Goal: Task Accomplishment & Management: Complete application form

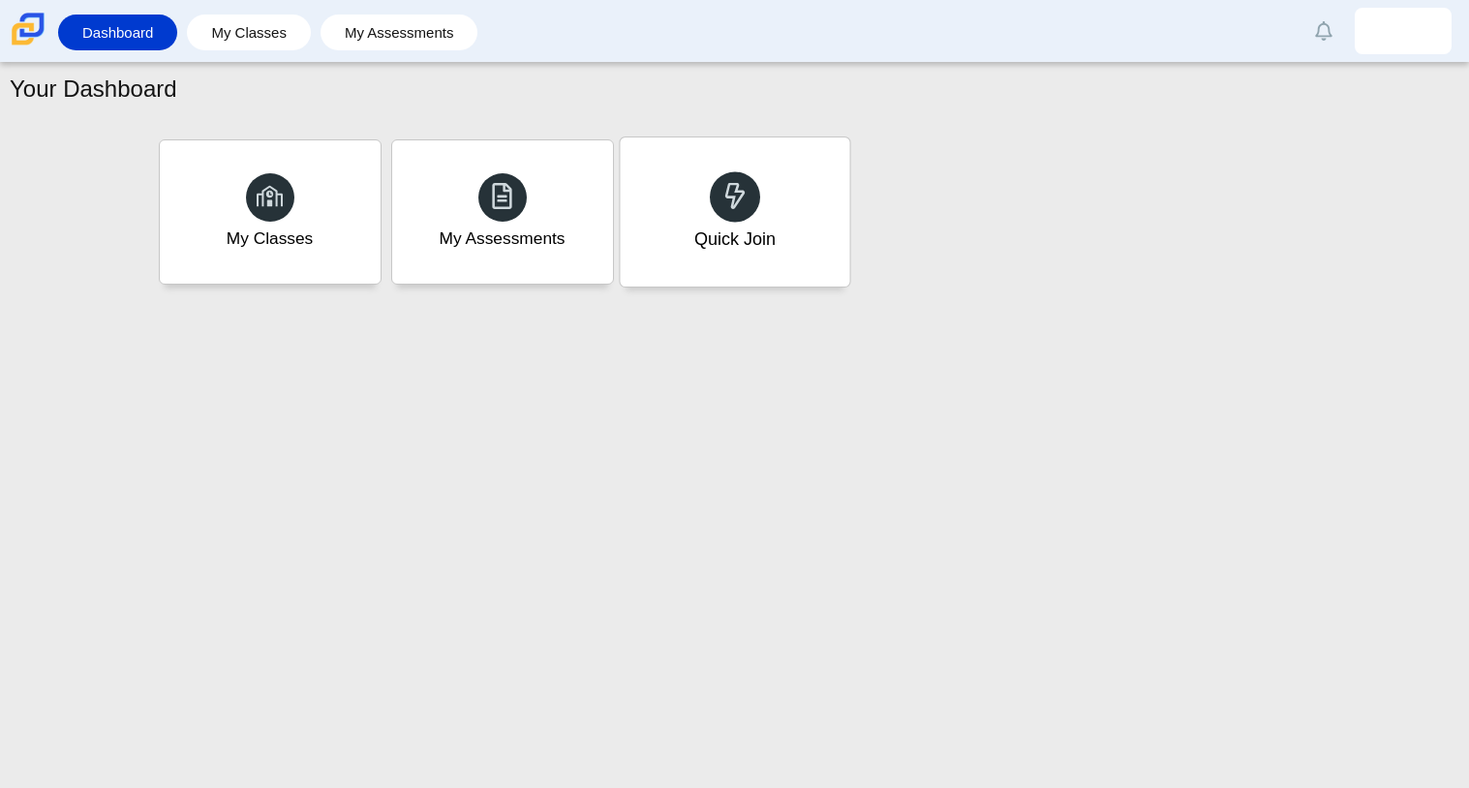
click at [749, 150] on div "Quick Join" at bounding box center [735, 212] width 230 height 149
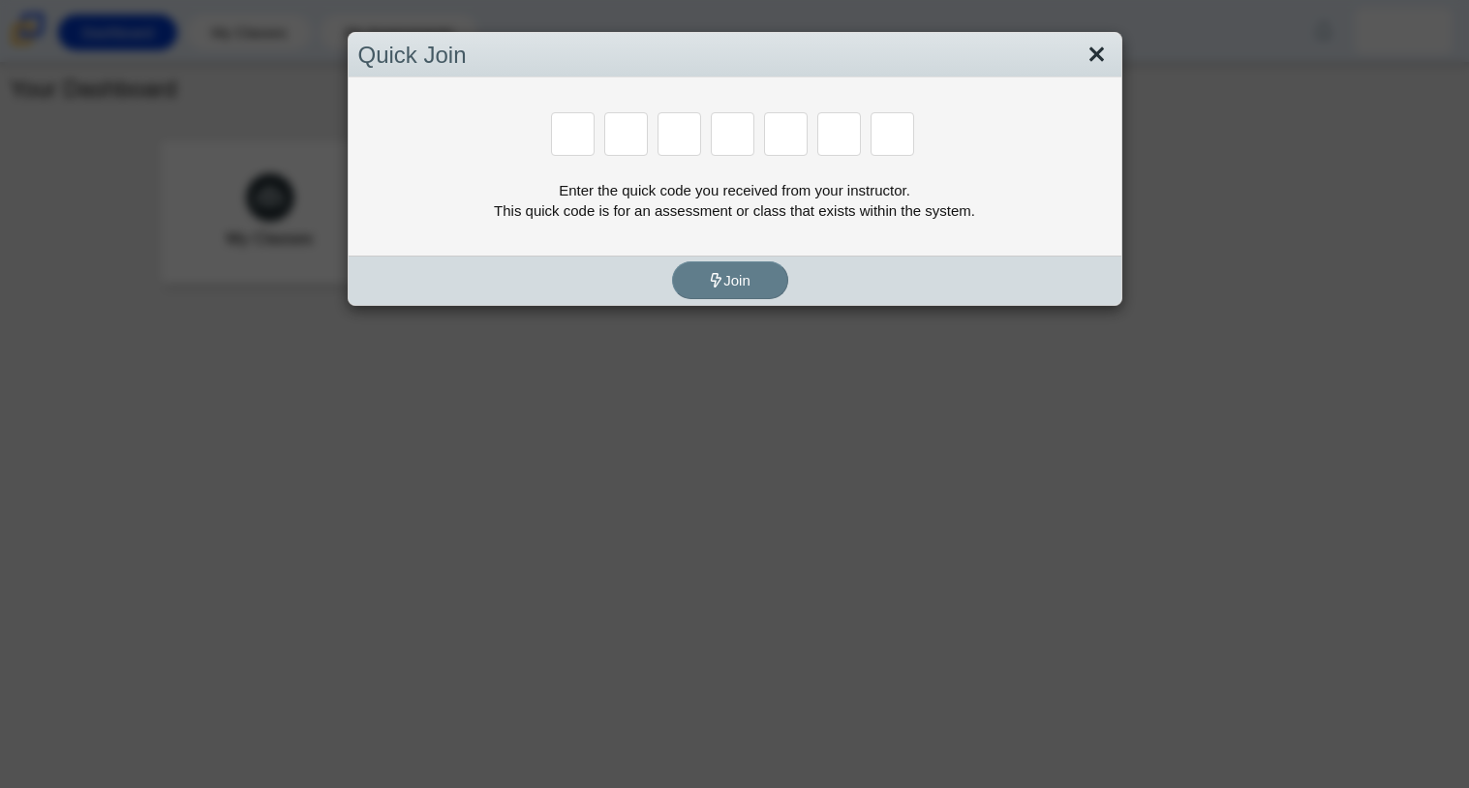
click at [1100, 54] on link "Close" at bounding box center [1097, 55] width 30 height 33
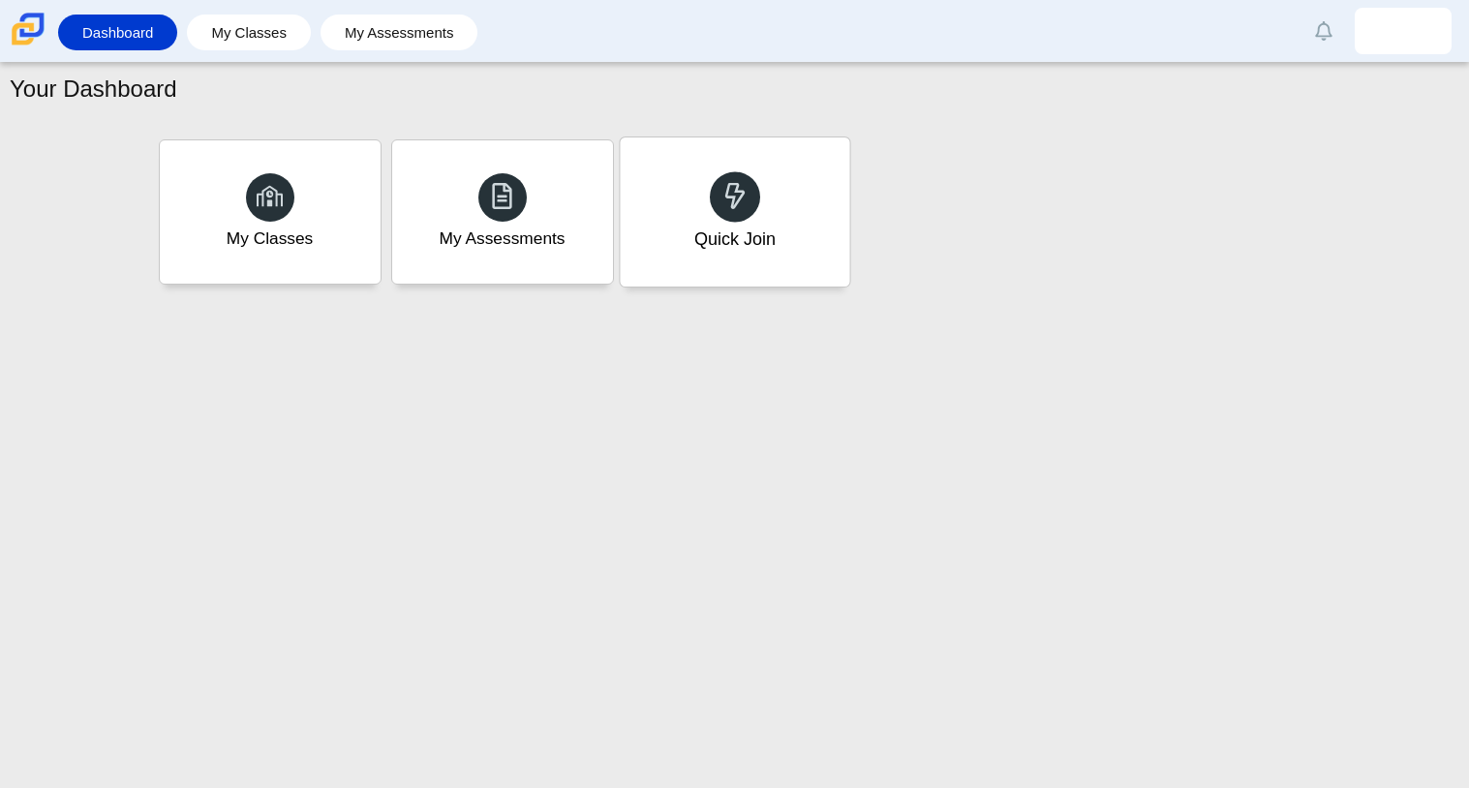
click at [833, 167] on div "Quick Join" at bounding box center [735, 212] width 230 height 149
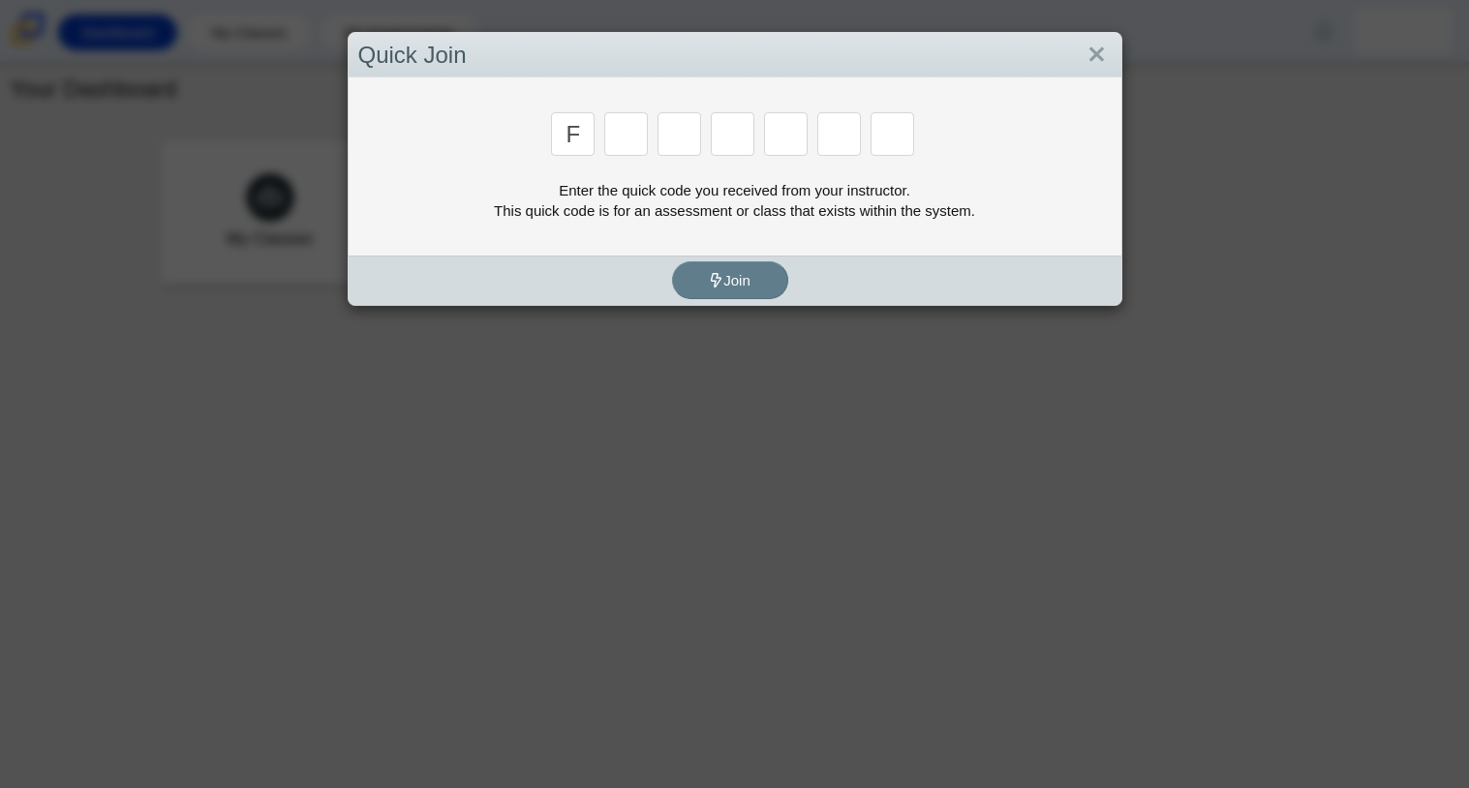
type input "f"
type input "7"
type input "m"
type input "c"
type input "h"
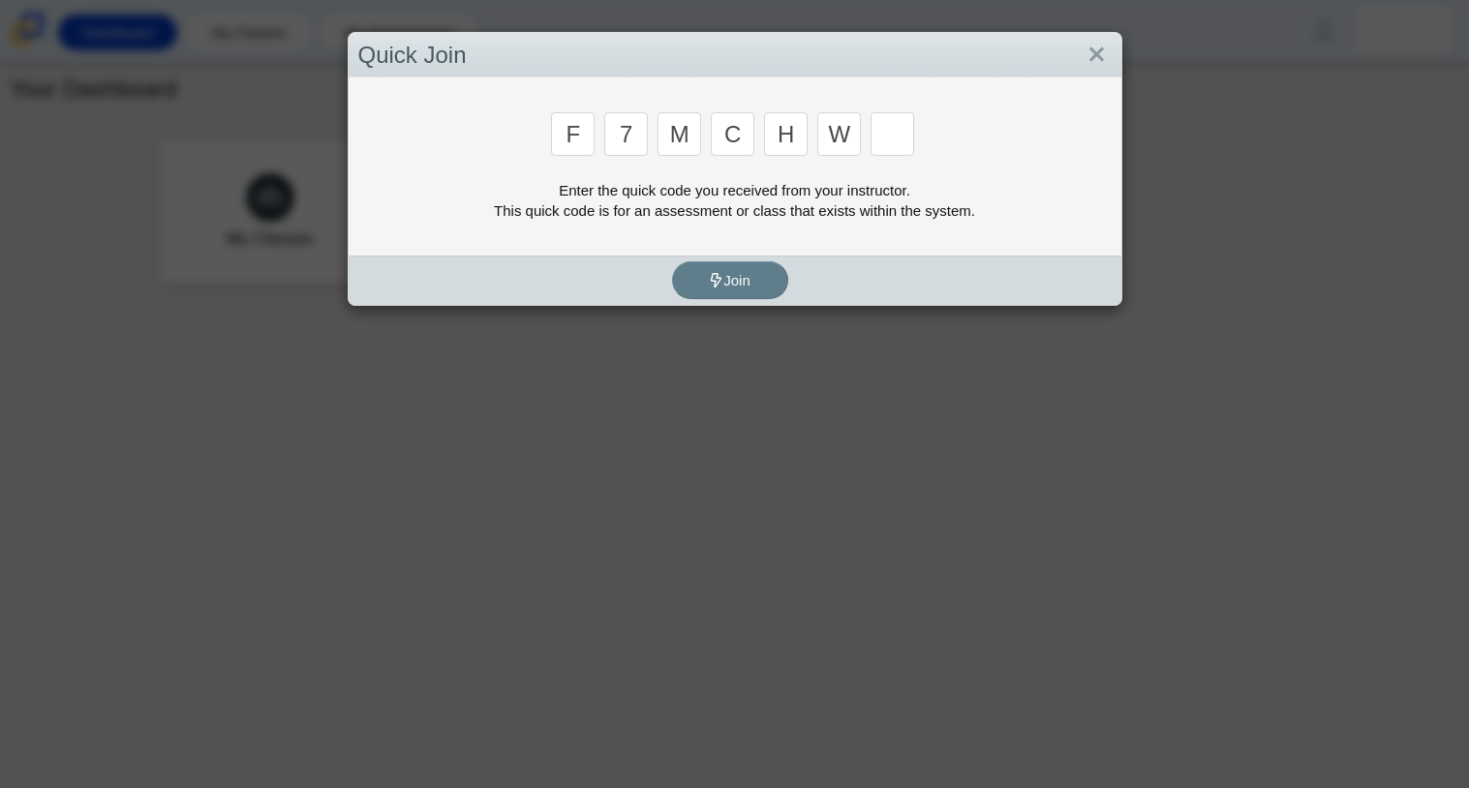
type input "w"
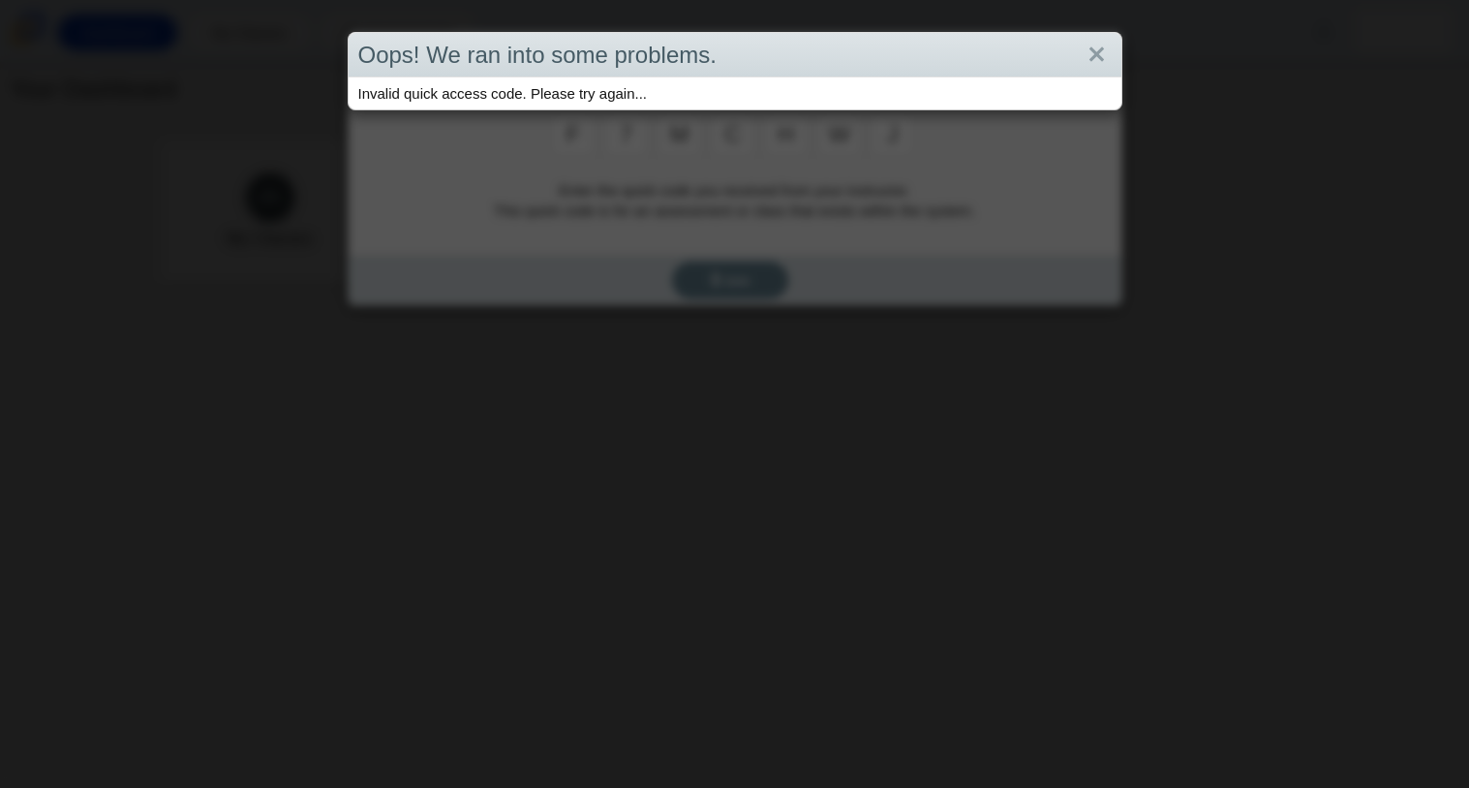
type input "j"
click at [785, 181] on div "Oops! We ran into some problems. Invalid quick access code. Please try again..." at bounding box center [734, 394] width 1469 height 788
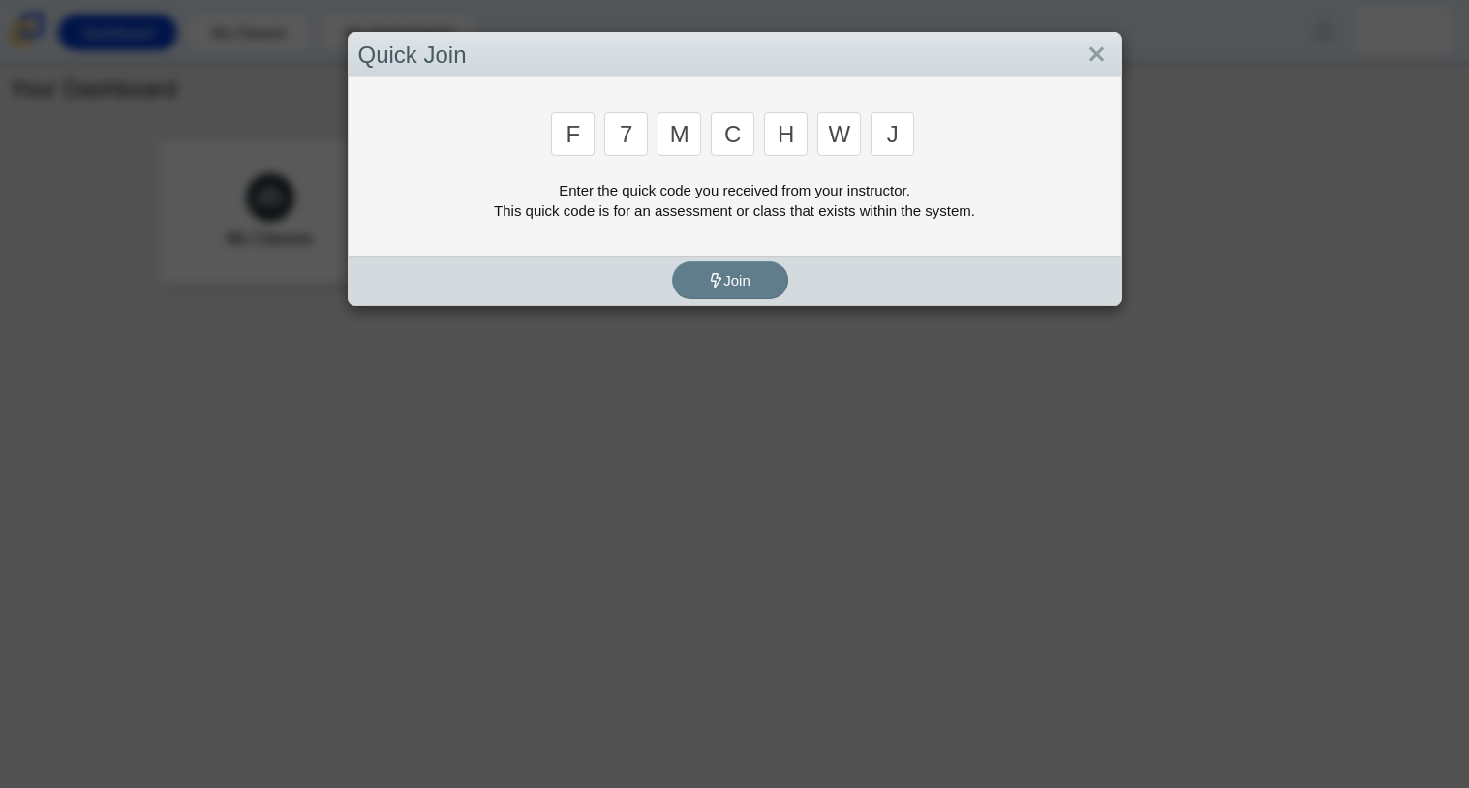
click at [911, 145] on input "j" at bounding box center [893, 134] width 44 height 44
type input "k"
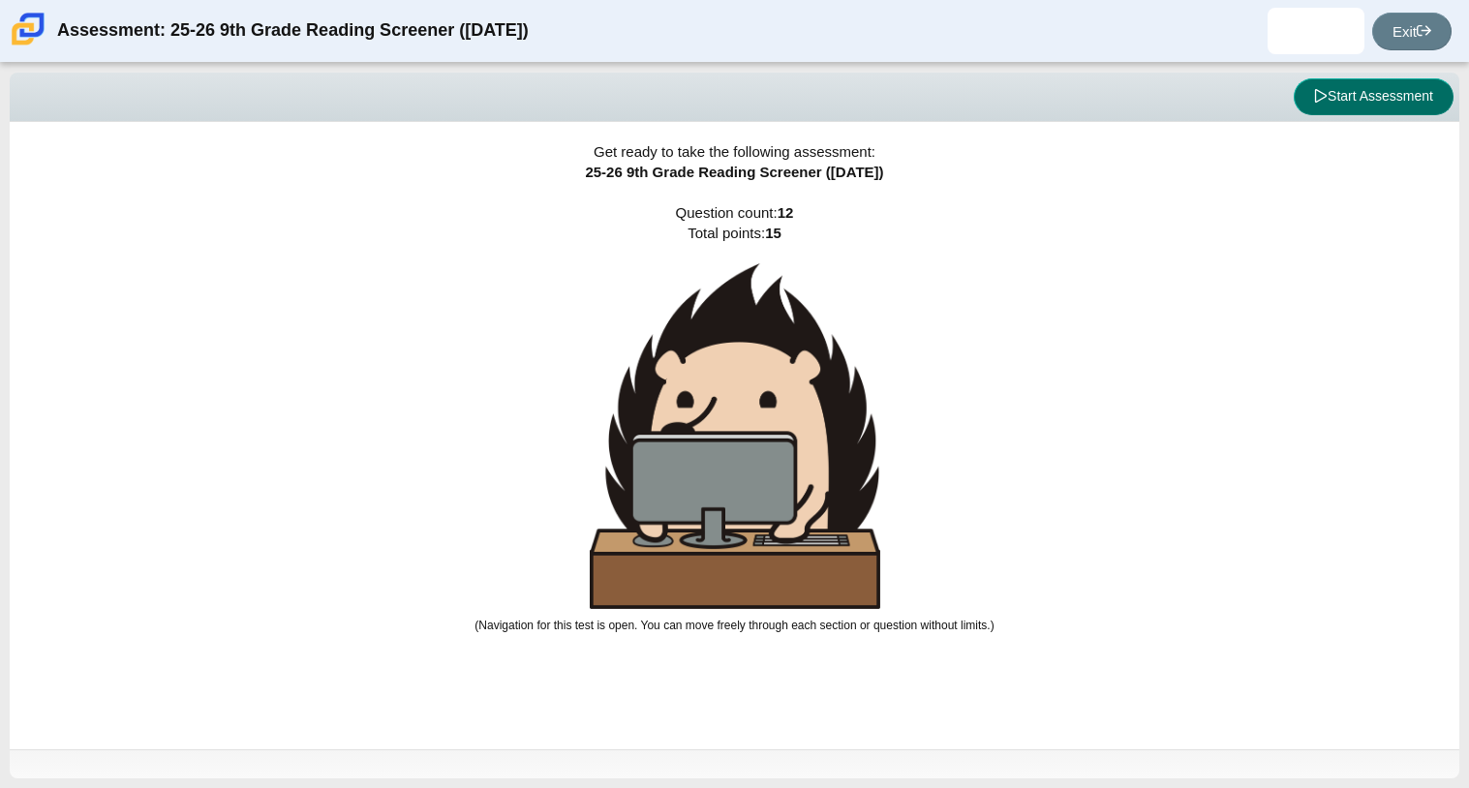
click at [1338, 88] on button "Start Assessment" at bounding box center [1374, 96] width 160 height 37
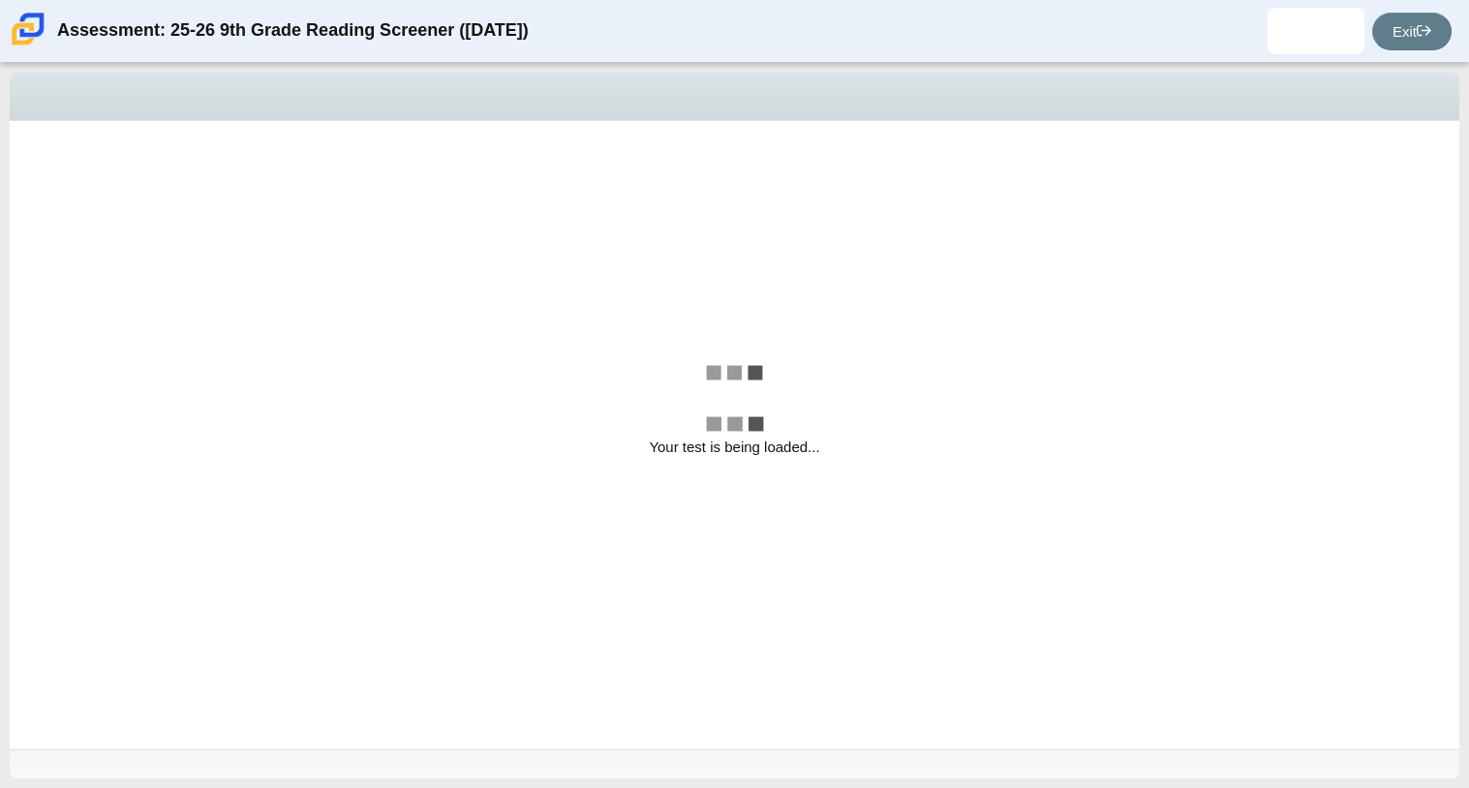
select select "ccc5b315-3c7c-471c-bf90-f22c8299c798"
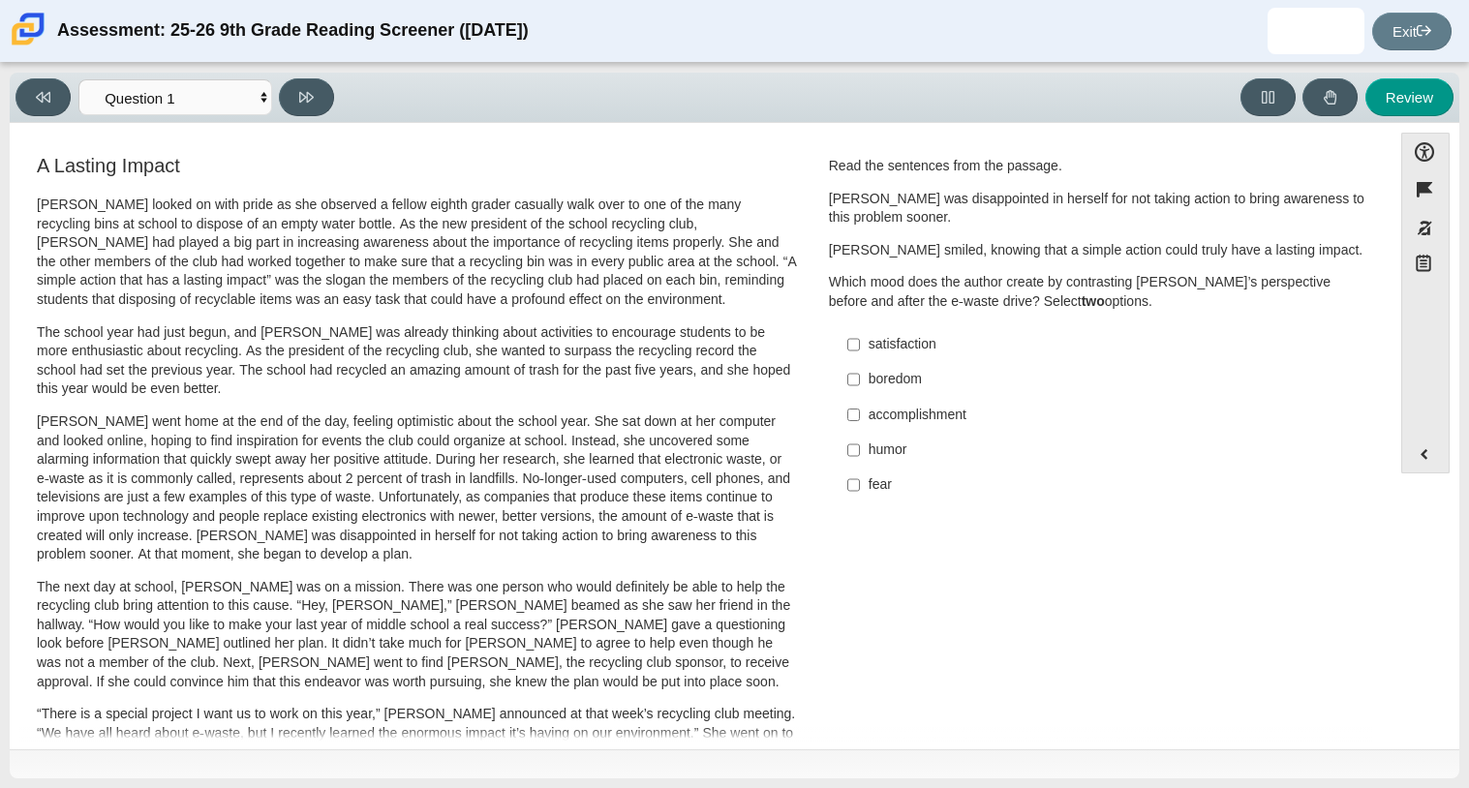
click at [676, 425] on p "[PERSON_NAME] went home at the end of the day, feeling optimistic about the sch…" at bounding box center [417, 489] width 760 height 152
click at [1279, 103] on button at bounding box center [1268, 97] width 55 height 38
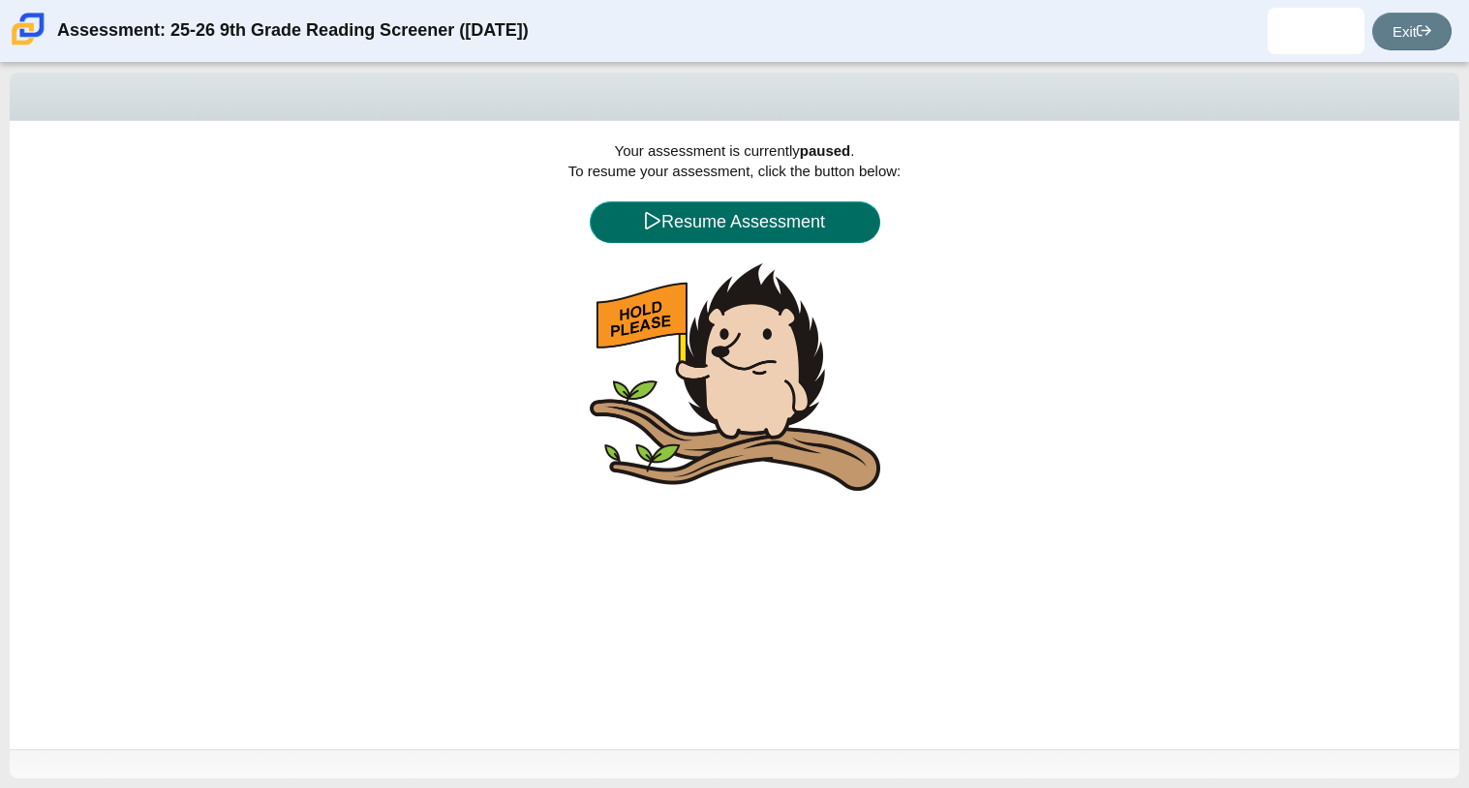
click at [651, 226] on icon at bounding box center [652, 220] width 17 height 17
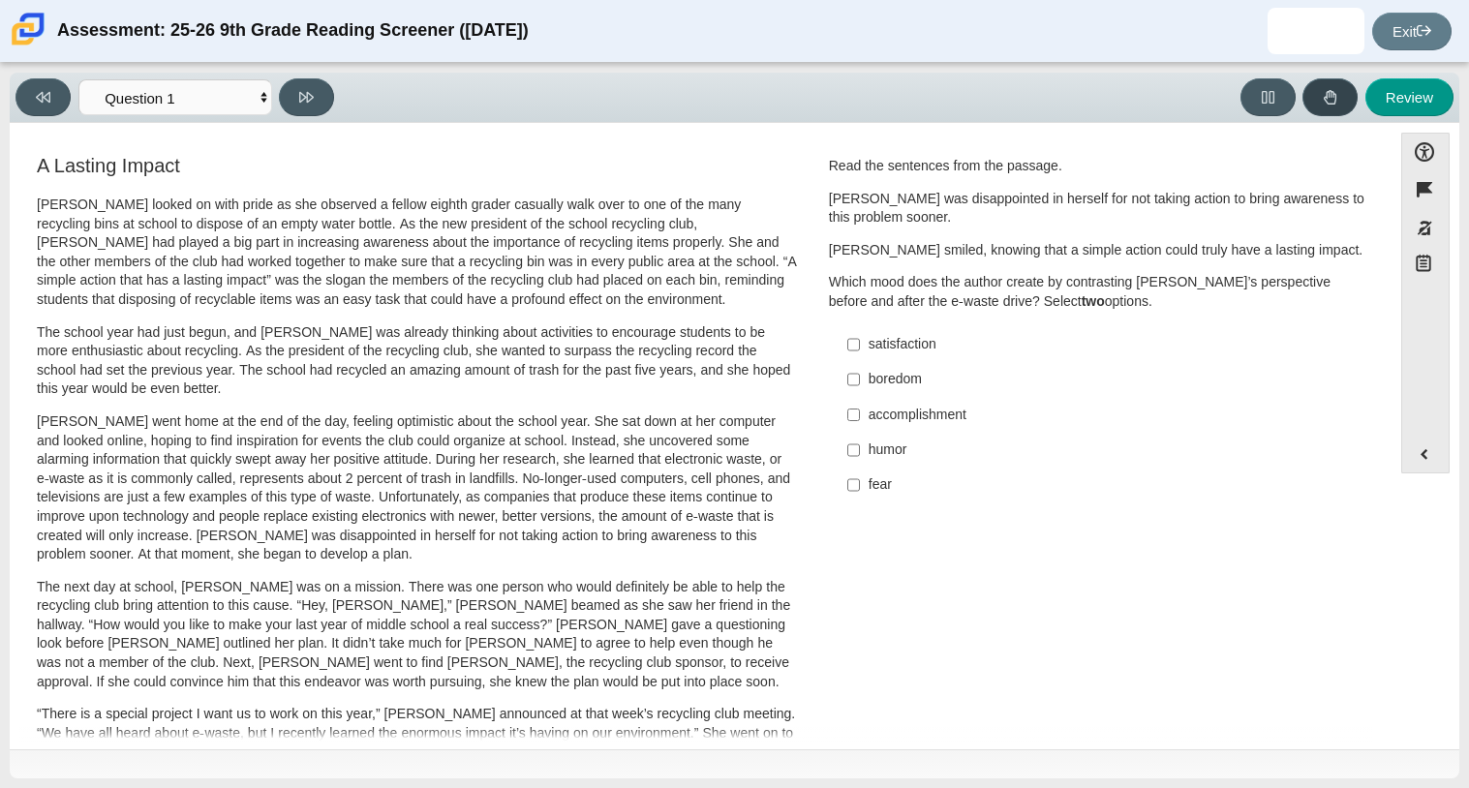
click at [1336, 103] on icon at bounding box center [1330, 97] width 15 height 15
click at [1328, 109] on button at bounding box center [1330, 97] width 55 height 38
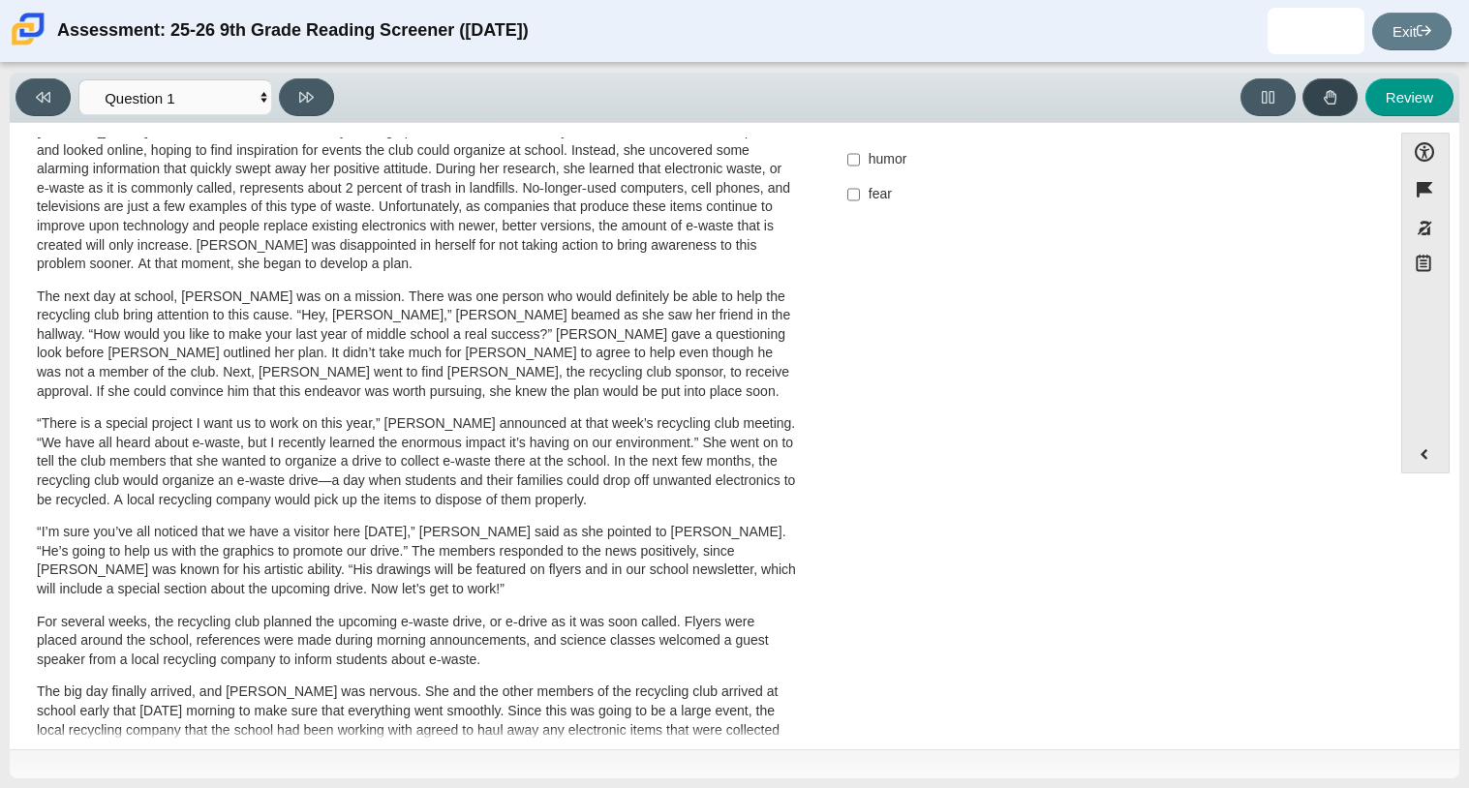
scroll to position [302, 0]
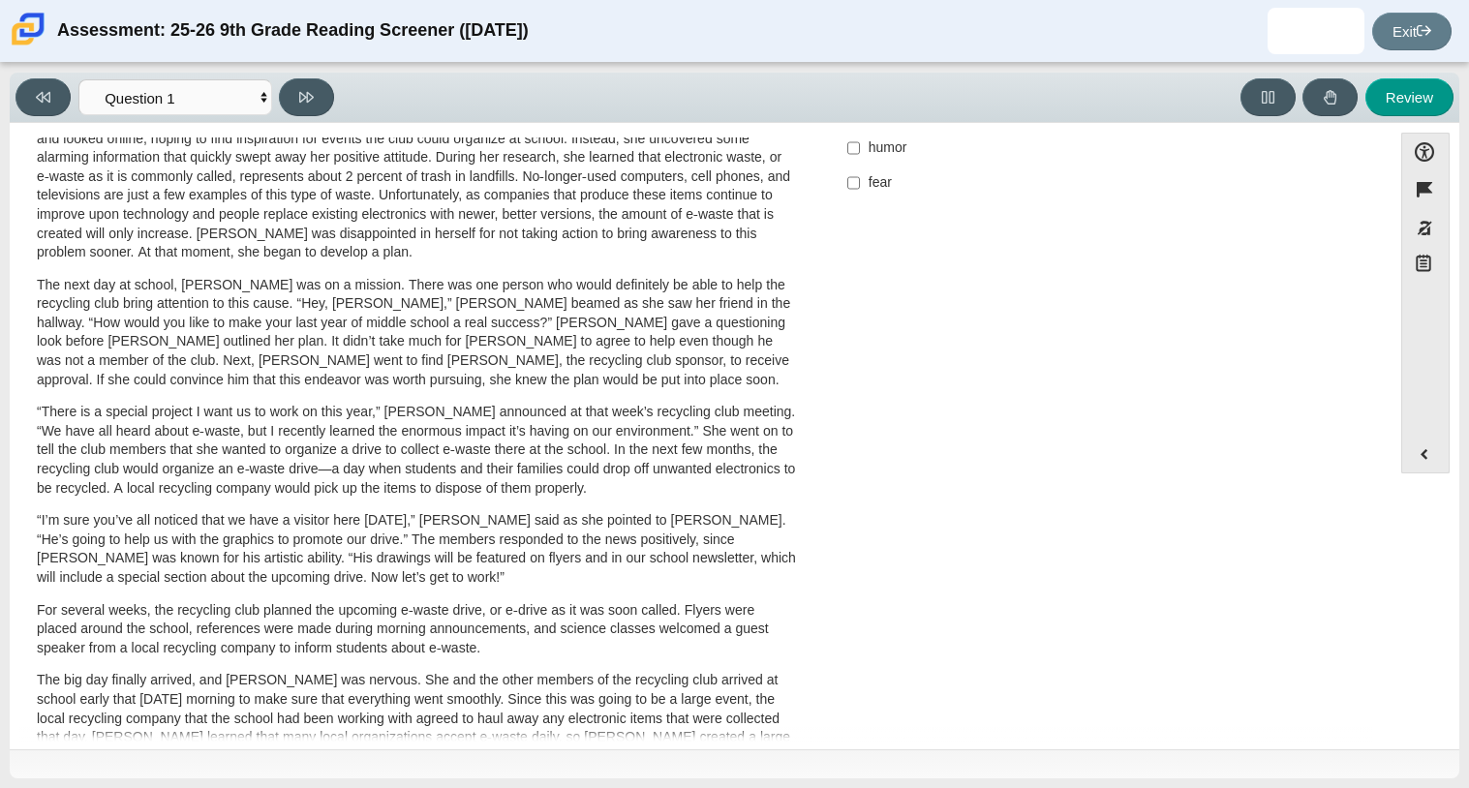
click at [258, 248] on p "[PERSON_NAME] went home at the end of the day, feeling optimistic about the sch…" at bounding box center [417, 186] width 760 height 152
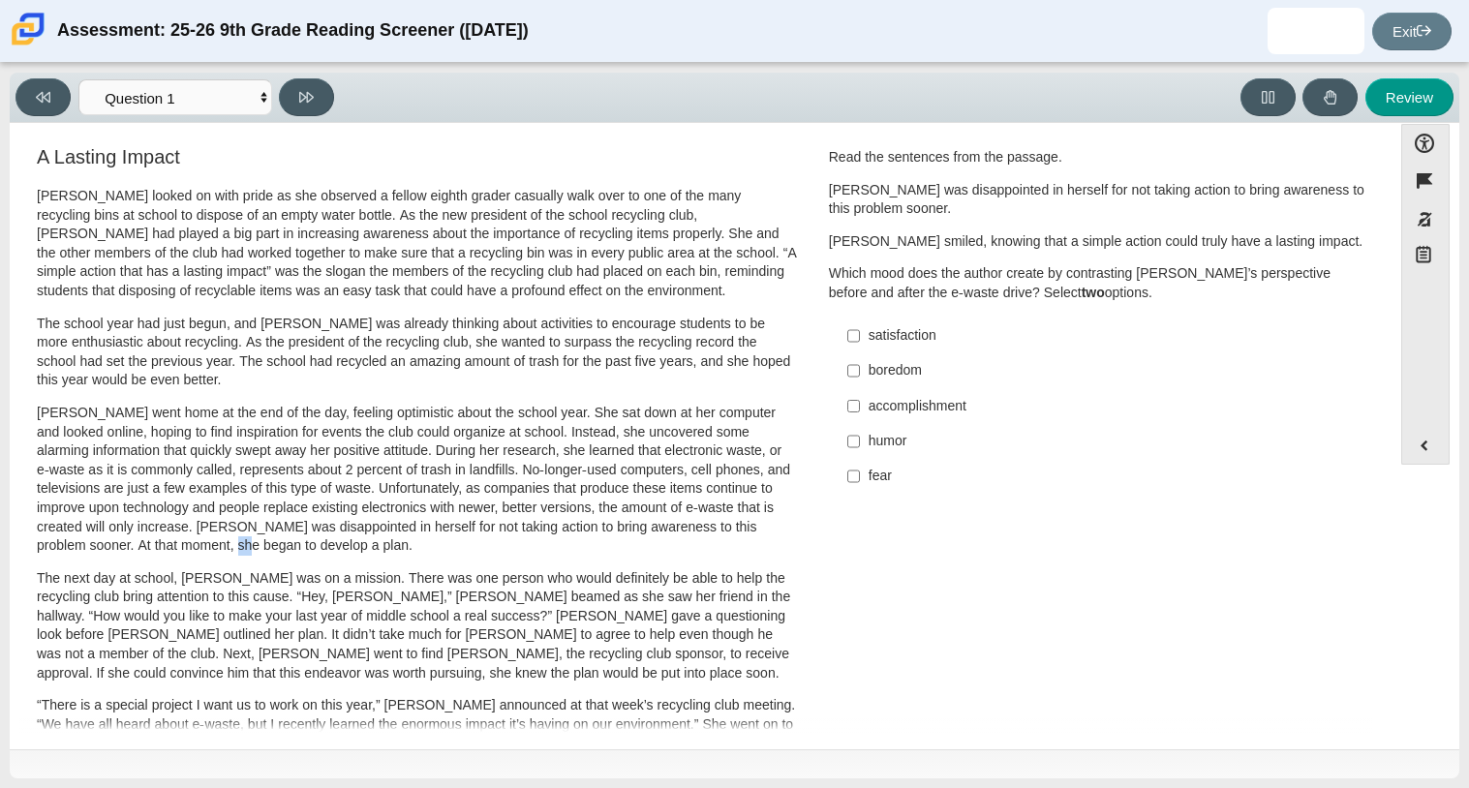
scroll to position [0, 0]
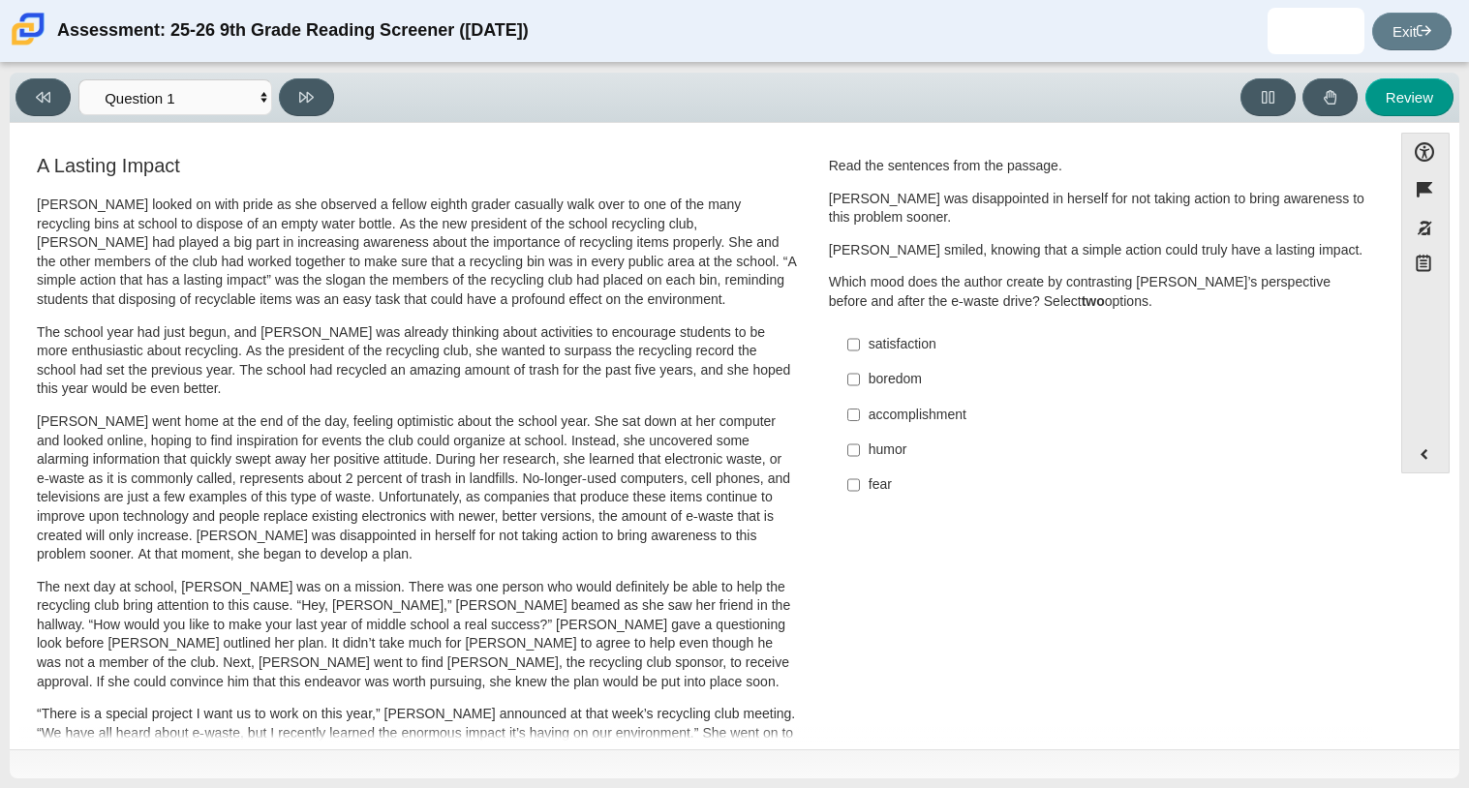
click at [869, 420] on div "accomplishment" at bounding box center [1113, 415] width 489 height 19
click at [860, 420] on input "accomplishment accomplishment" at bounding box center [854, 414] width 13 height 35
checkbox input "true"
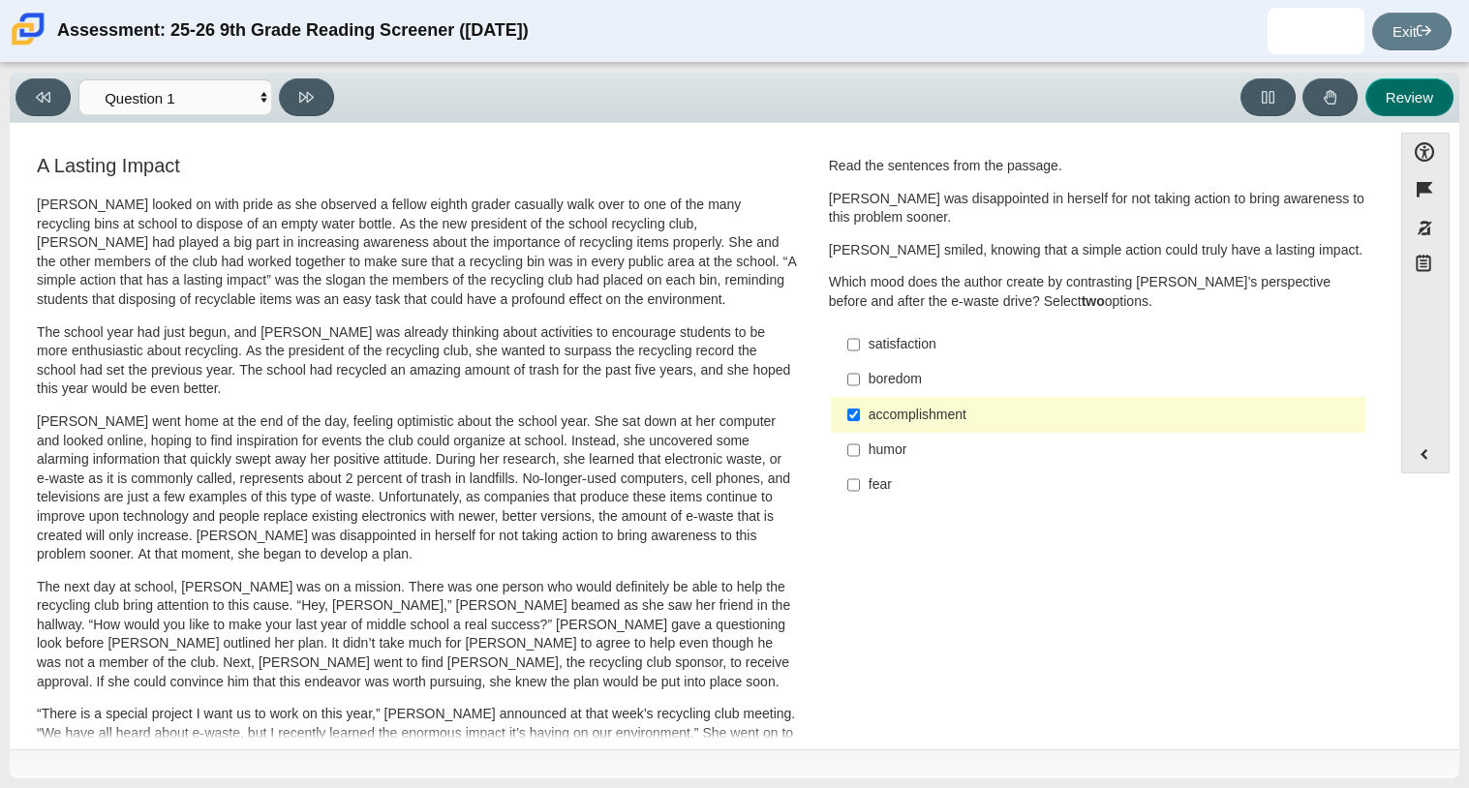
click at [1388, 94] on button "Review" at bounding box center [1410, 97] width 88 height 38
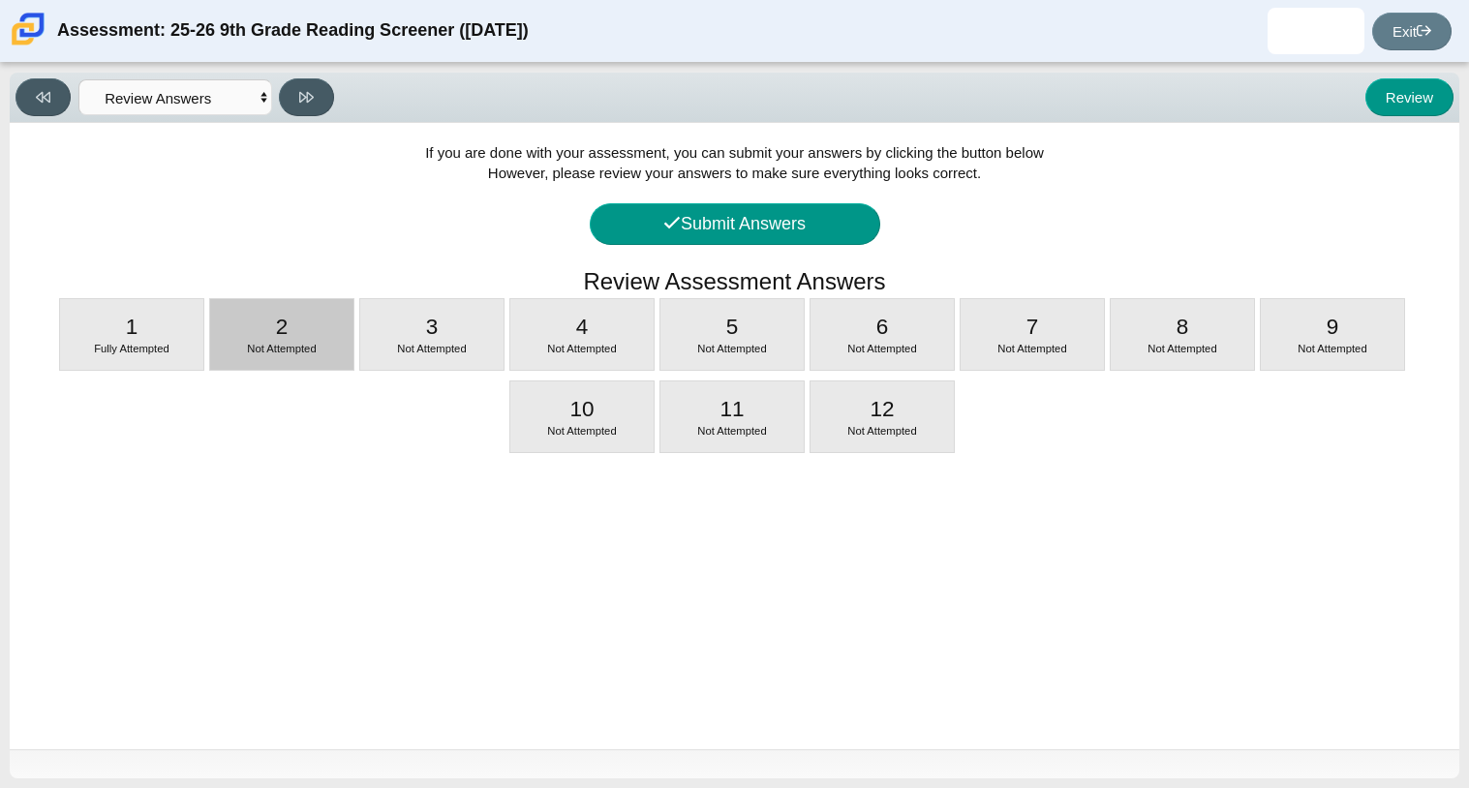
click at [257, 362] on div "2 Not Attempted" at bounding box center [281, 334] width 143 height 71
select select "0ff64528-ffd7-428d-b192-babfaadd44e8"
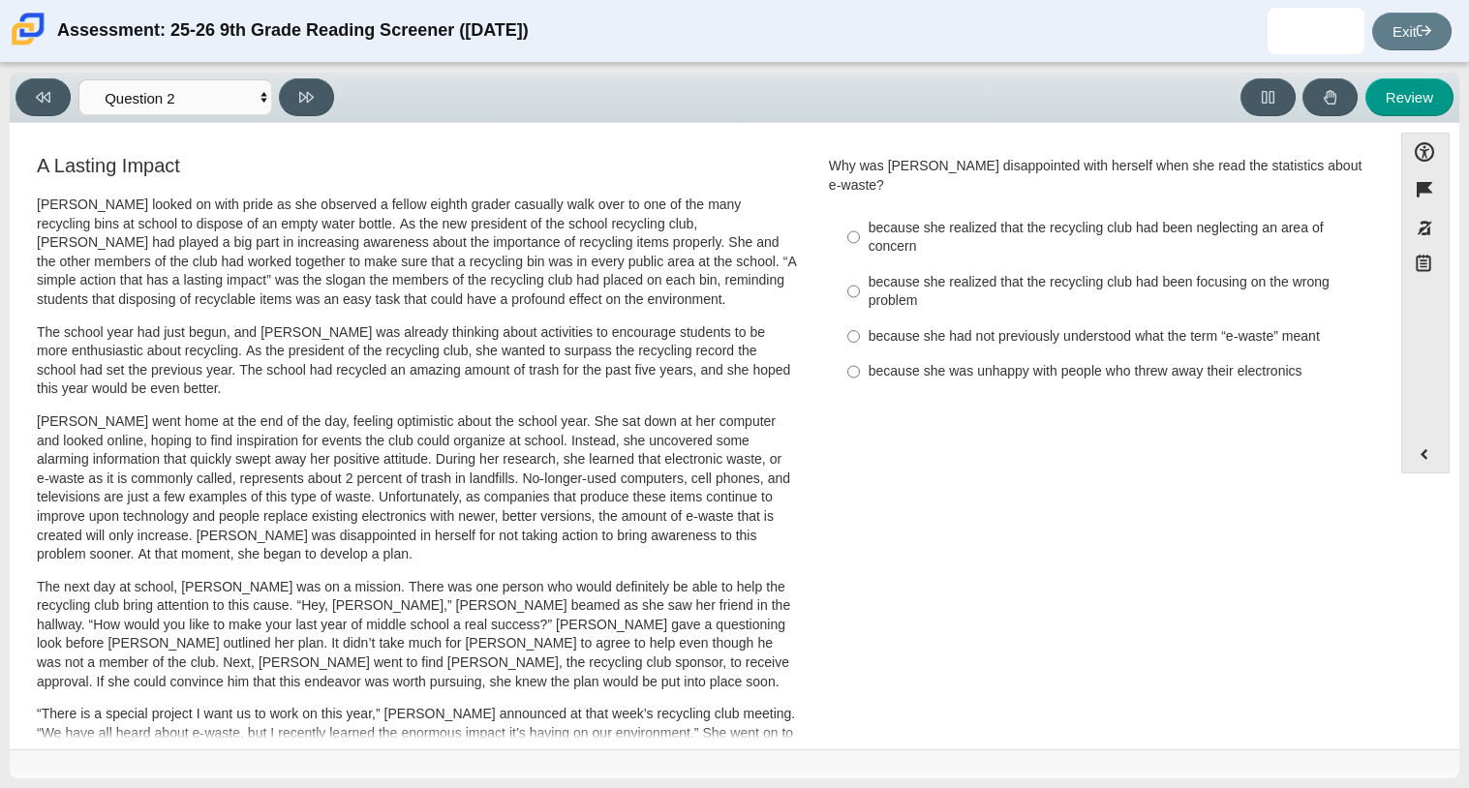
click at [998, 219] on div "because she realized that the recycling club had been neglecting an area of con…" at bounding box center [1113, 238] width 489 height 38
click at [860, 218] on input "because she realized that the recycling club had been neglecting an area of con…" at bounding box center [854, 237] width 13 height 54
radio input "true"
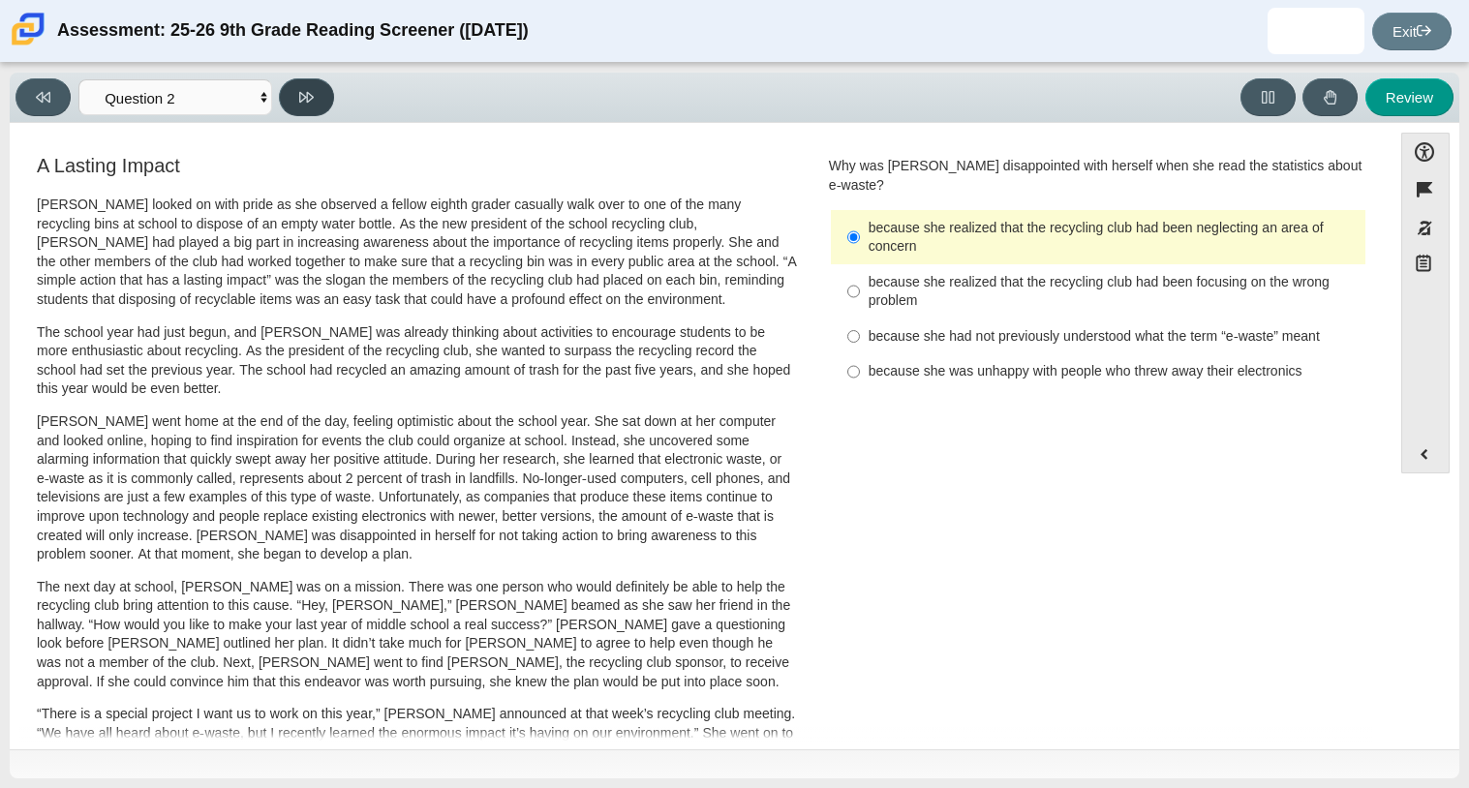
click at [315, 90] on button at bounding box center [306, 97] width 55 height 38
select select "7ce3d843-6974-4858-901c-1ff39630e843"
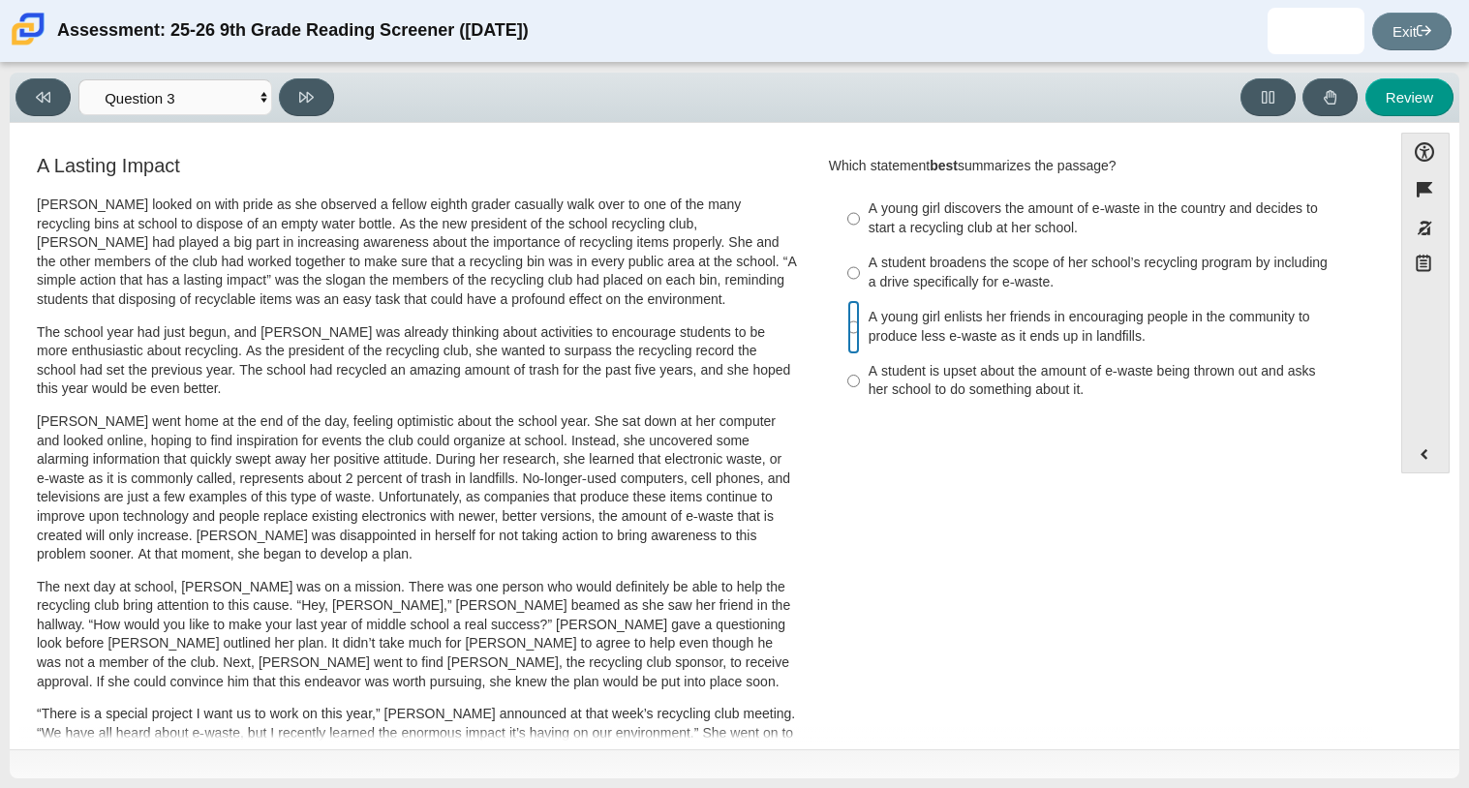
click at [848, 330] on input "A young girl enlists her friends in encouraging people in the community to prod…" at bounding box center [854, 327] width 13 height 54
radio input "true"
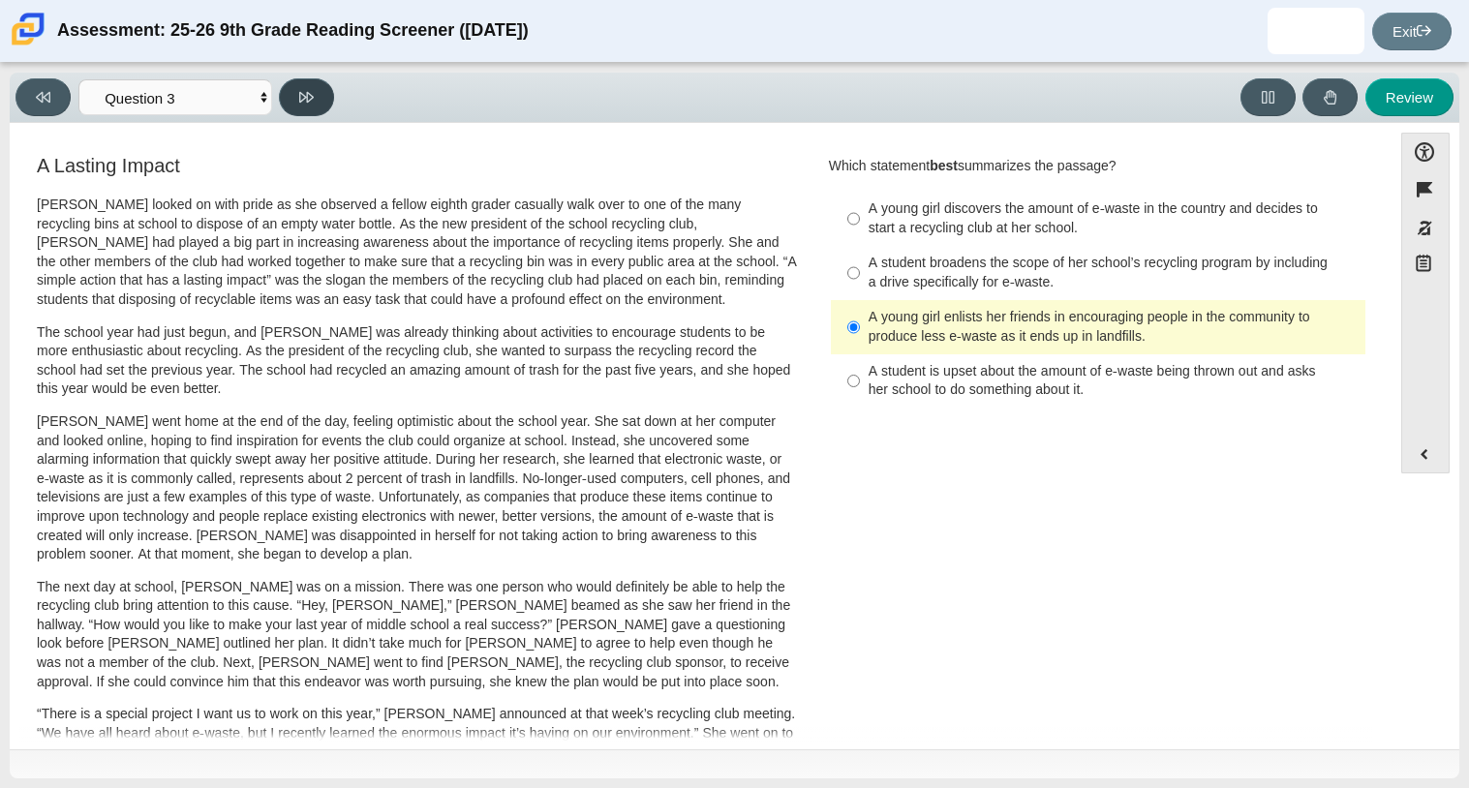
click at [305, 90] on icon at bounding box center [306, 97] width 15 height 15
select select "ca9ea0f1-49c5-4bd1-83b0-472c18652b42"
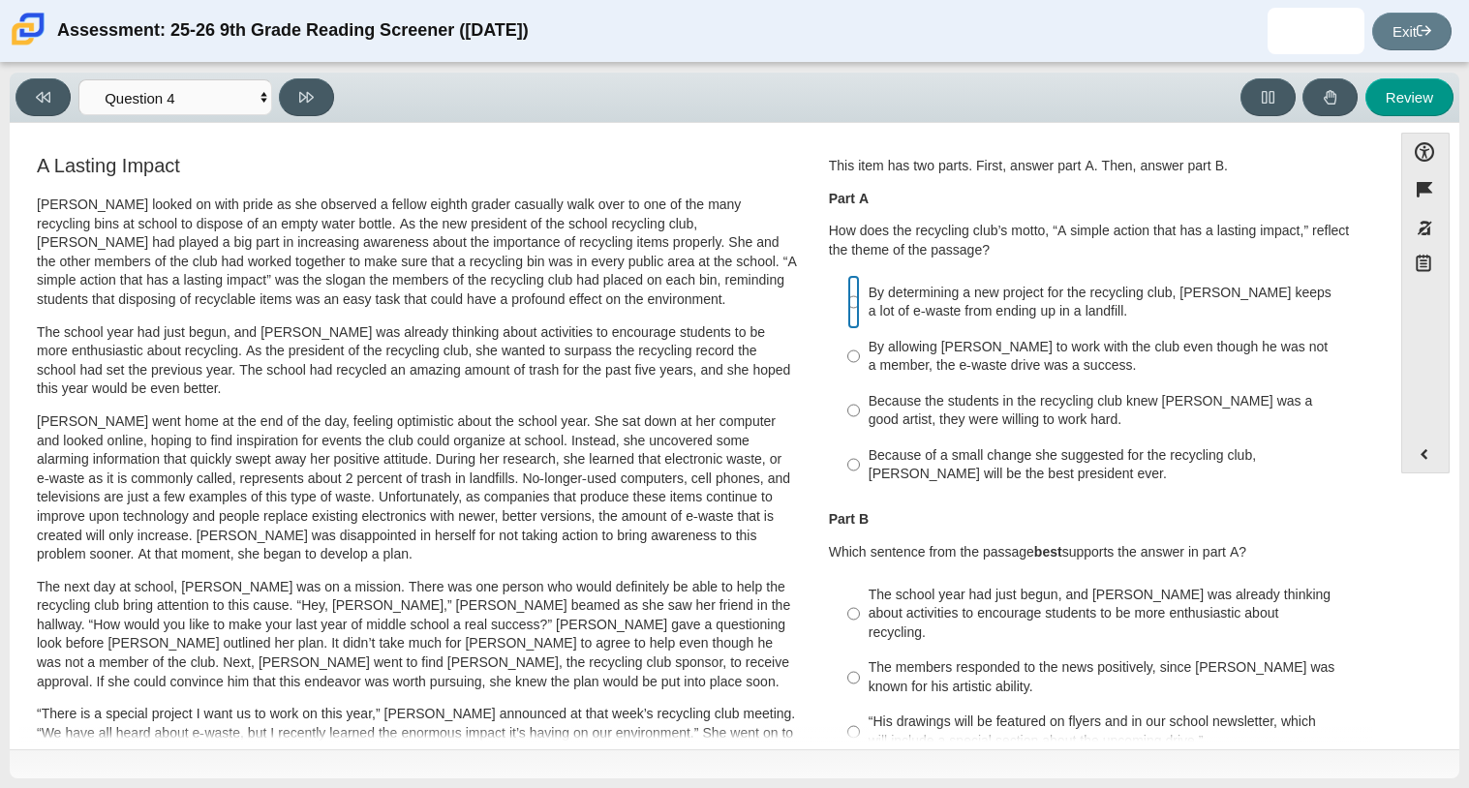
click at [848, 303] on input "By determining a new project for the recycling club, [PERSON_NAME] keeps a lot …" at bounding box center [854, 302] width 13 height 54
radio input "true"
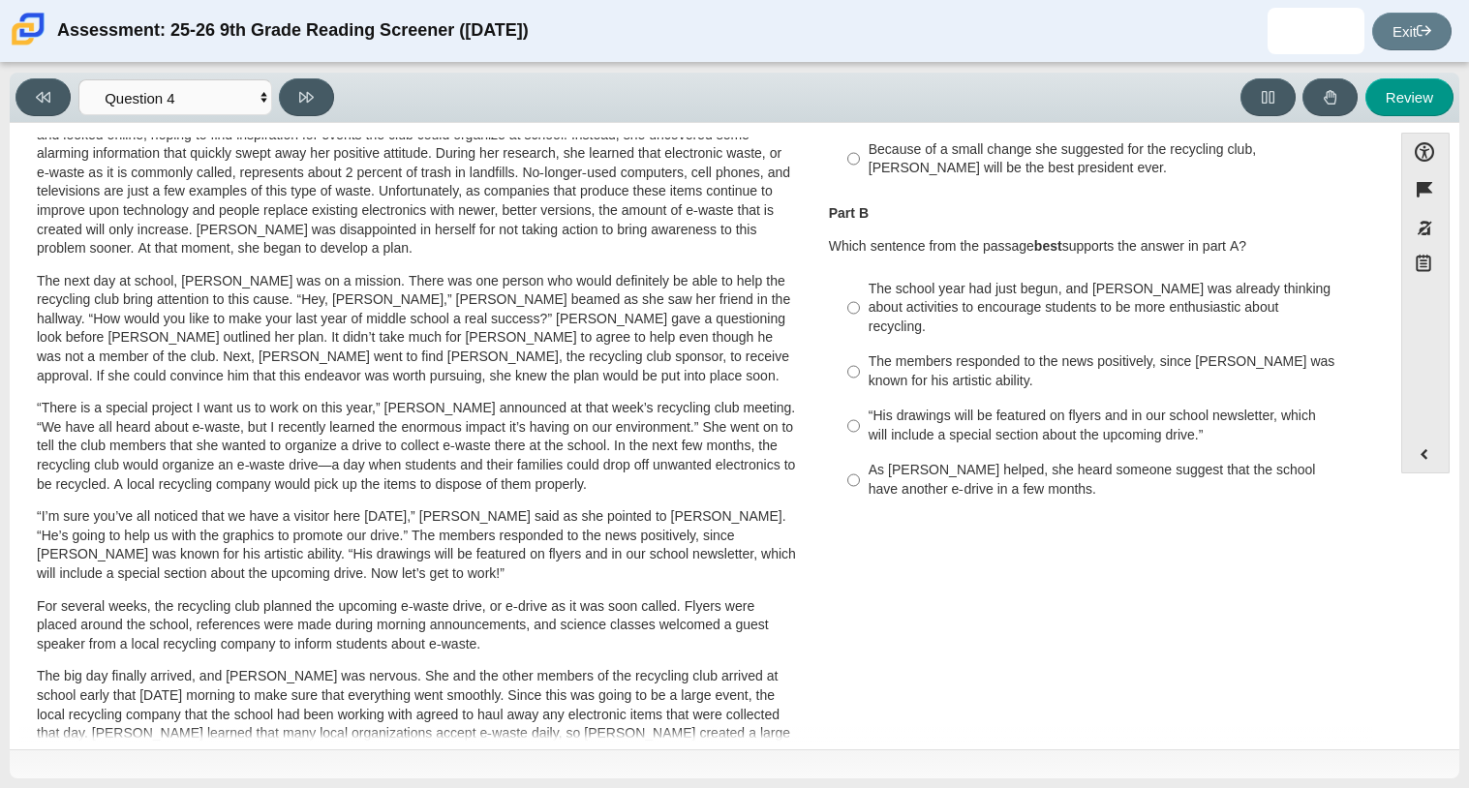
scroll to position [313, 0]
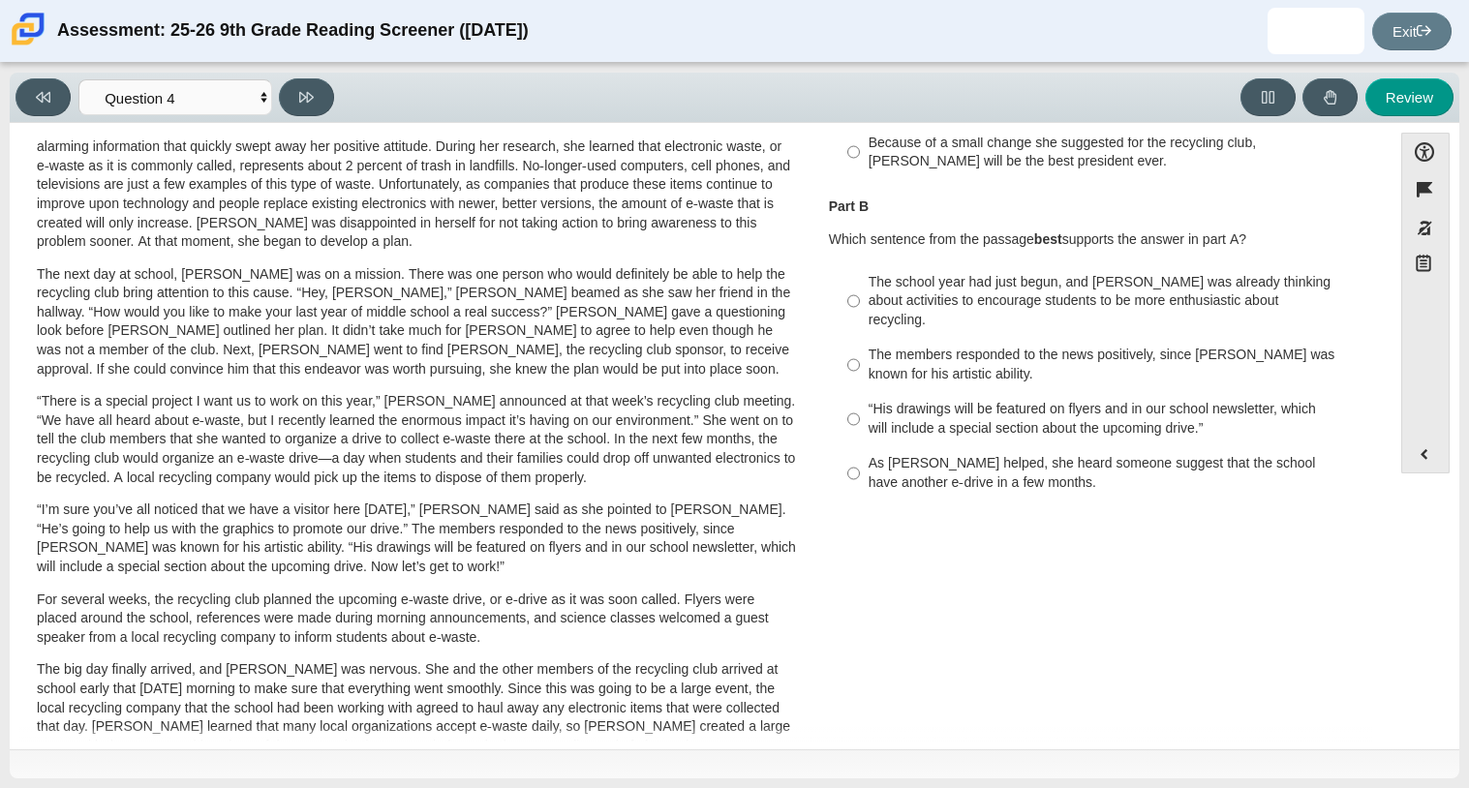
click at [958, 458] on div "As [PERSON_NAME] helped, she heard someone suggest that the school have another…" at bounding box center [1113, 473] width 489 height 38
click at [860, 458] on input "As [PERSON_NAME] helped, she heard someone suggest that the school have another…" at bounding box center [854, 474] width 13 height 54
radio input "true"
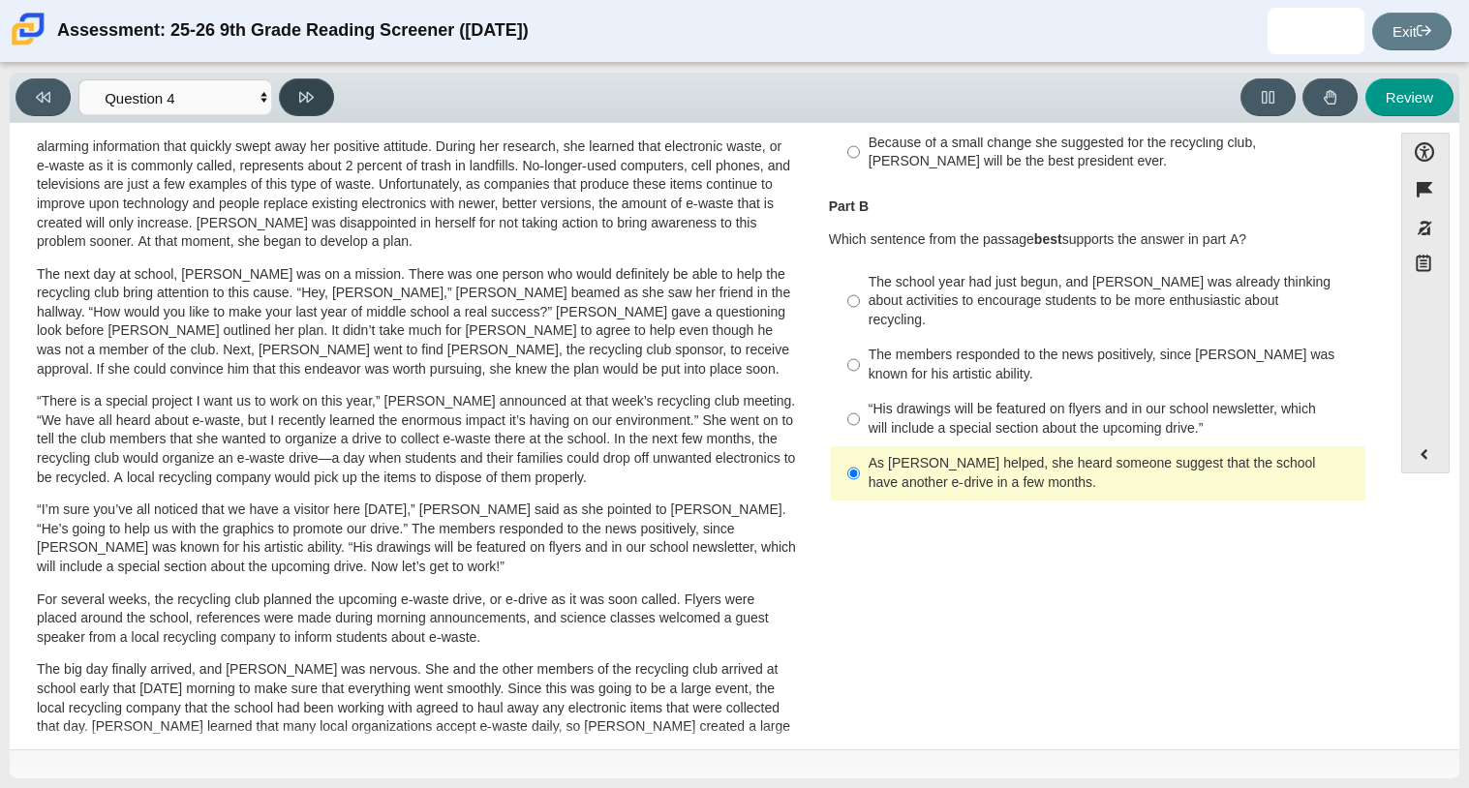
click at [296, 100] on button at bounding box center [306, 97] width 55 height 38
select select "e41f1a79-e29f-4095-8030-a53364015bed"
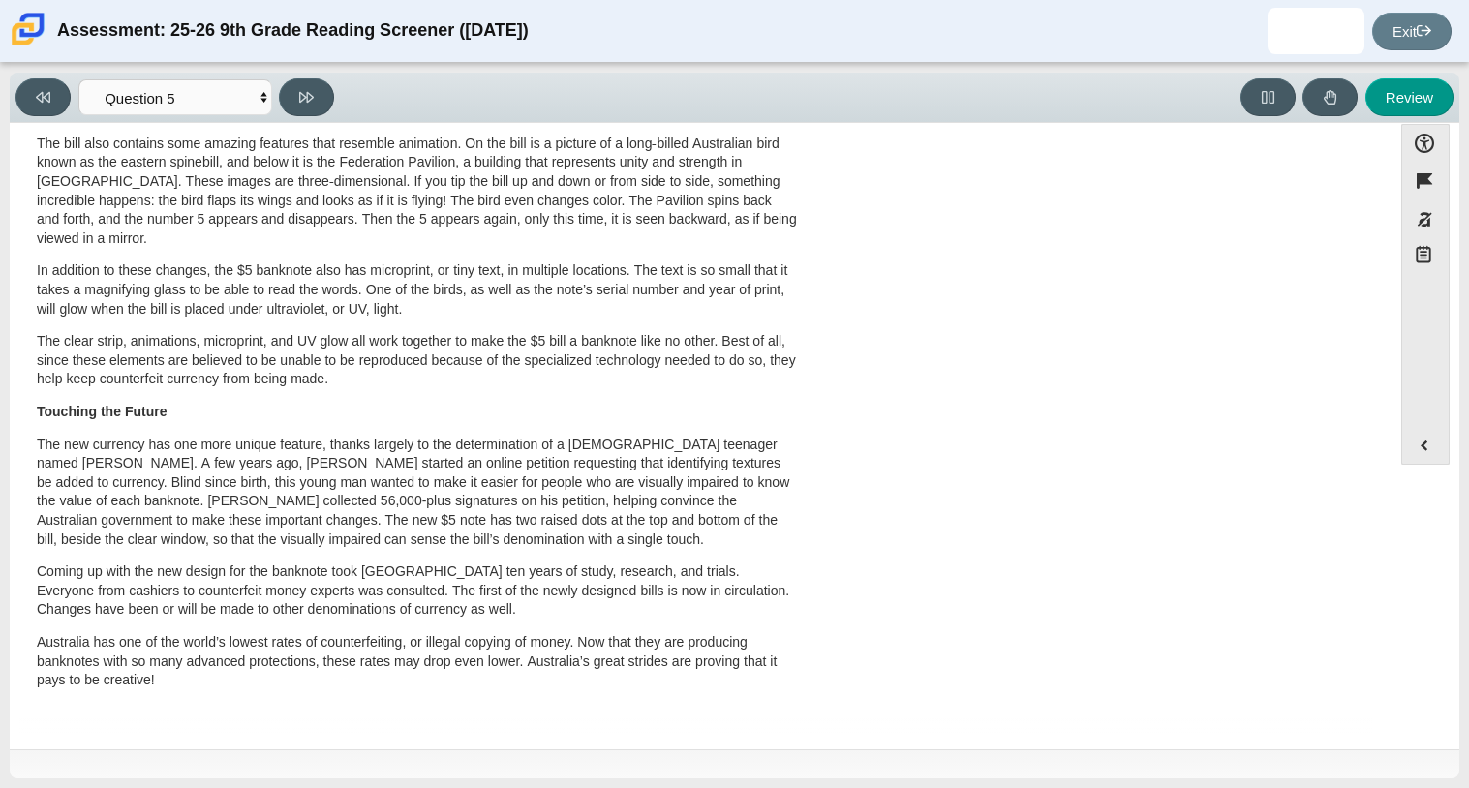
scroll to position [0, 0]
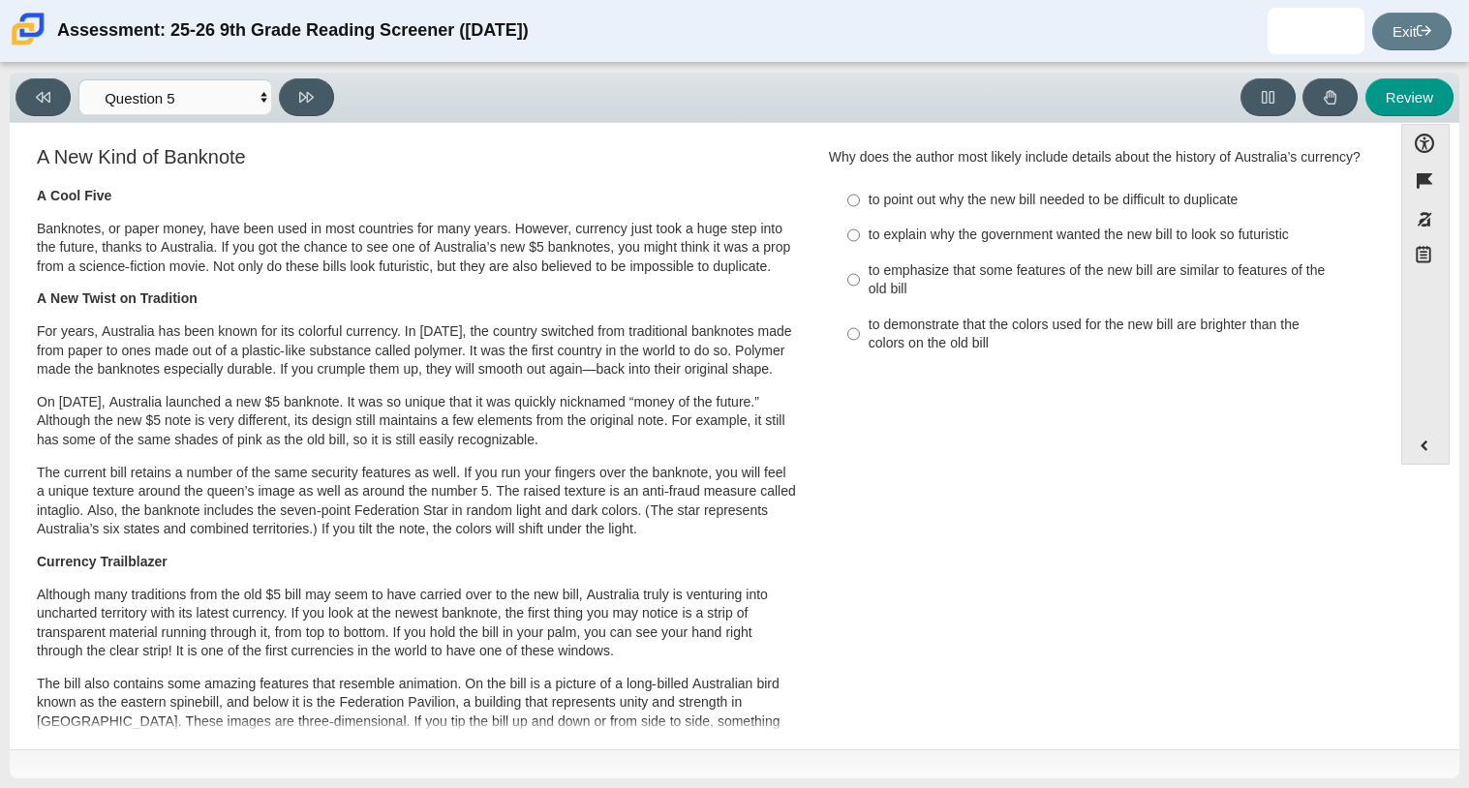
click at [37, 570] on b "Currency Trailblazer" at bounding box center [102, 561] width 131 height 17
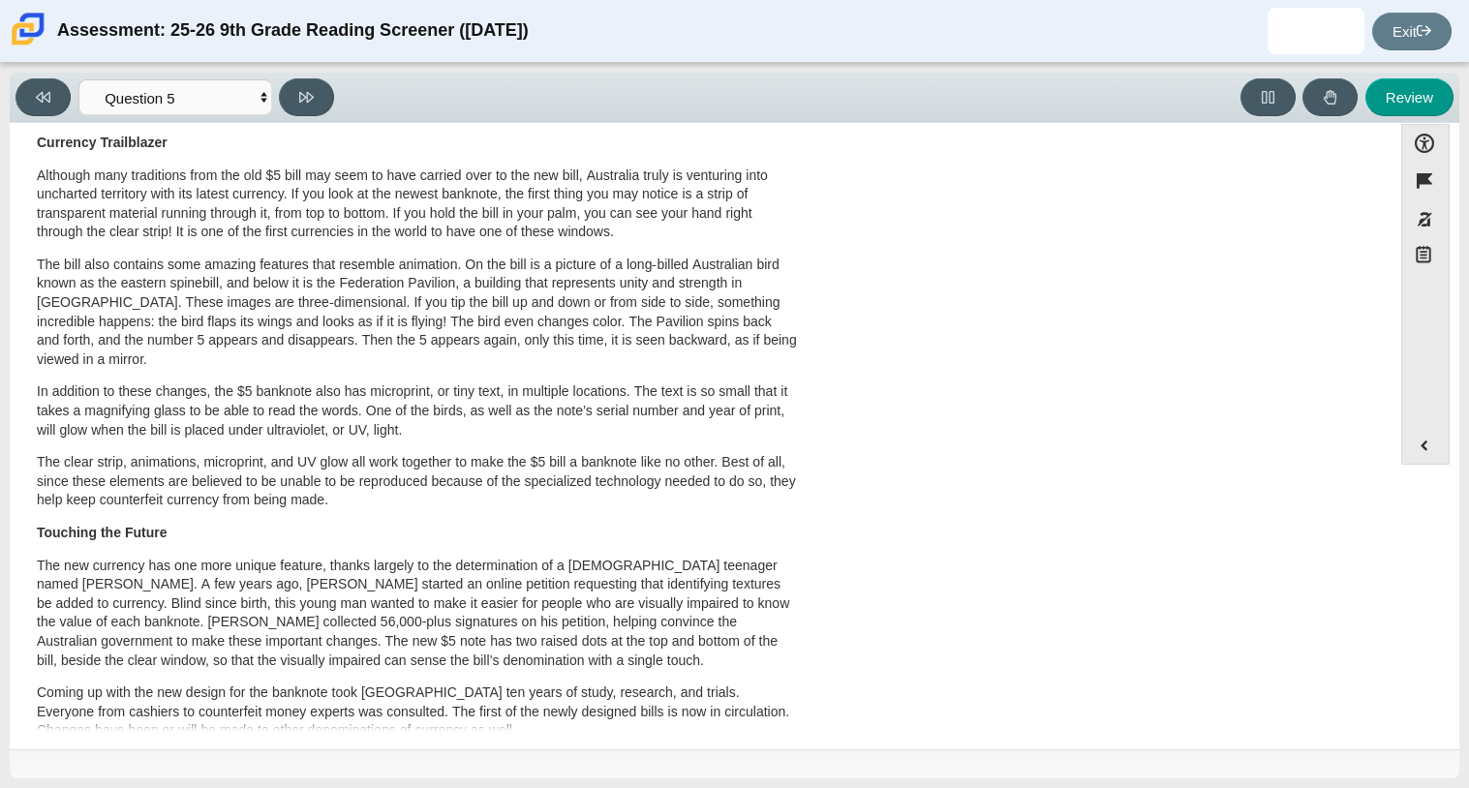
scroll to position [421, 0]
click at [312, 282] on div "A Cool Five Banknotes, or paper money, have been used in most countries for man…" at bounding box center [417, 295] width 760 height 1058
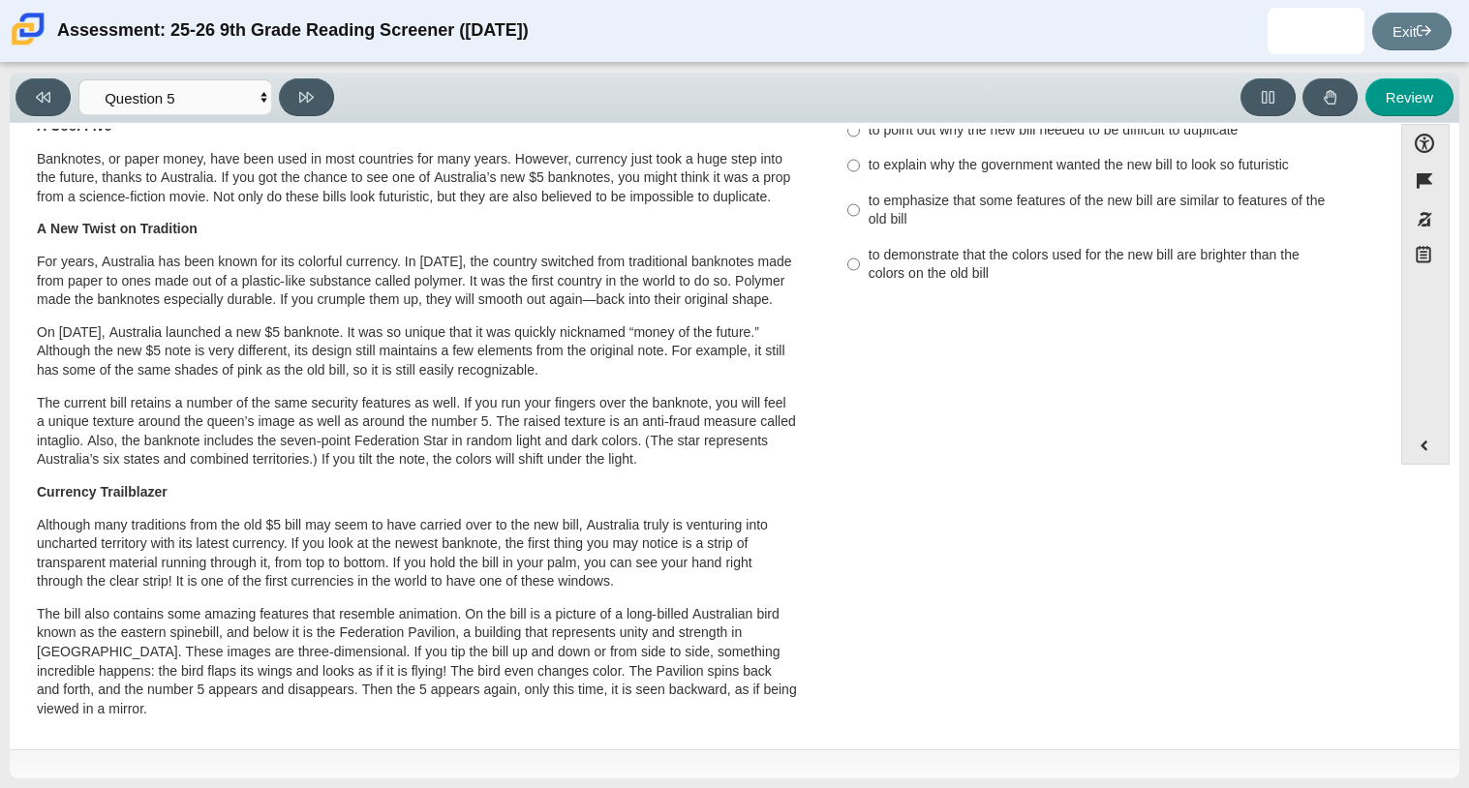
scroll to position [0, 0]
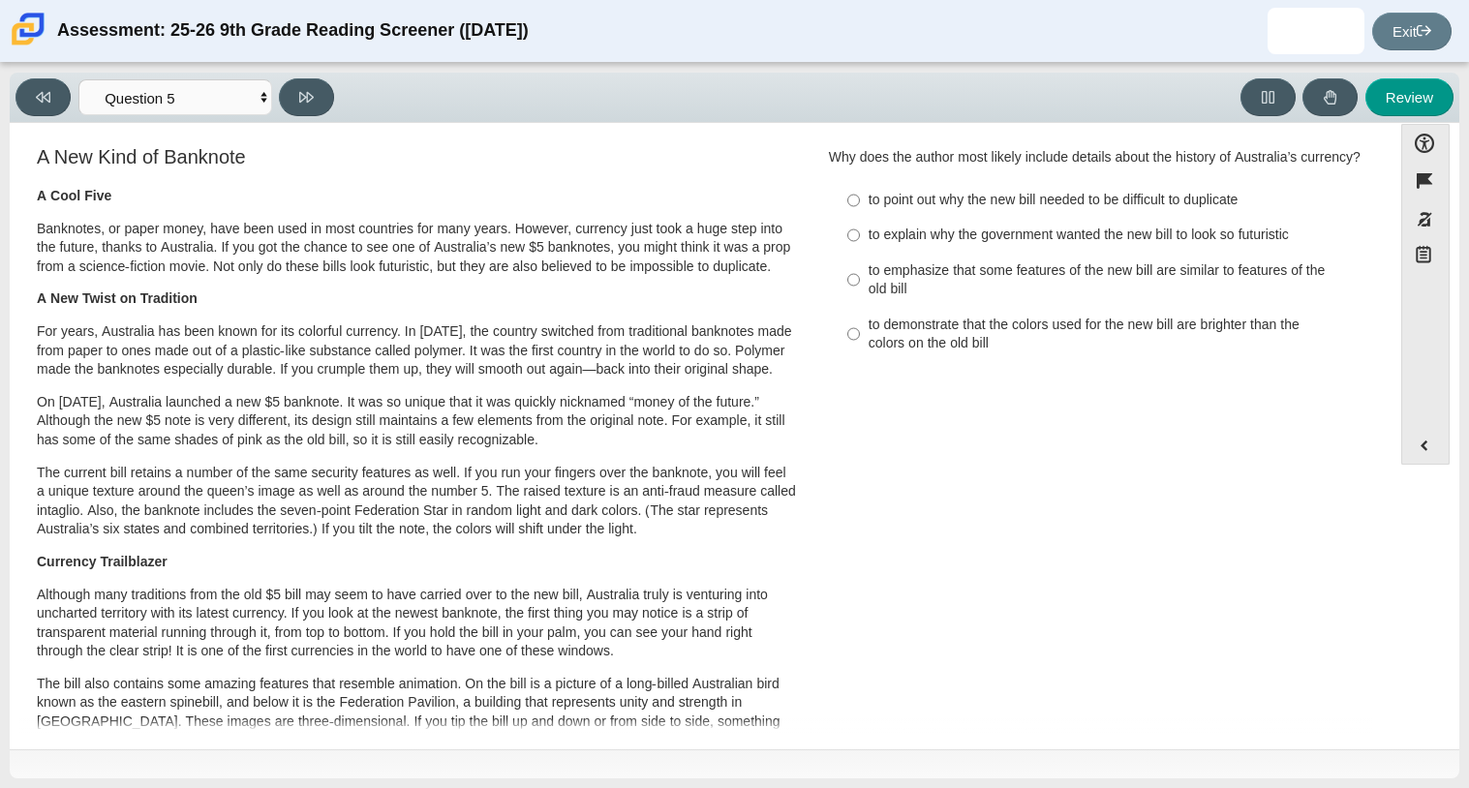
click at [940, 245] on div "to explain why the government wanted the new bill to look so futuristic" at bounding box center [1113, 235] width 489 height 19
click at [860, 253] on input "to explain why the government wanted the new bill to look so futuristic to expl…" at bounding box center [854, 235] width 13 height 35
radio input "true"
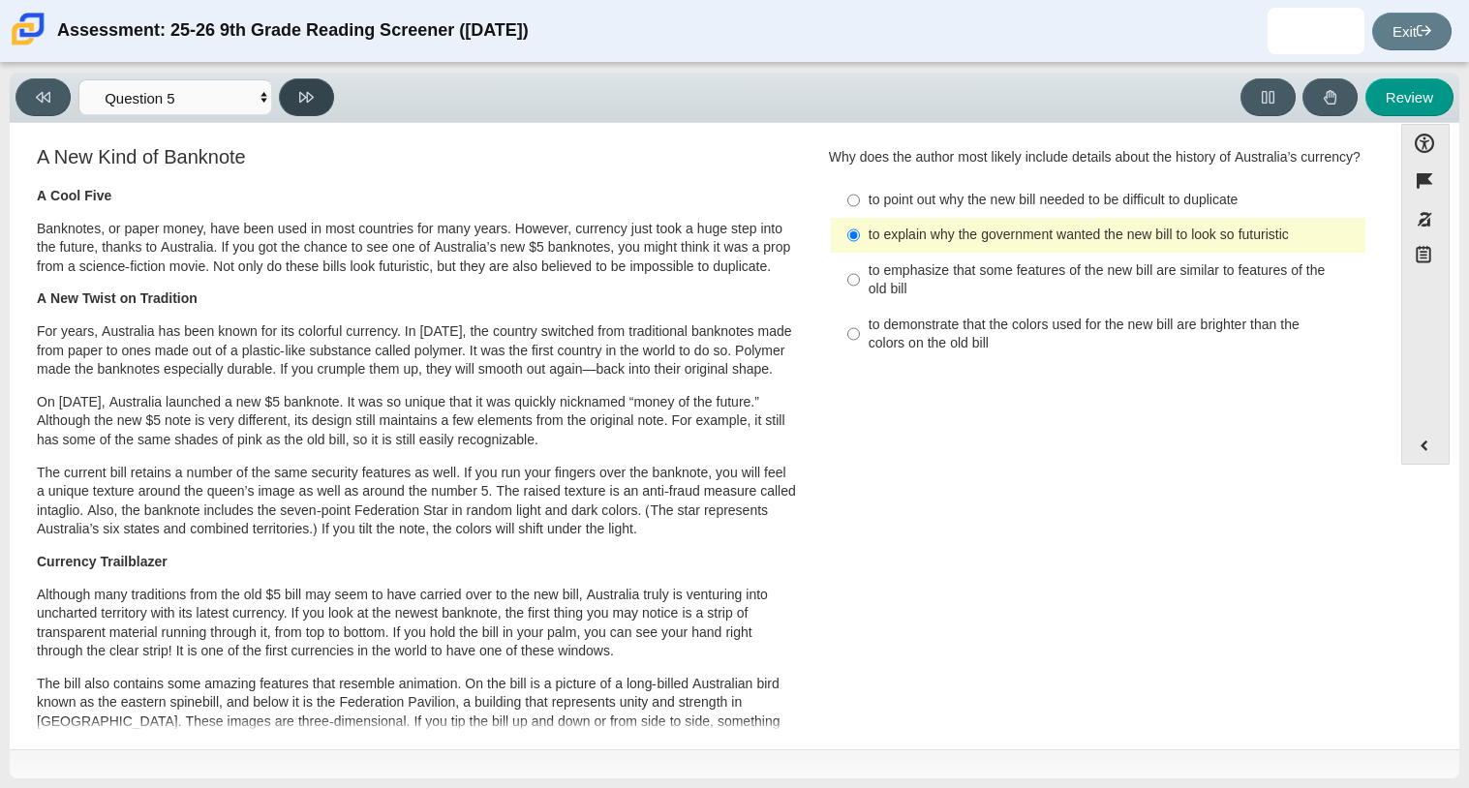
click at [322, 101] on button at bounding box center [306, 97] width 55 height 38
select select "69146e31-7b3d-4a3e-9ce6-f30c24342ae0"
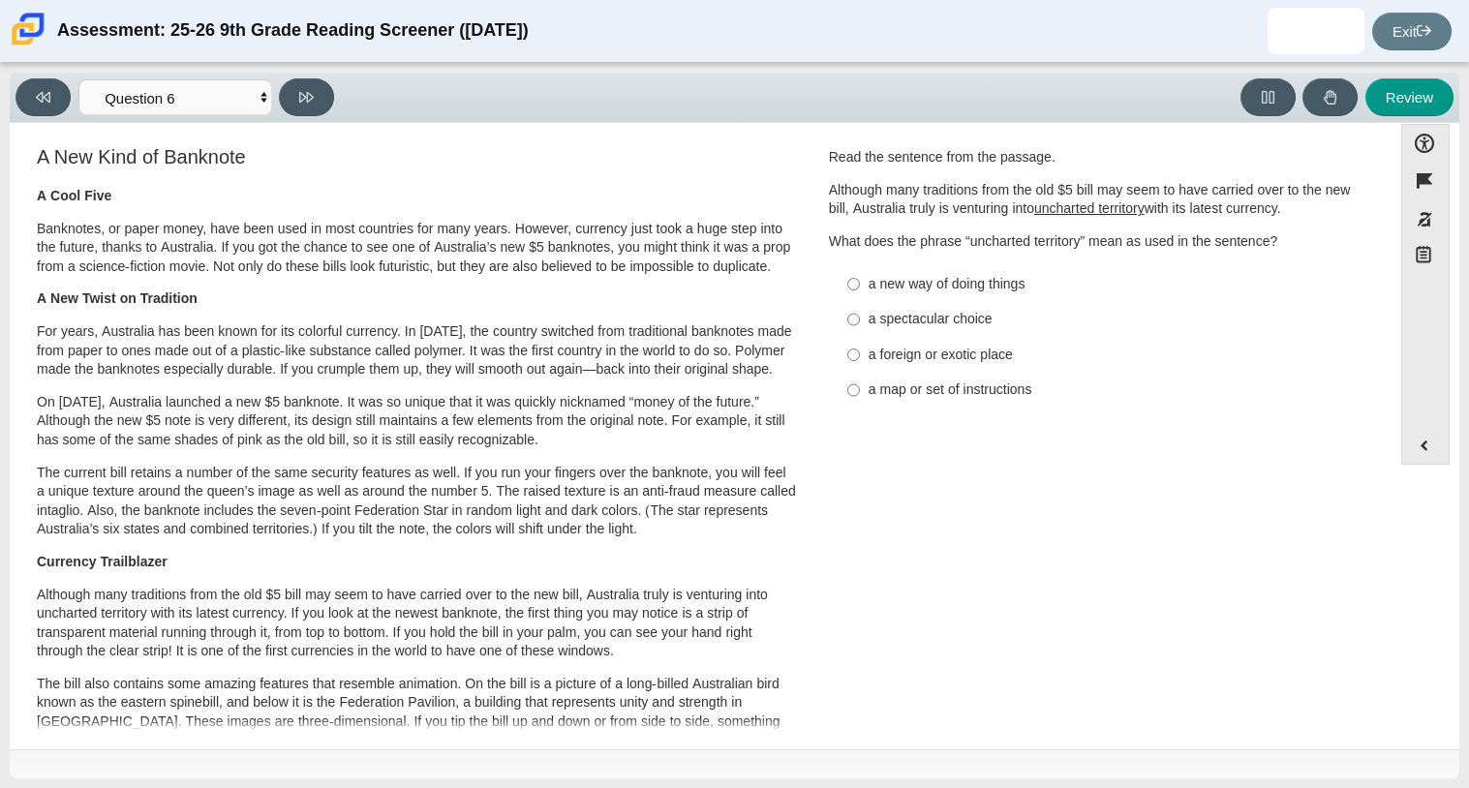
click at [859, 282] on label "a new way of doing things a new way of doing things" at bounding box center [1100, 283] width 532 height 35
click at [859, 282] on input "a new way of doing things a new way of doing things" at bounding box center [854, 283] width 13 height 35
radio input "true"
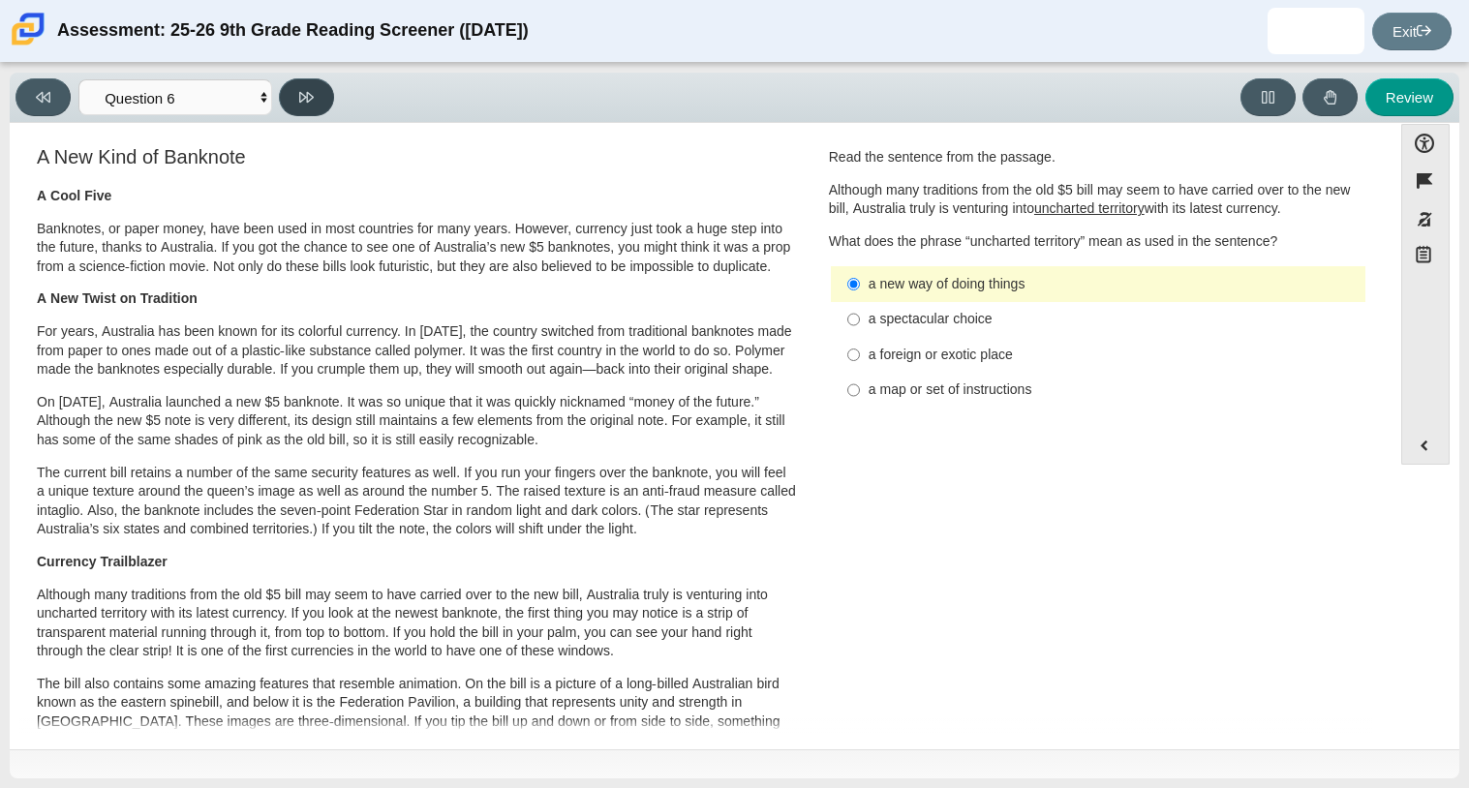
click at [324, 89] on button at bounding box center [306, 97] width 55 height 38
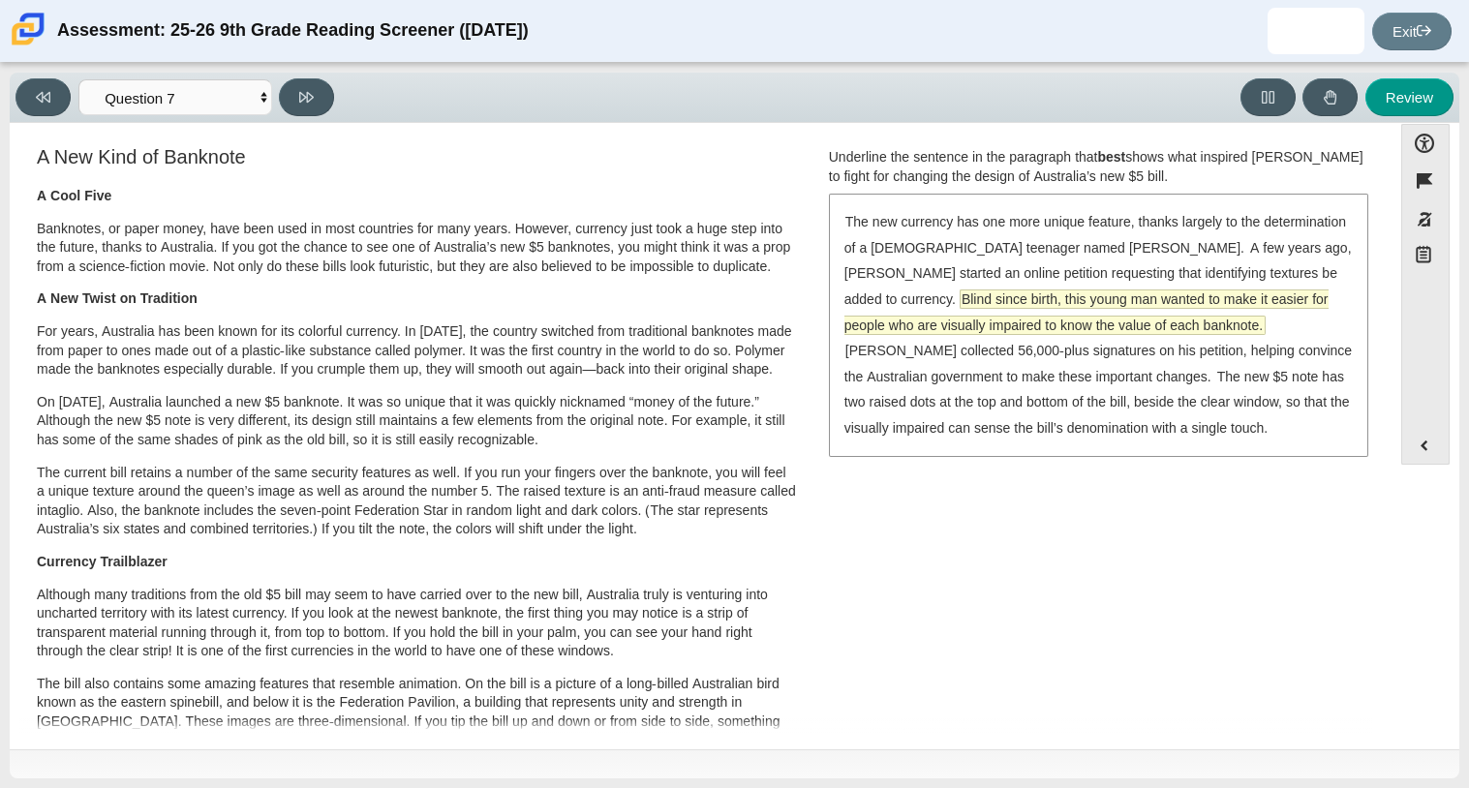
click at [1050, 307] on span "Blind since birth, this young man wanted to make it easier for people who are v…" at bounding box center [1087, 313] width 484 height 44
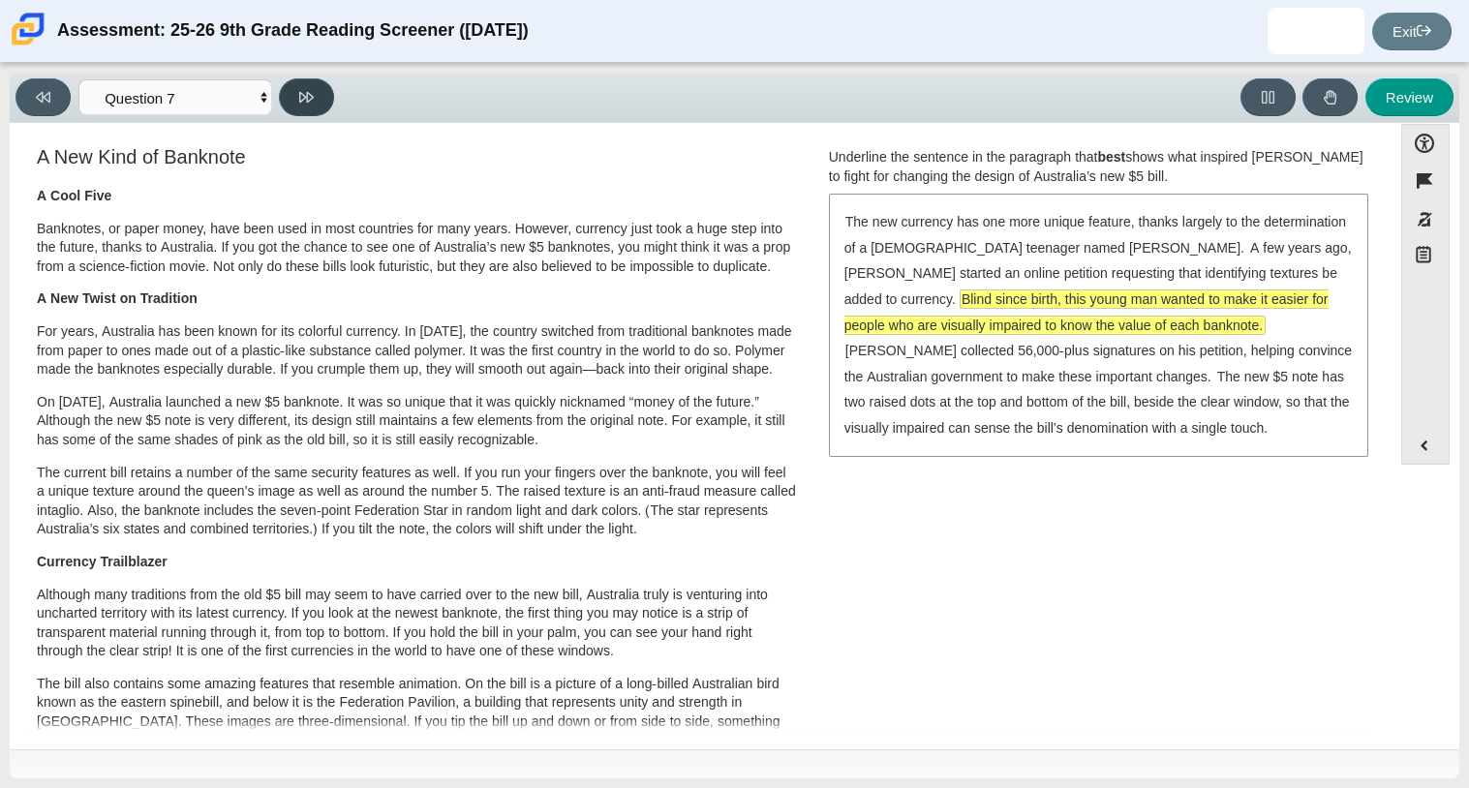
click at [322, 101] on button at bounding box center [306, 97] width 55 height 38
select select "ea8338c2-a6a3-418e-a305-2b963b54a290"
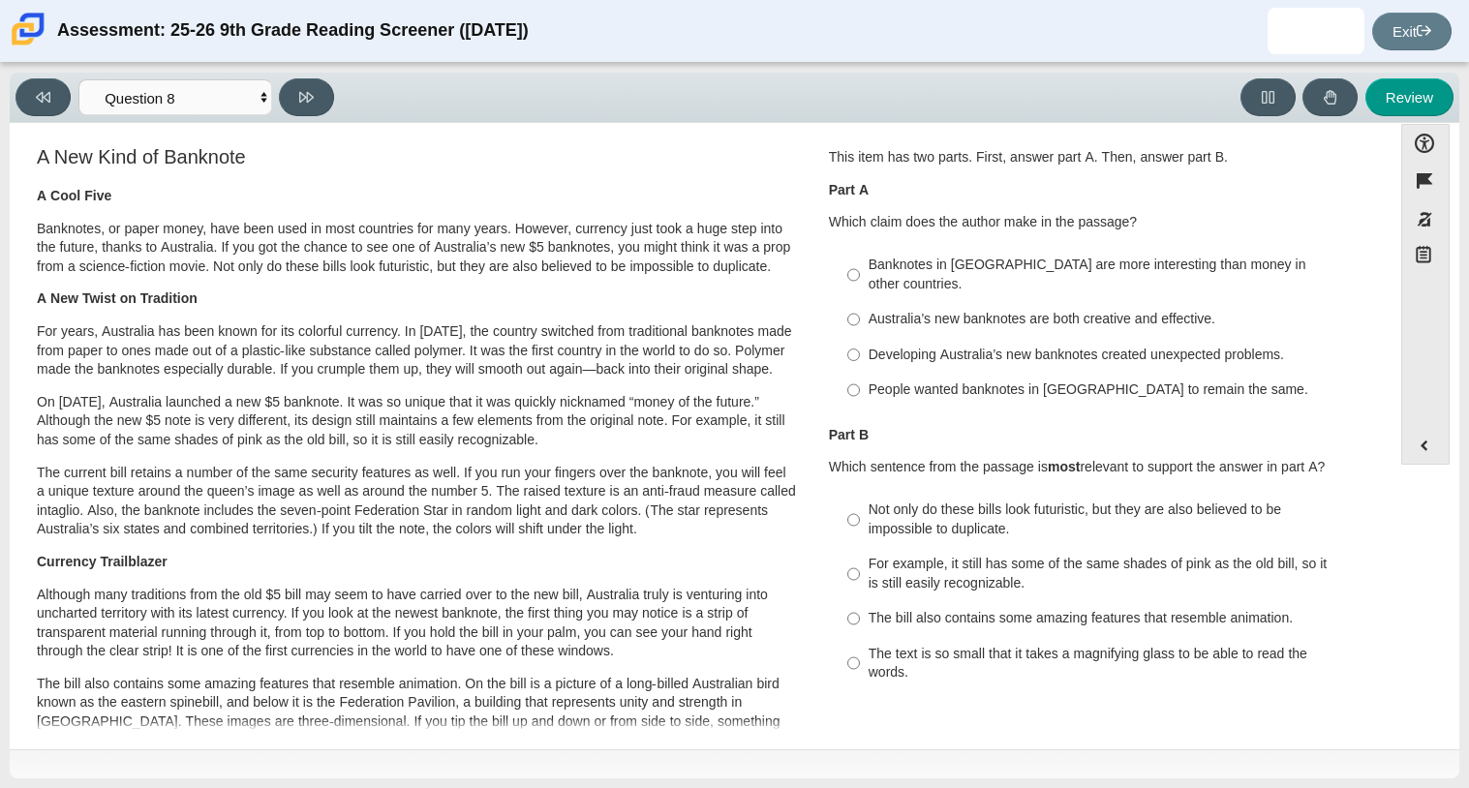
click at [1034, 310] on div "Australia’s new banknotes are both creative and effective." at bounding box center [1113, 319] width 489 height 19
click at [860, 302] on input "Australia’s new banknotes are both creative and effective. Australia’s new bank…" at bounding box center [854, 319] width 13 height 35
radio input "true"
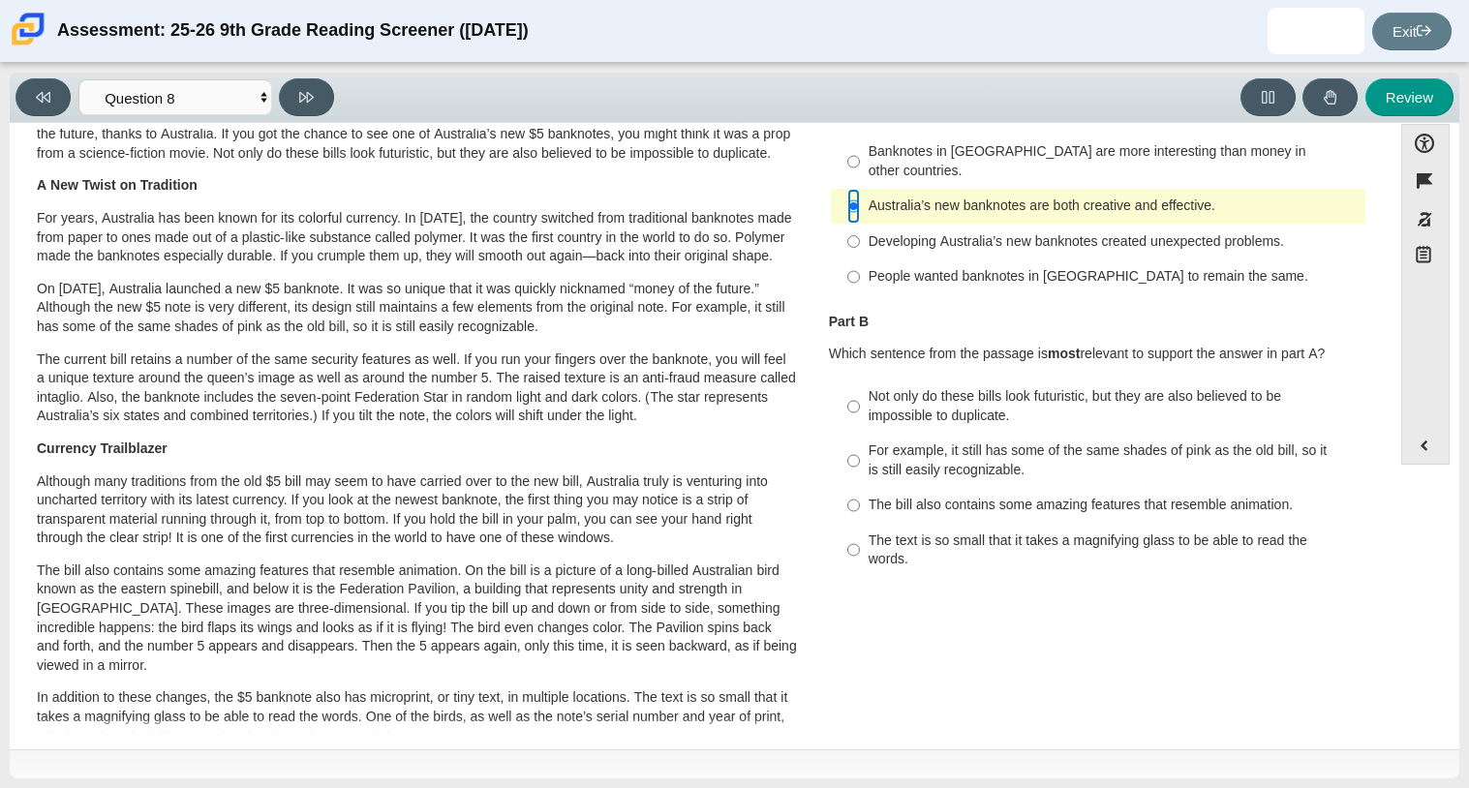
scroll to position [112, 0]
click at [851, 394] on input "Not only do these bills look futuristic, but they are also believed to be impos…" at bounding box center [854, 408] width 13 height 54
radio input "true"
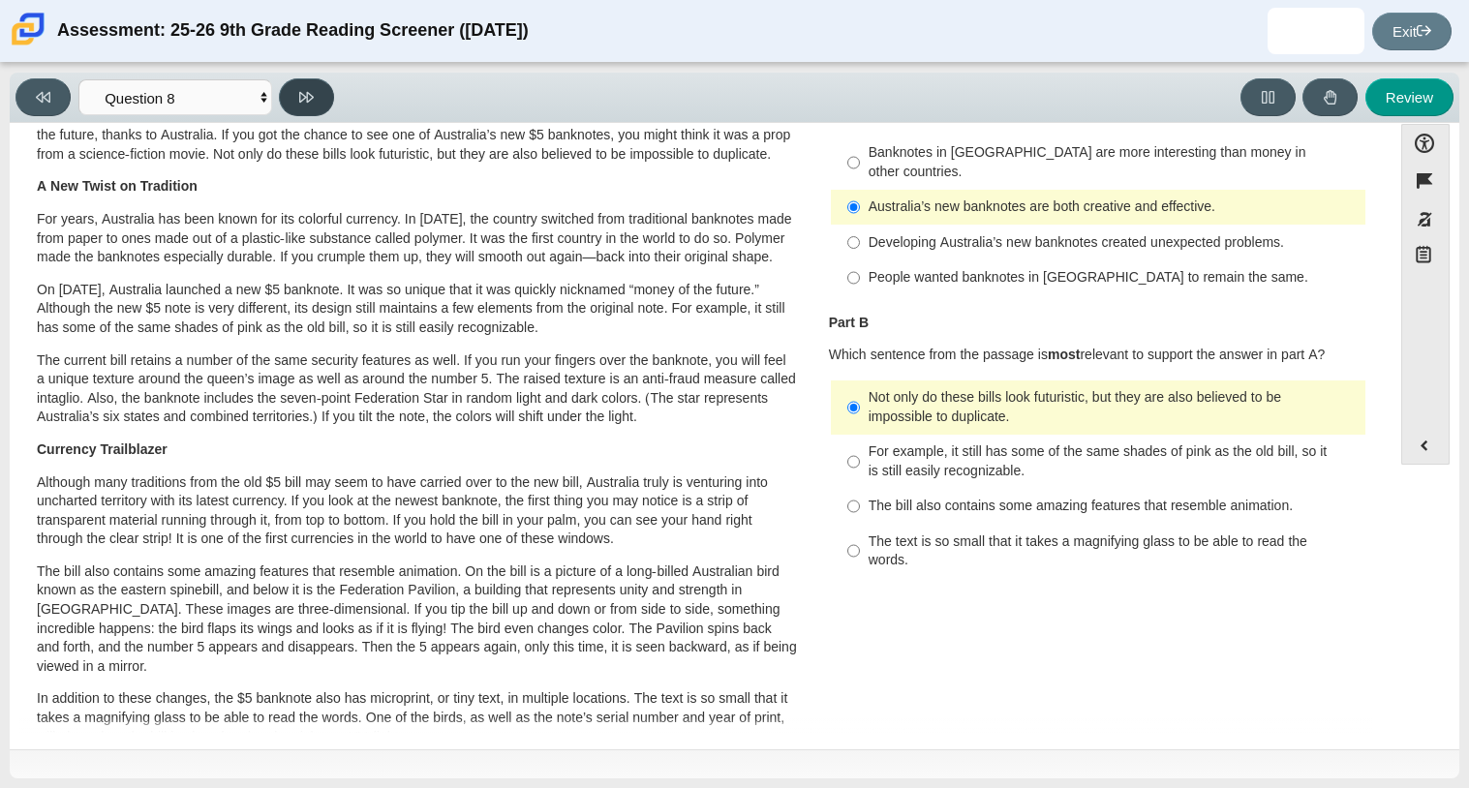
click at [293, 92] on button at bounding box center [306, 97] width 55 height 38
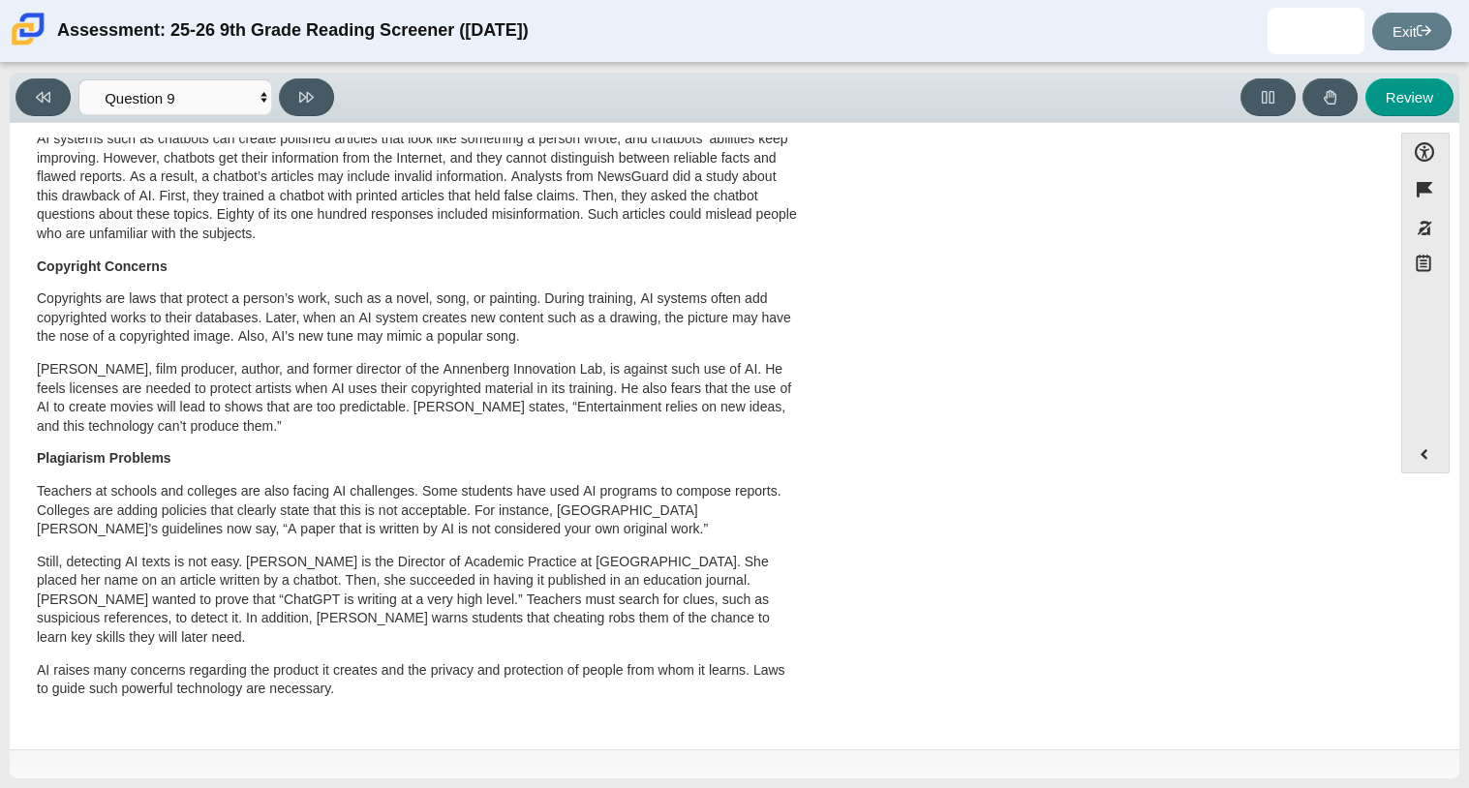
scroll to position [0, 0]
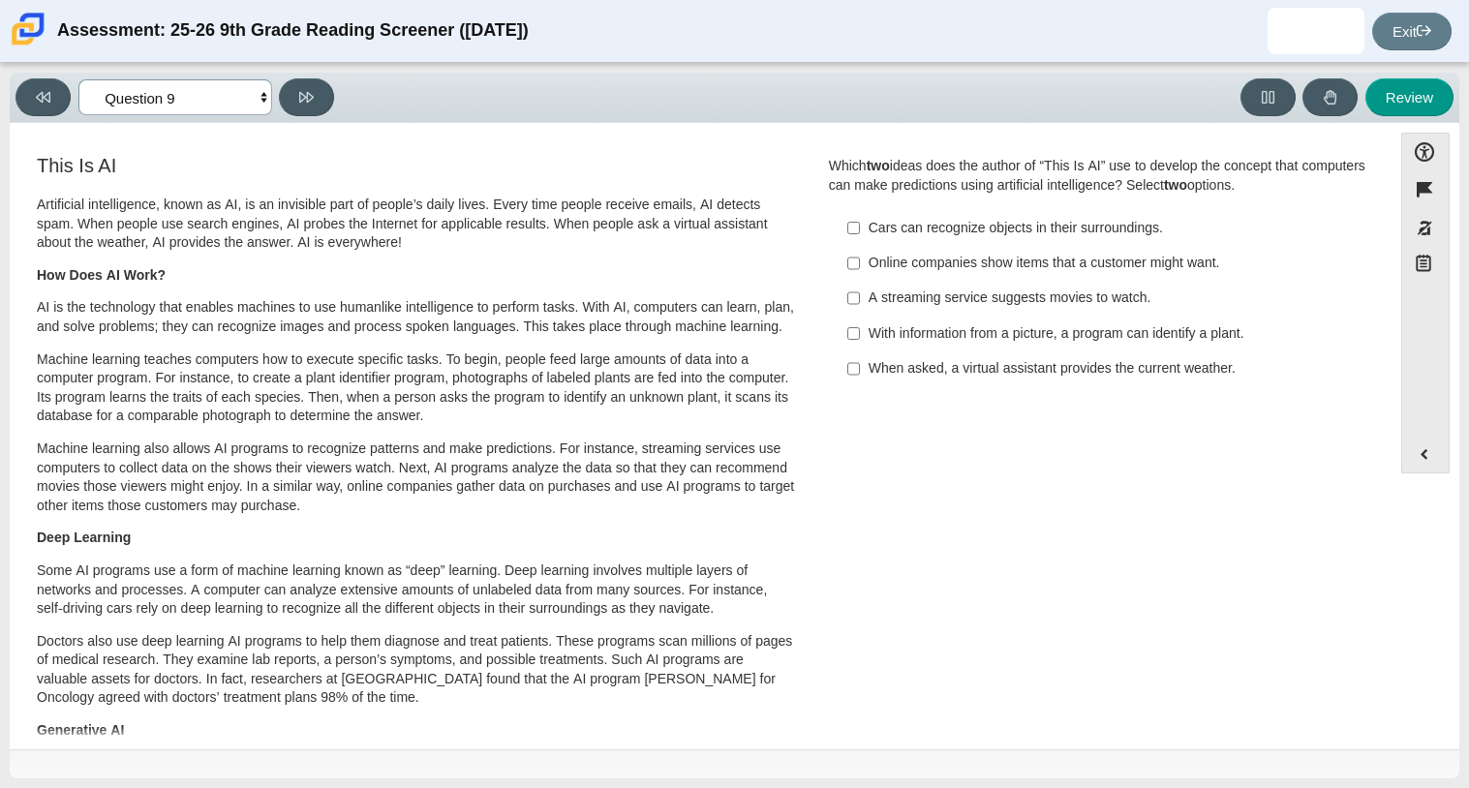
click at [239, 87] on select "Questions Question 1 Question 2 Question 3 Question 4 Question 5 Question 6 Que…" at bounding box center [175, 97] width 194 height 36
click at [228, 102] on select "Questions Question 1 Question 2 Question 3 Question 4 Question 5 Question 6 Que…" at bounding box center [175, 97] width 194 height 36
click at [297, 106] on button at bounding box center [306, 97] width 55 height 38
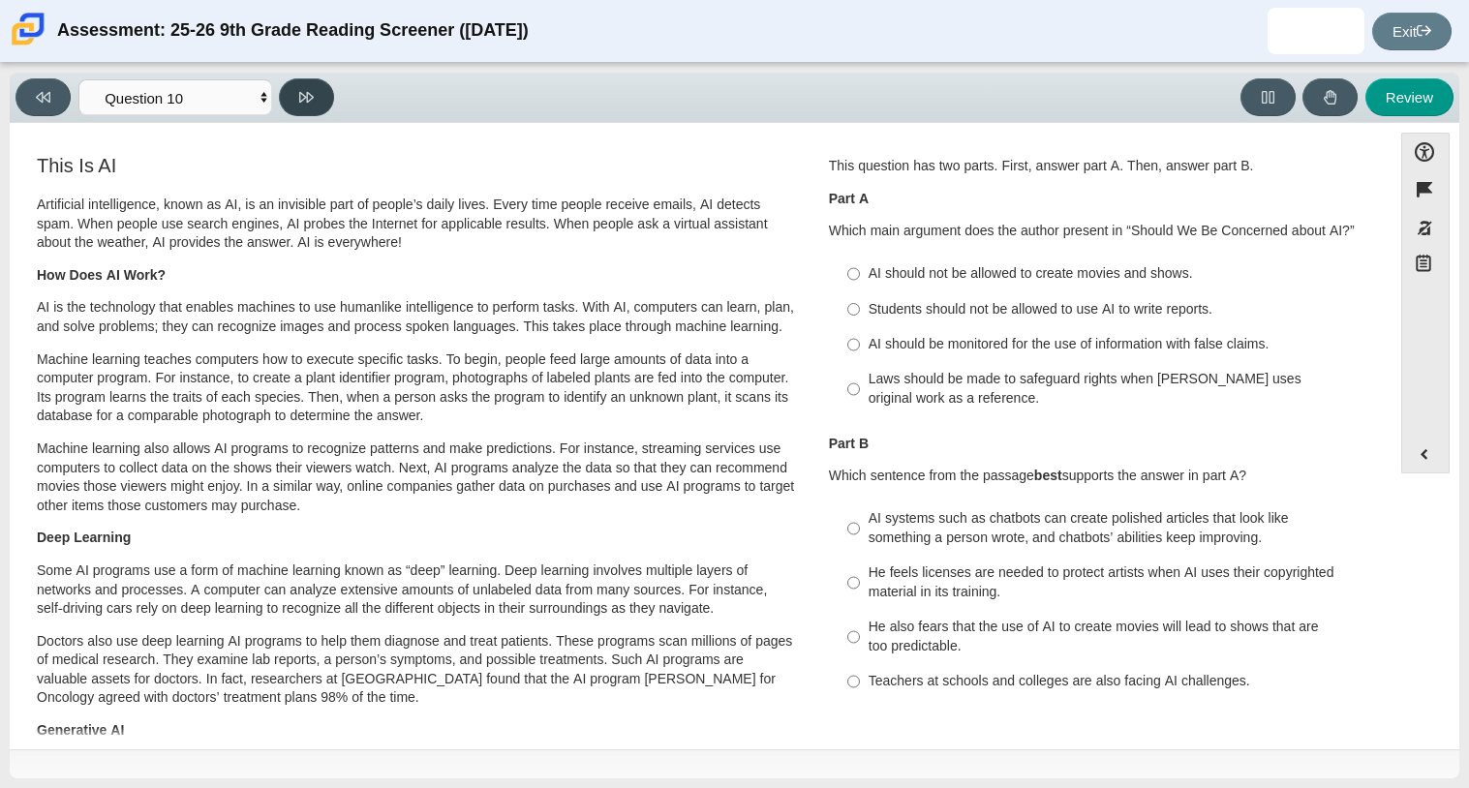
click at [297, 106] on button at bounding box center [306, 97] width 55 height 38
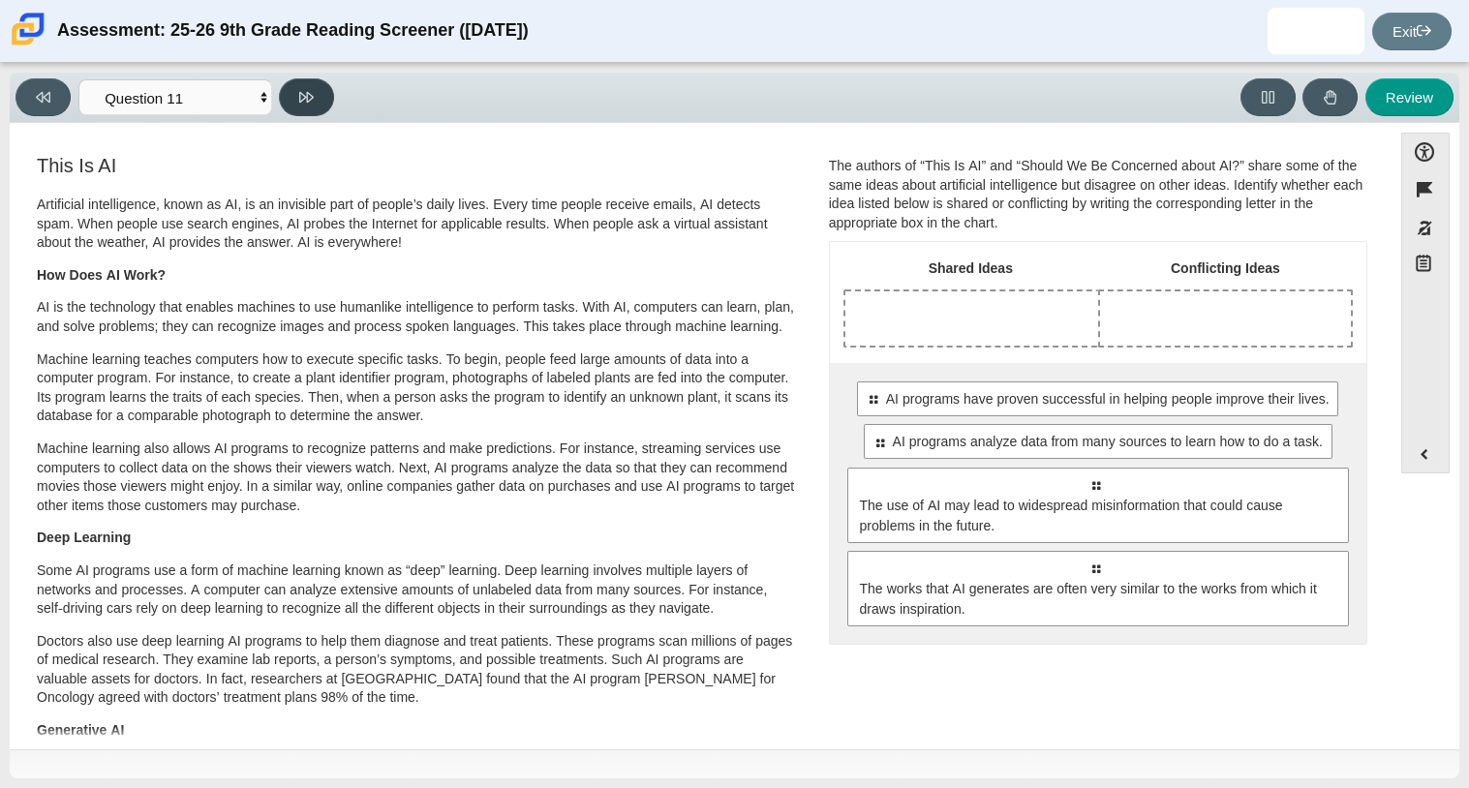
click at [297, 106] on button at bounding box center [306, 97] width 55 height 38
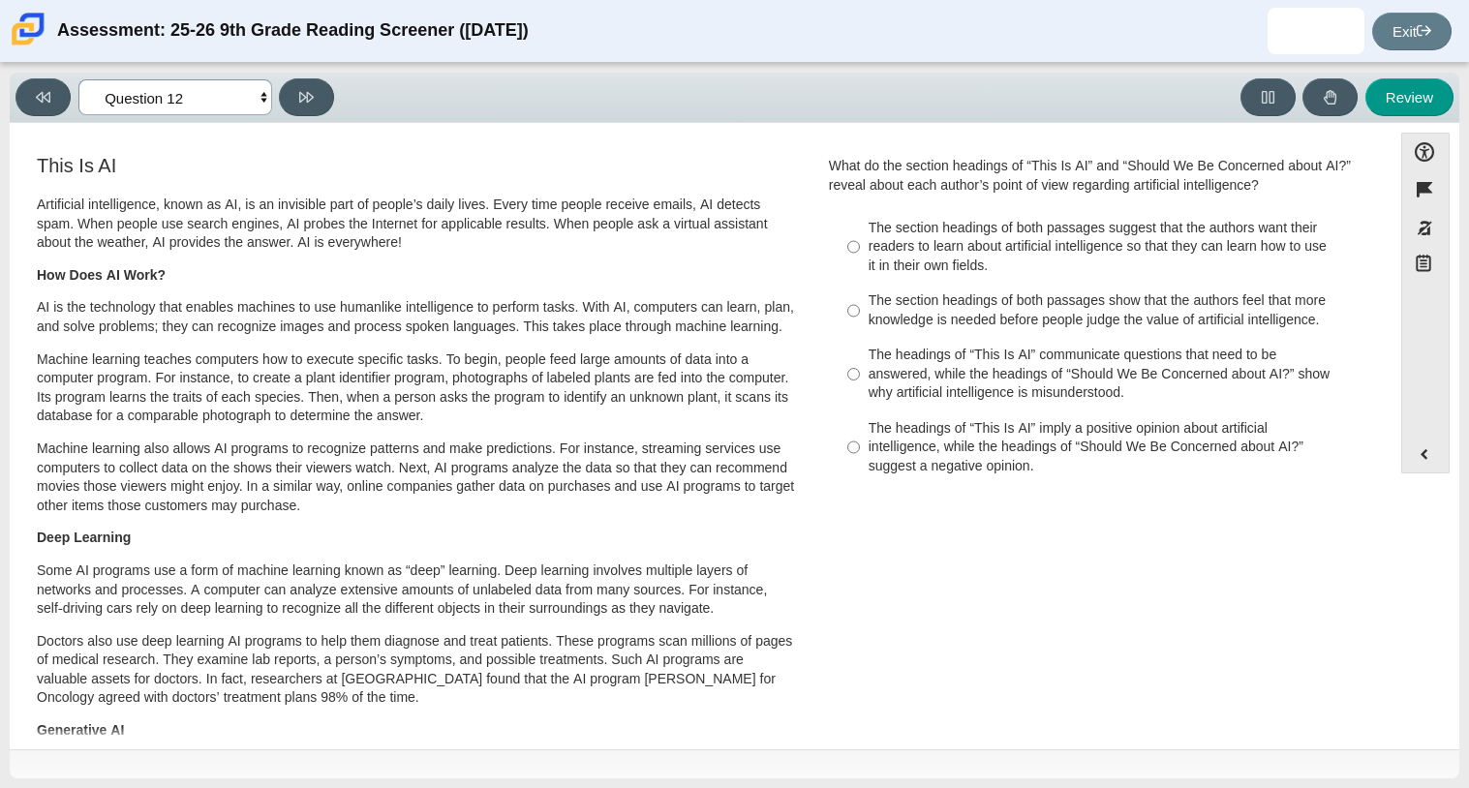
click at [182, 103] on select "Questions Question 1 Question 2 Question 3 Question 4 Question 5 Question 6 Que…" at bounding box center [175, 97] width 194 height 36
click at [78, 79] on select "Questions Question 1 Question 2 Question 3 Question 4 Question 5 Question 6 Que…" at bounding box center [175, 97] width 194 height 36
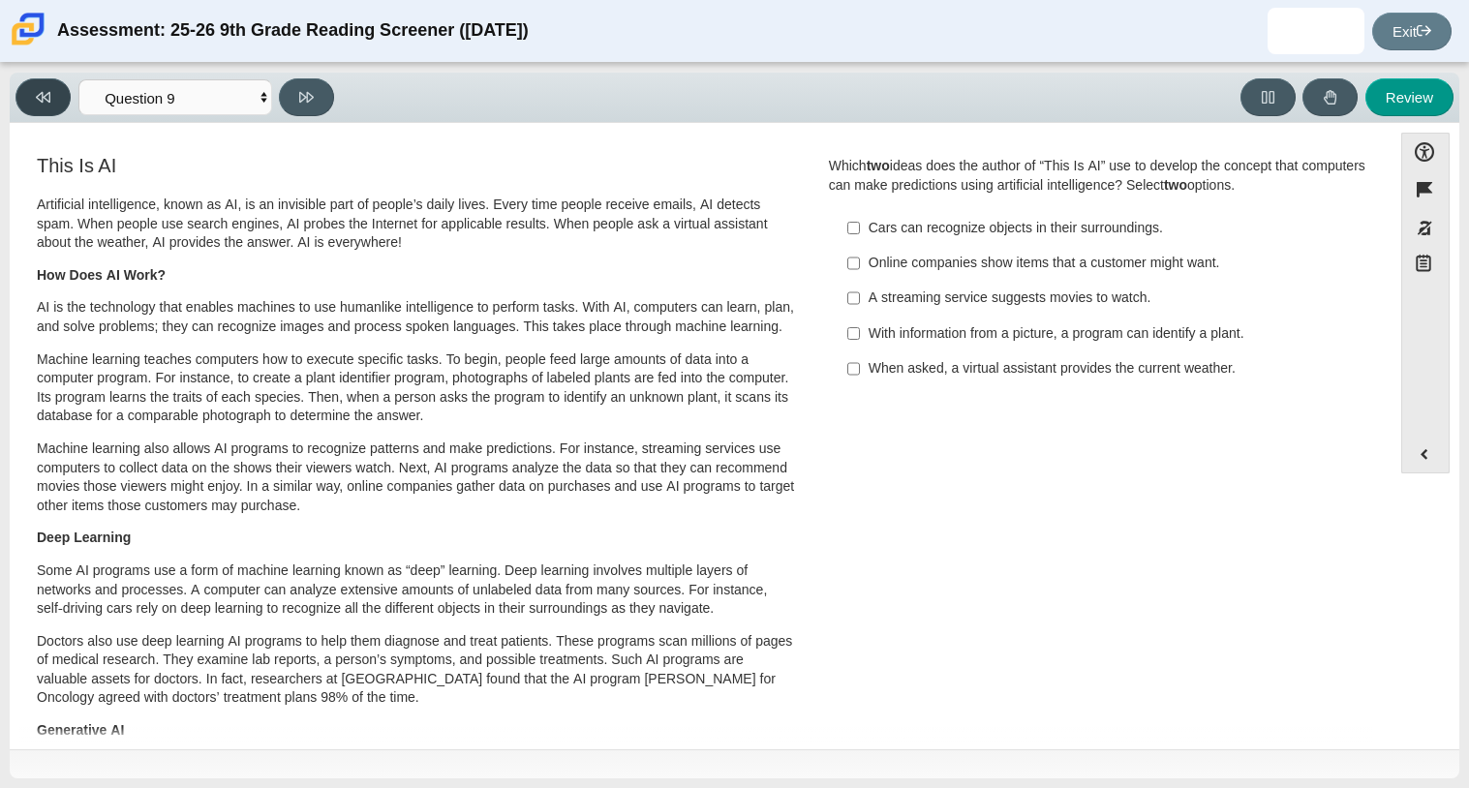
click at [42, 86] on button at bounding box center [42, 97] width 55 height 38
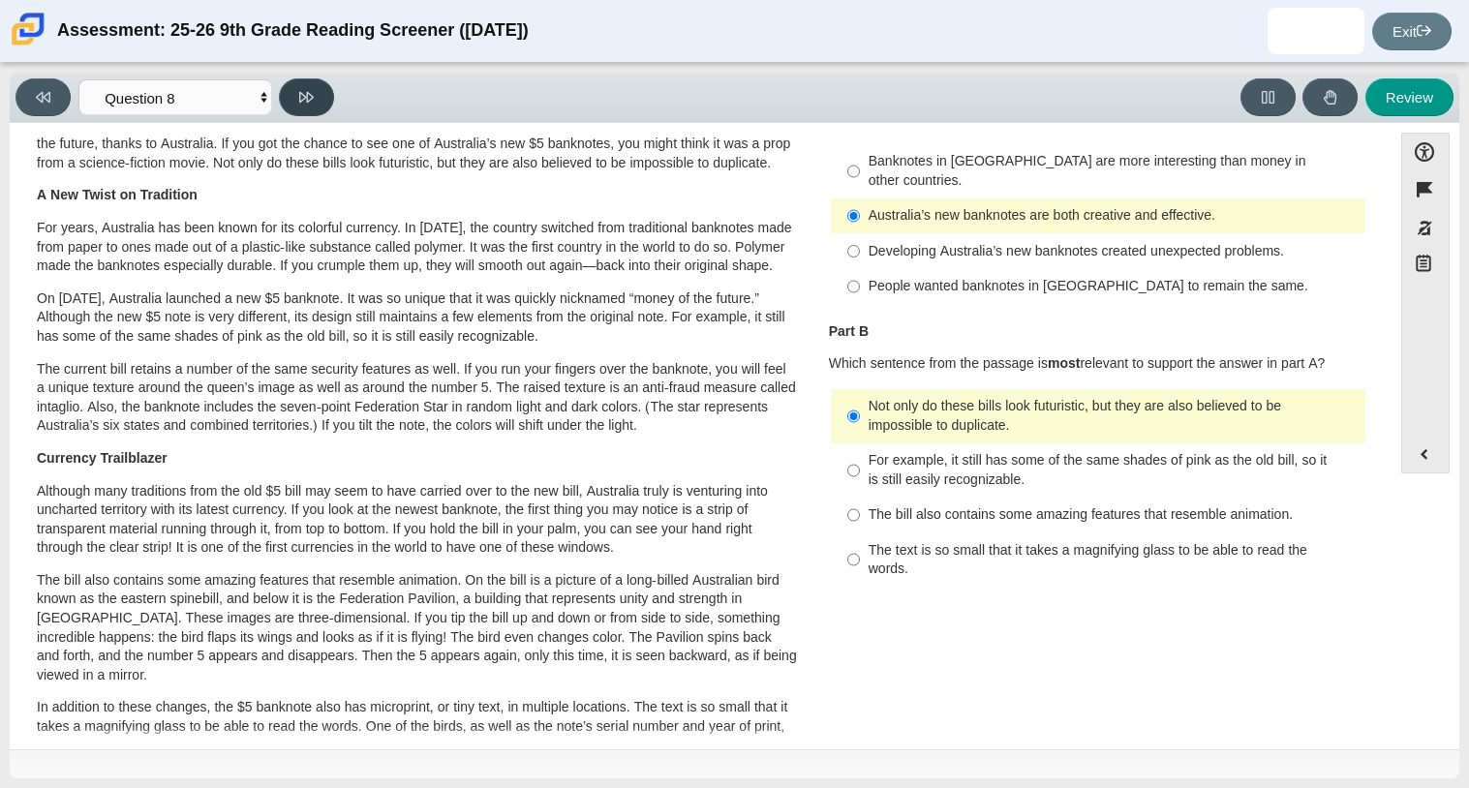
click at [304, 90] on icon at bounding box center [306, 97] width 15 height 15
select select "89f058d6-b15c-4ef5-a4b3-fdaffb8868b6"
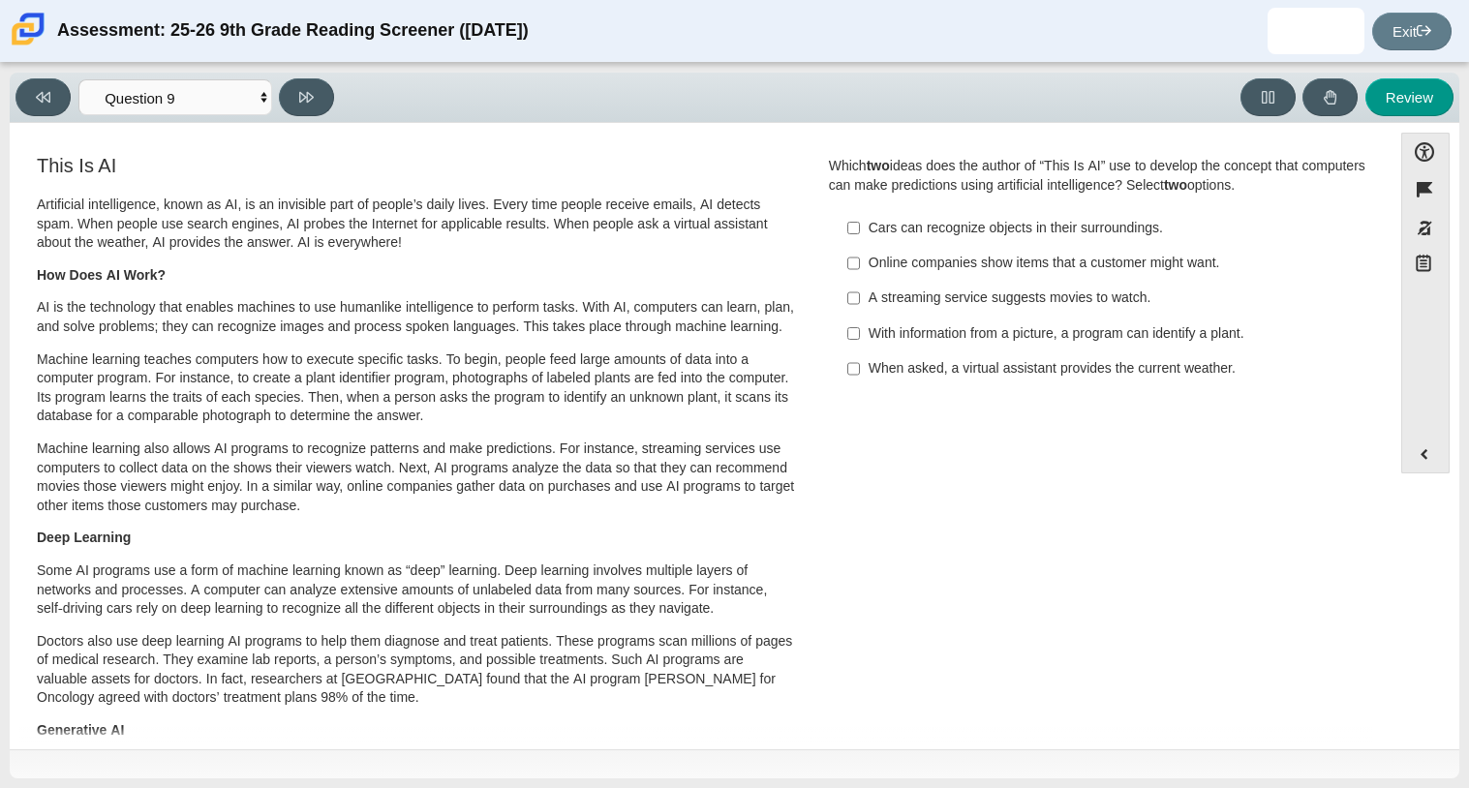
click at [869, 299] on div "A streaming service suggests movies to watch." at bounding box center [1113, 298] width 489 height 19
click at [860, 299] on input "A streaming service suggests movies to watch. A streaming service suggests movi…" at bounding box center [854, 298] width 13 height 35
checkbox input "true"
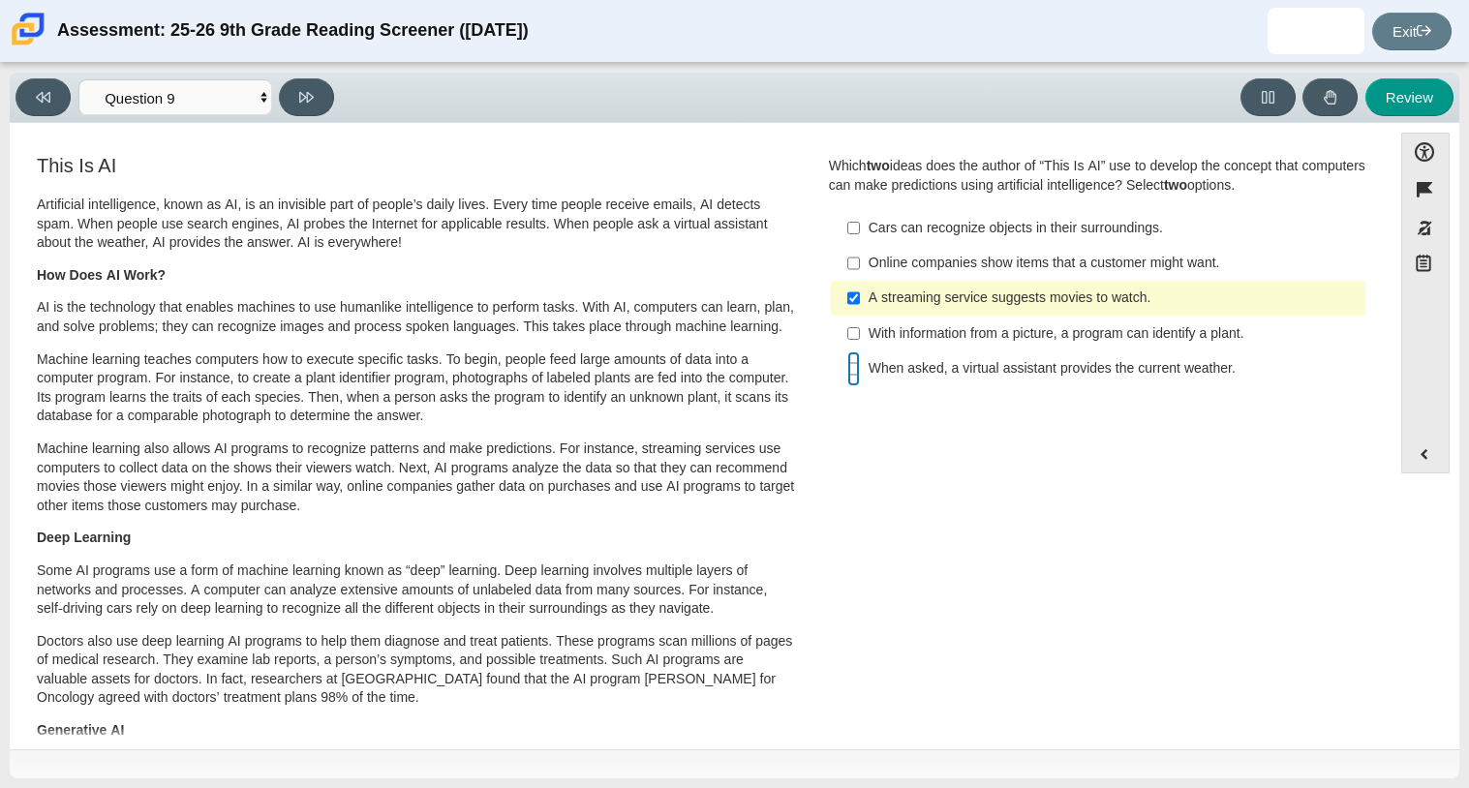
click at [848, 374] on input "When asked, a virtual assistant provides the current weather. When asked, a vir…" at bounding box center [854, 369] width 13 height 35
checkbox input "true"
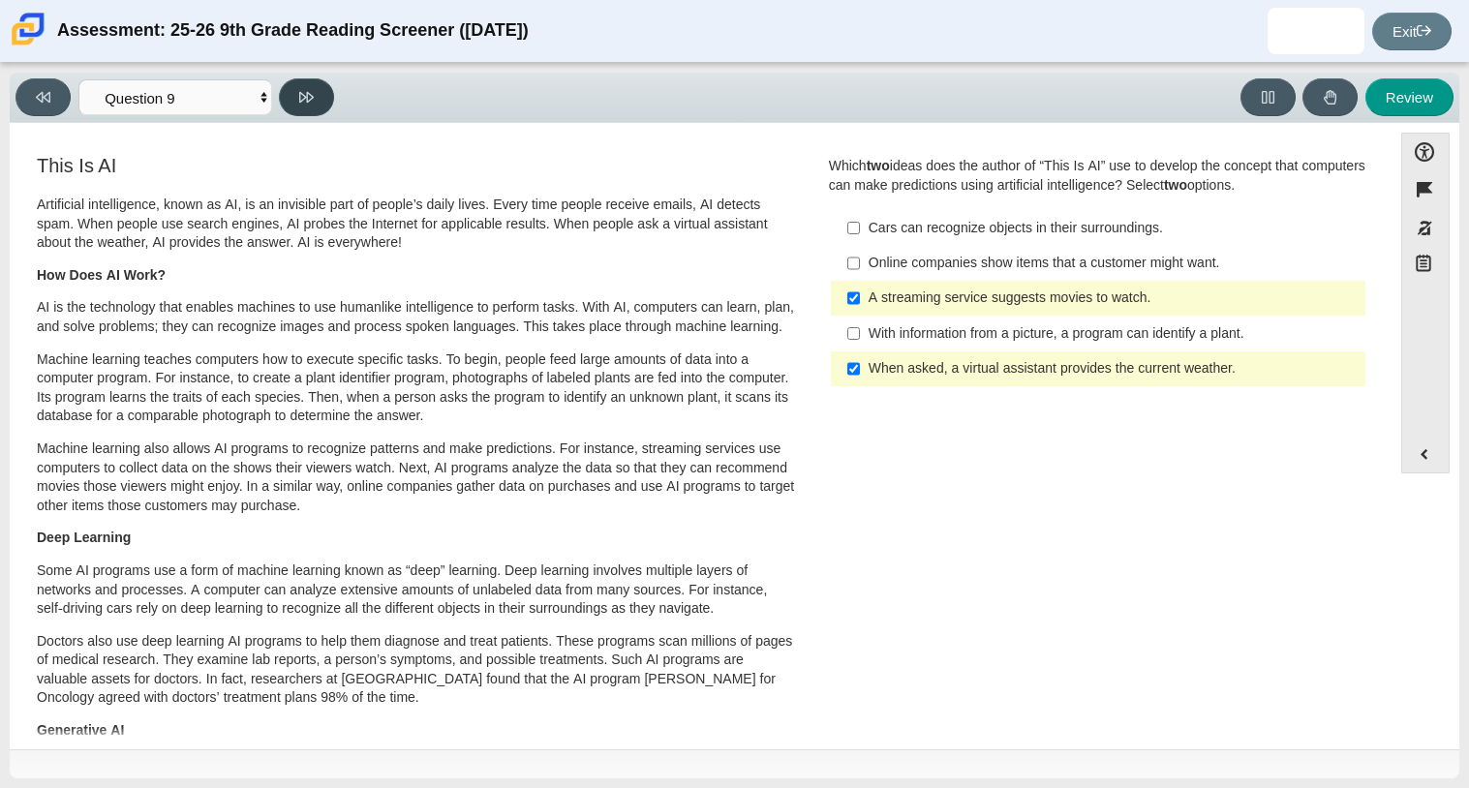
click at [298, 105] on button at bounding box center [306, 97] width 55 height 38
select select "cdf3c14e-a918-44d1-9b63-3db0fa81641e"
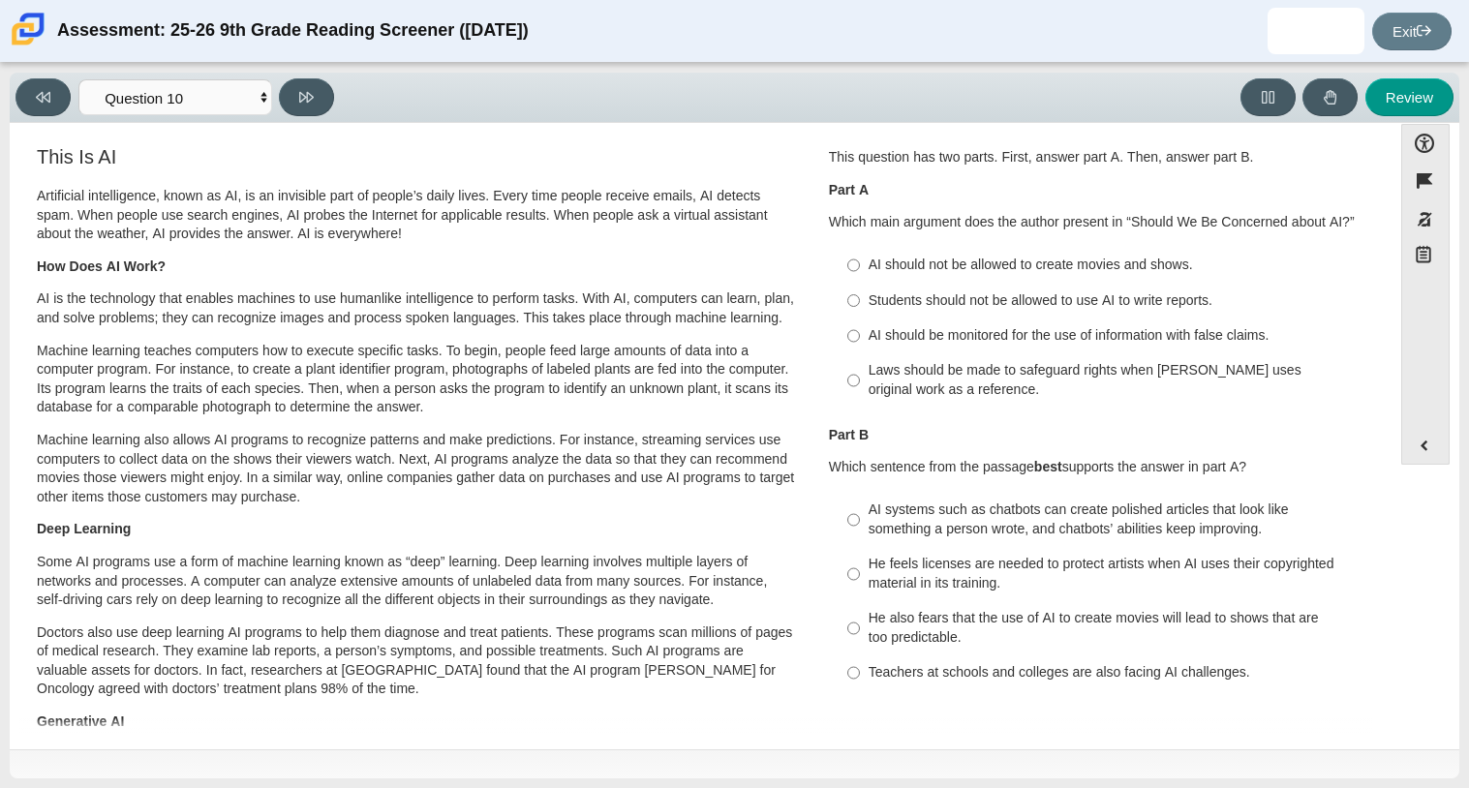
click at [876, 348] on label "AI should be monitored for the use of information with false claims. AI should …" at bounding box center [1100, 336] width 532 height 35
click at [860, 348] on input "AI should be monitored for the use of information with false claims. AI should …" at bounding box center [854, 336] width 13 height 35
radio input "true"
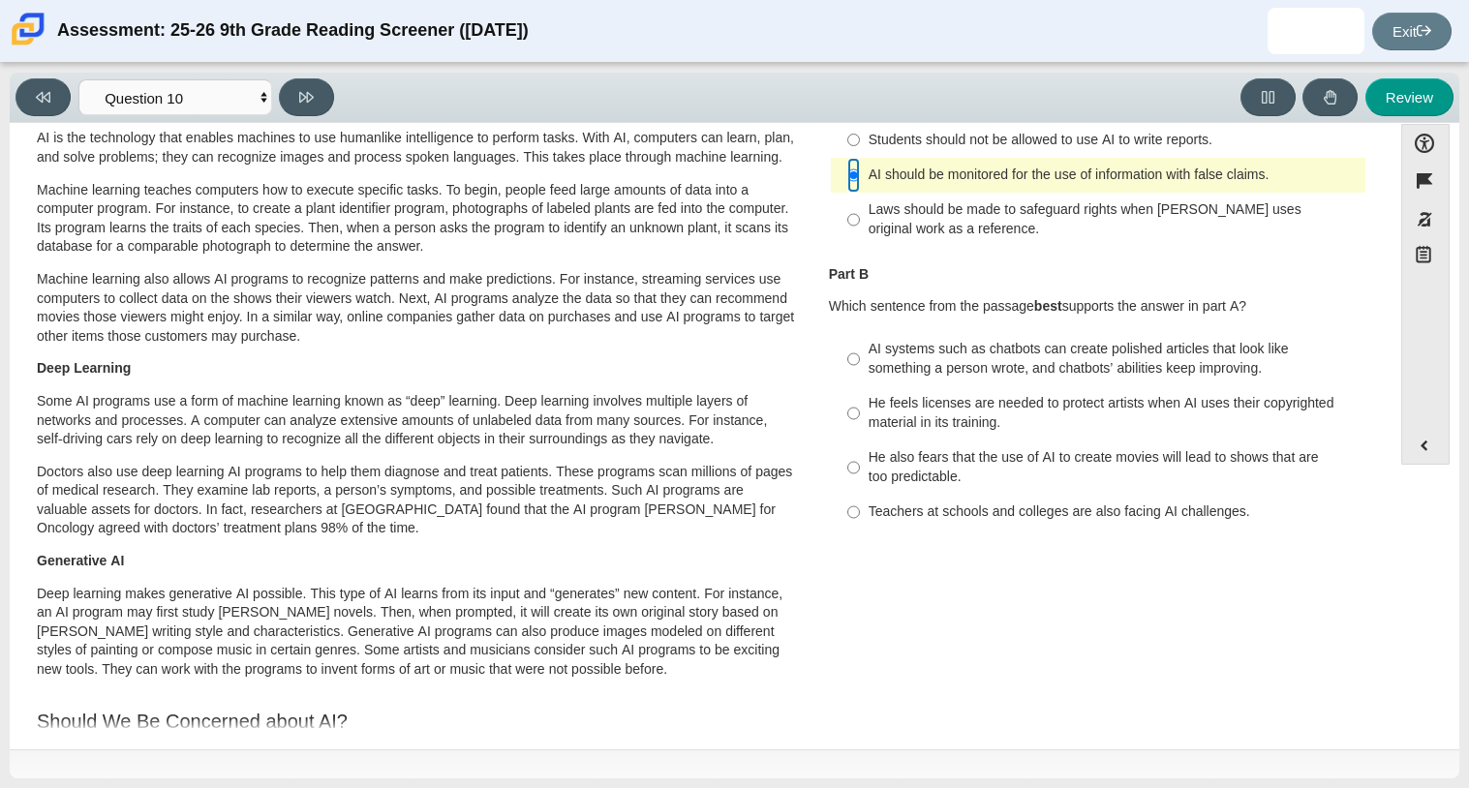
scroll to position [163, 0]
click at [941, 471] on div "He also fears that the use of AI to create movies will lead to shows that are t…" at bounding box center [1113, 466] width 489 height 38
click at [860, 471] on input "He also fears that the use of AI to create movies will lead to shows that are t…" at bounding box center [854, 466] width 13 height 54
radio input "true"
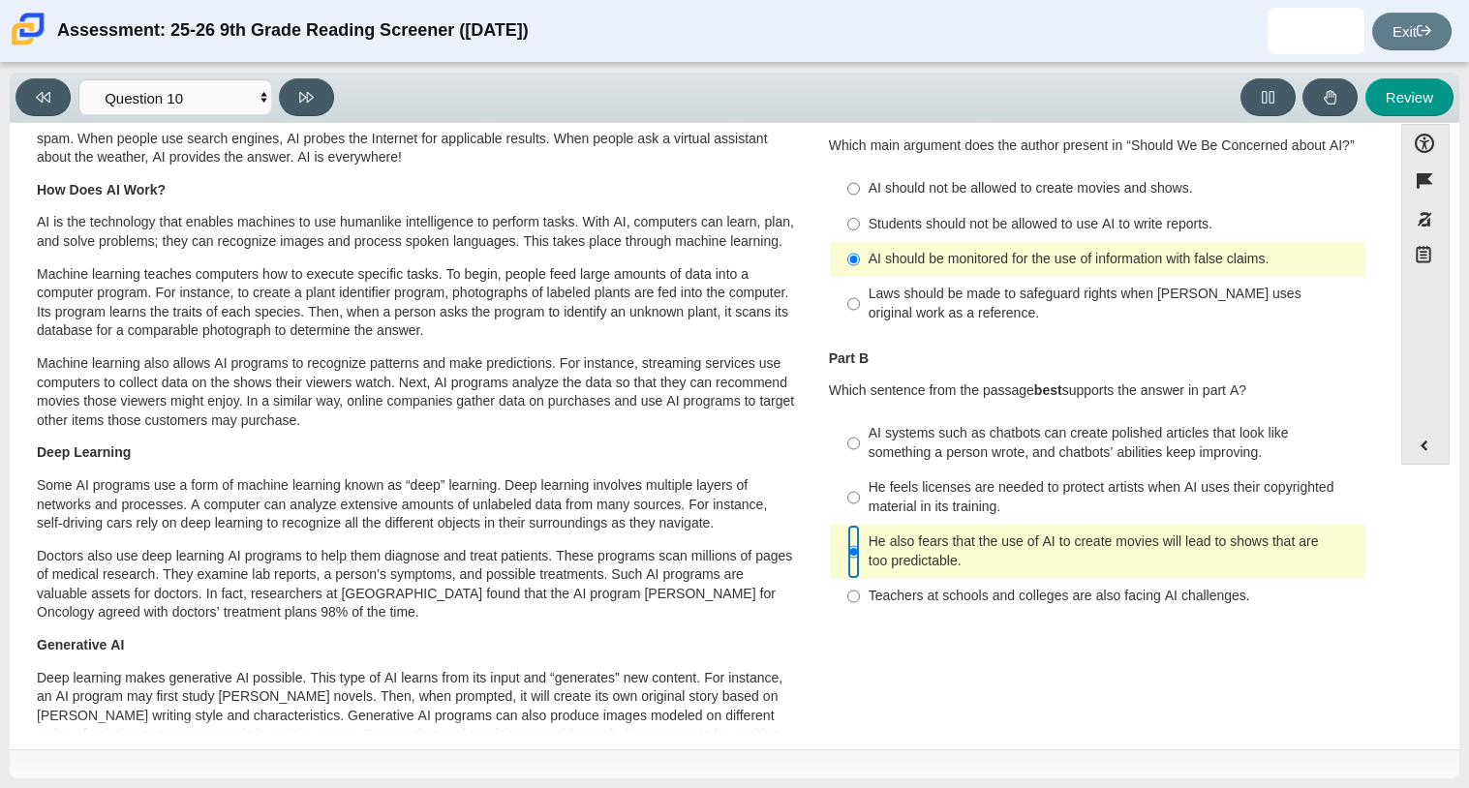
scroll to position [72, 0]
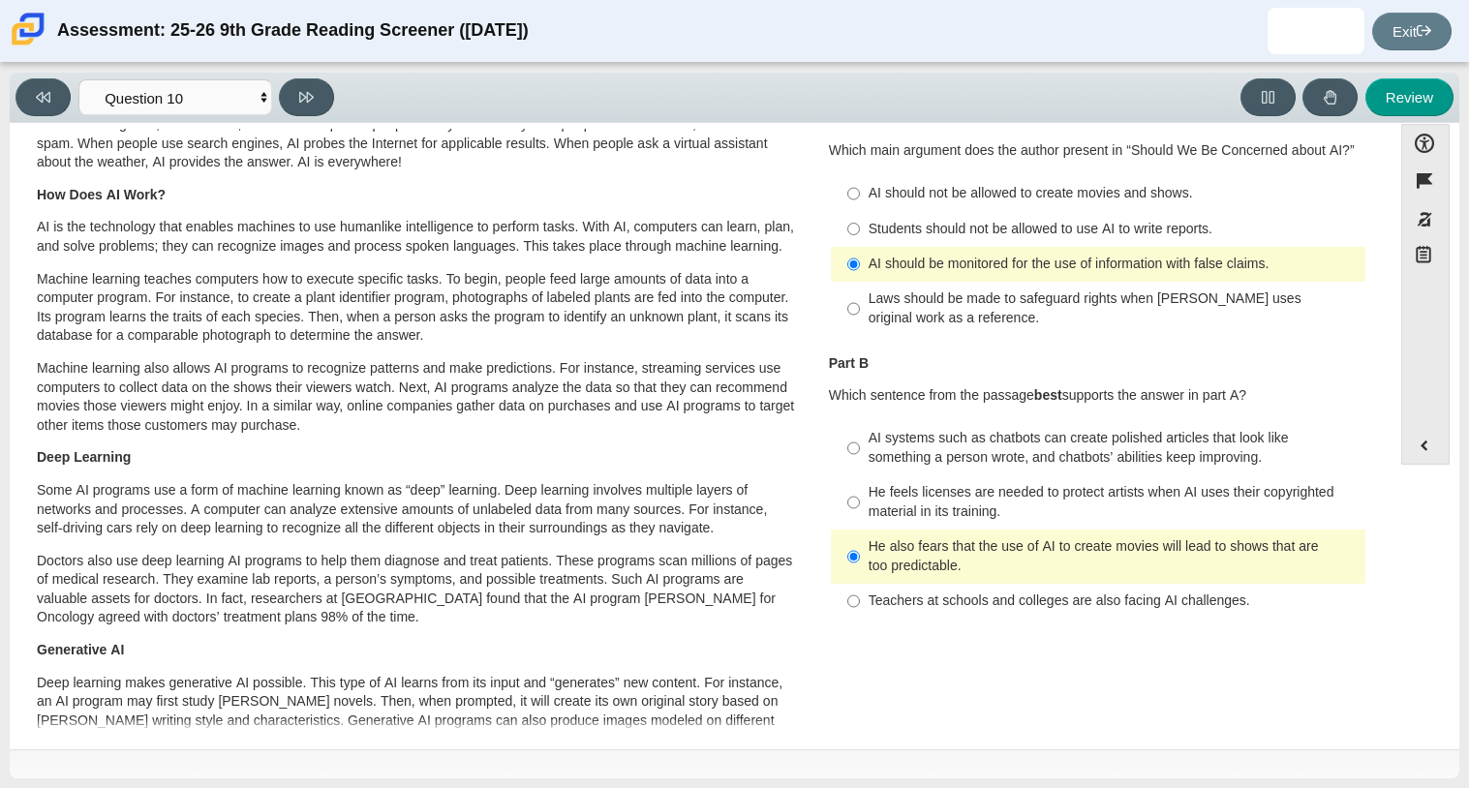
click at [879, 187] on div "AI should not be allowed to create movies and shows." at bounding box center [1113, 193] width 489 height 19
click at [860, 187] on input "AI should not be allowed to create movies and shows. AI should not be allowed t…" at bounding box center [854, 193] width 13 height 35
radio input "true"
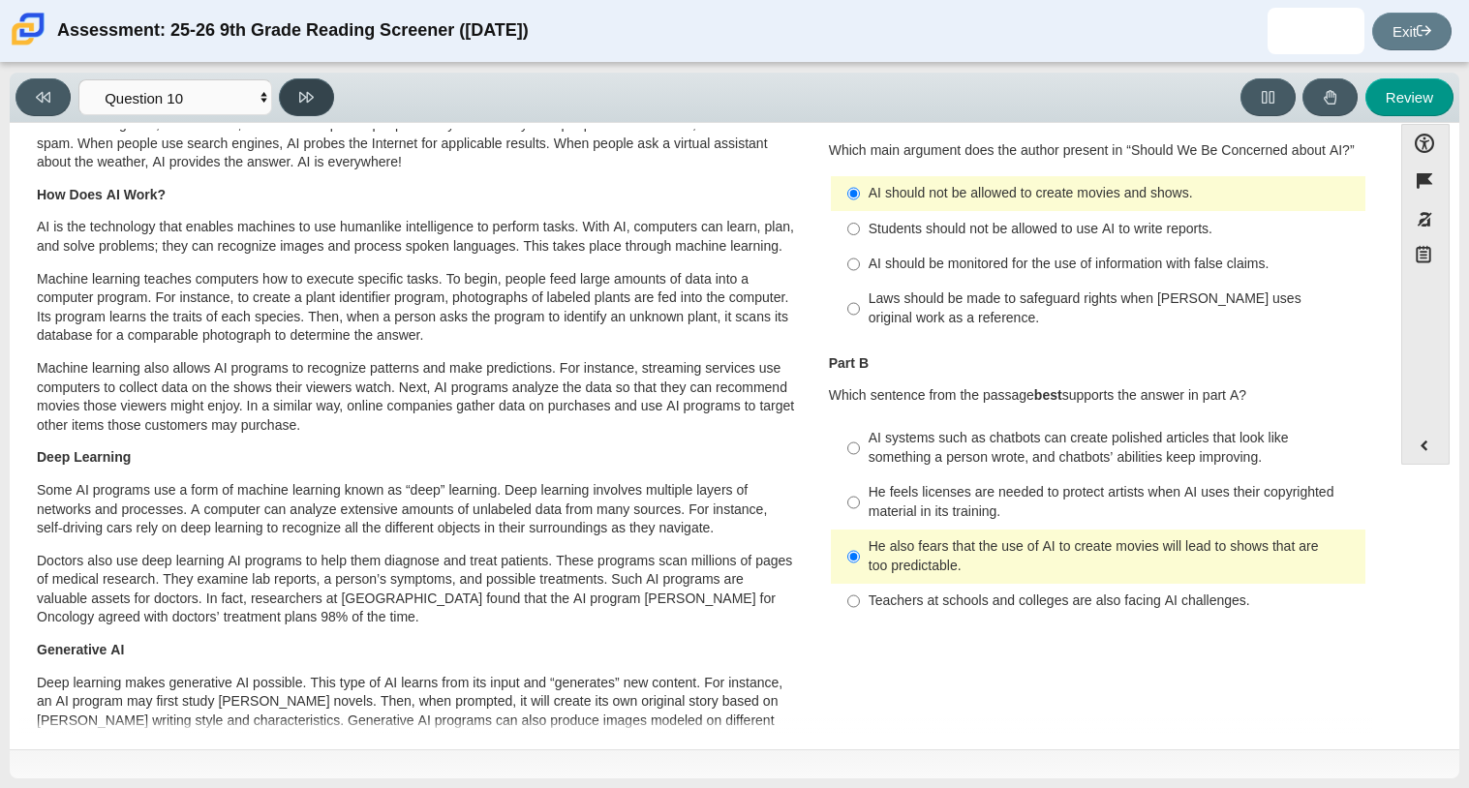
click at [317, 95] on button at bounding box center [306, 97] width 55 height 38
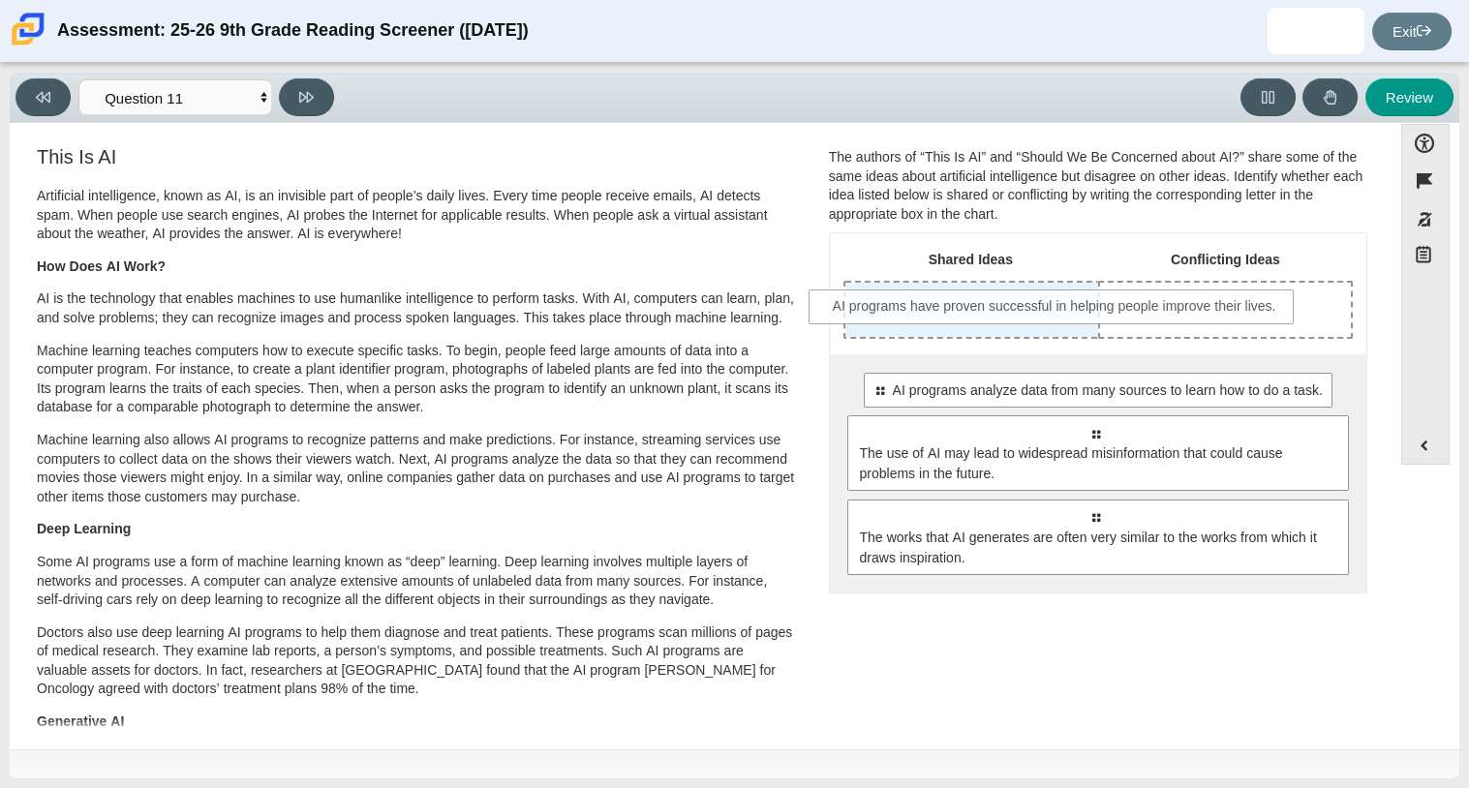
drag, startPoint x: 985, startPoint y: 405, endPoint x: 946, endPoint y: 321, distance: 92.7
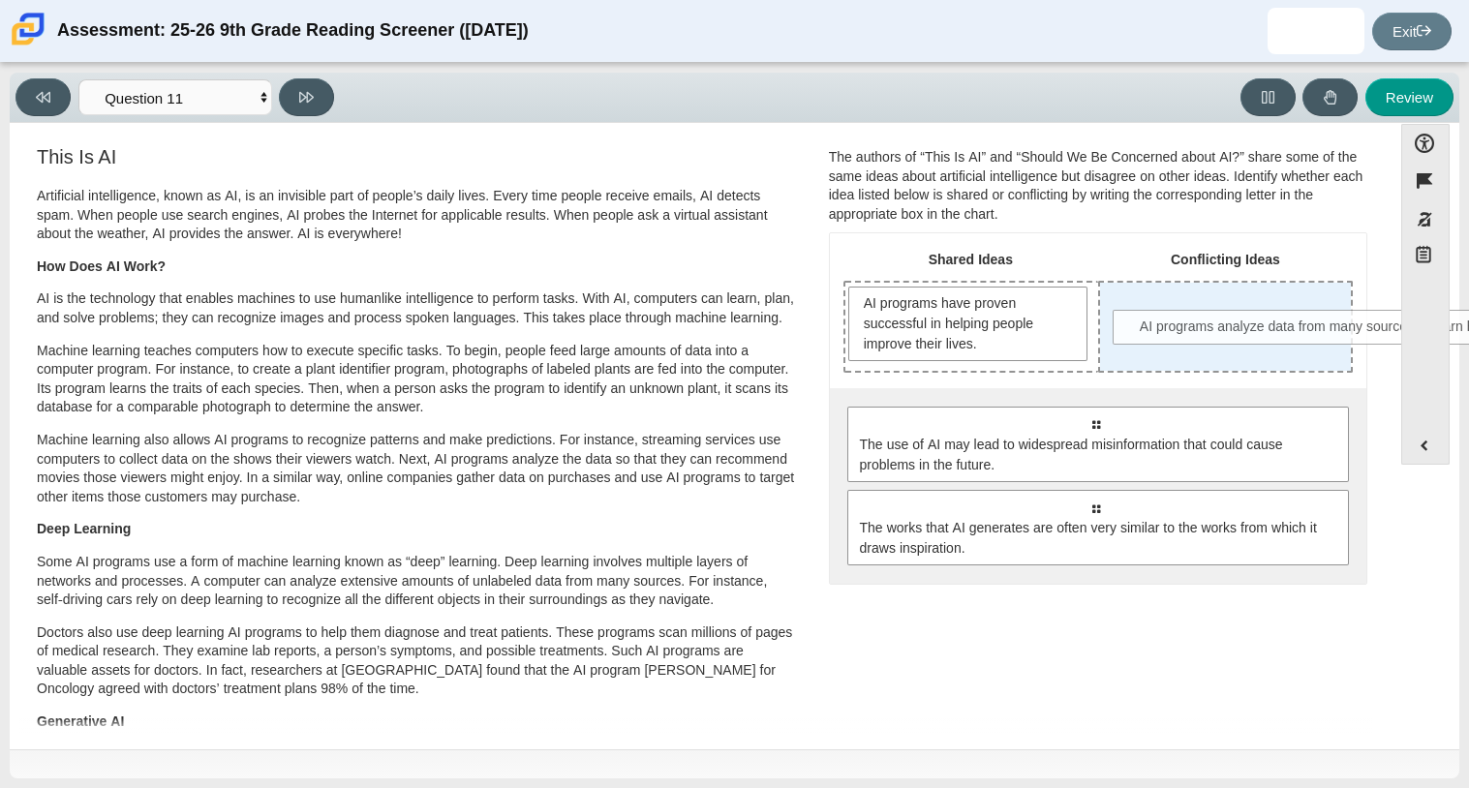
drag, startPoint x: 963, startPoint y: 431, endPoint x: 1227, endPoint y: 333, distance: 281.9
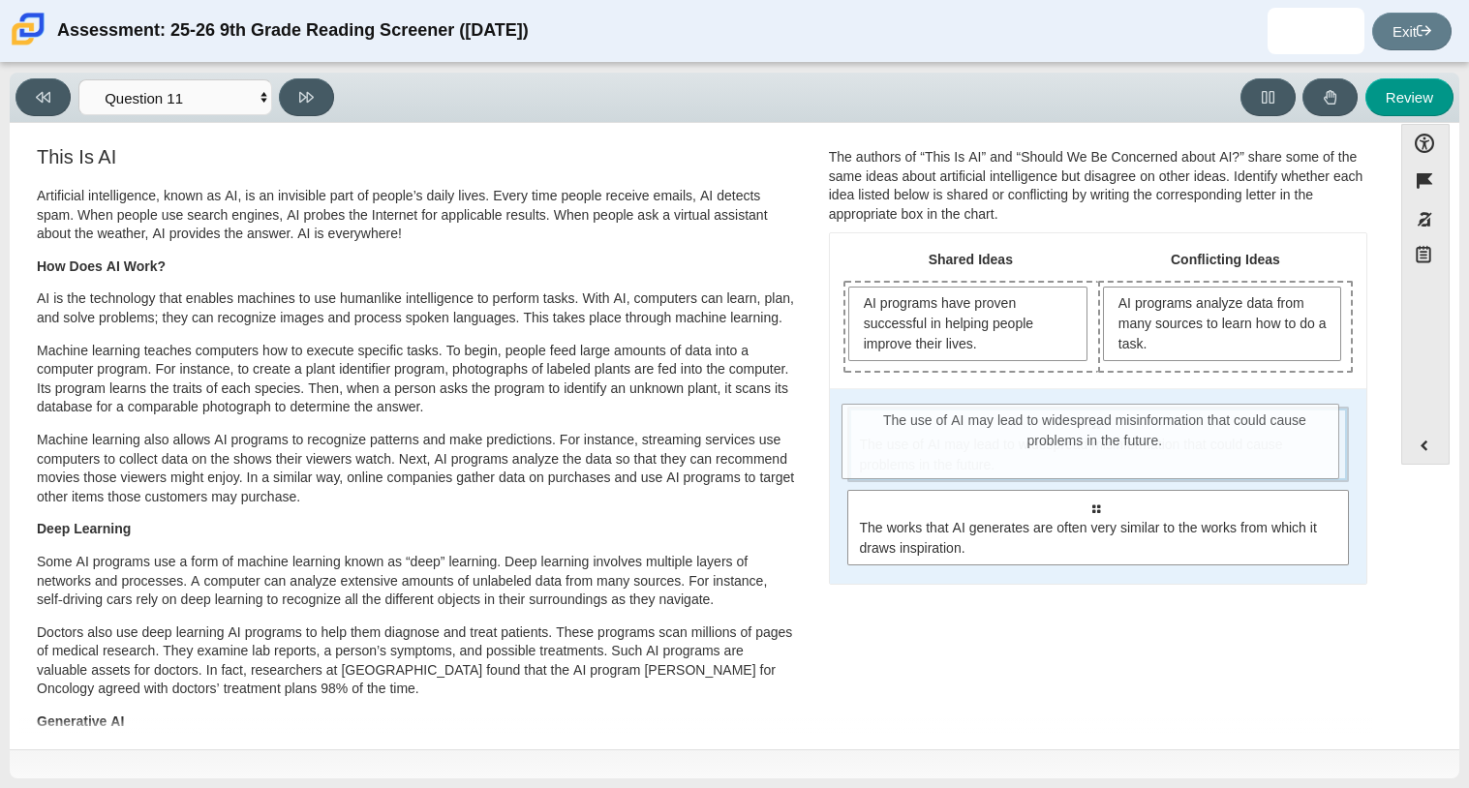
click at [922, 467] on span "The use of AI may lead to widespread misinformation that could cause problems i…" at bounding box center [1099, 455] width 479 height 41
click at [1032, 467] on span "The use of AI may lead to widespread misinformation that could cause problems i…" at bounding box center [1099, 455] width 479 height 41
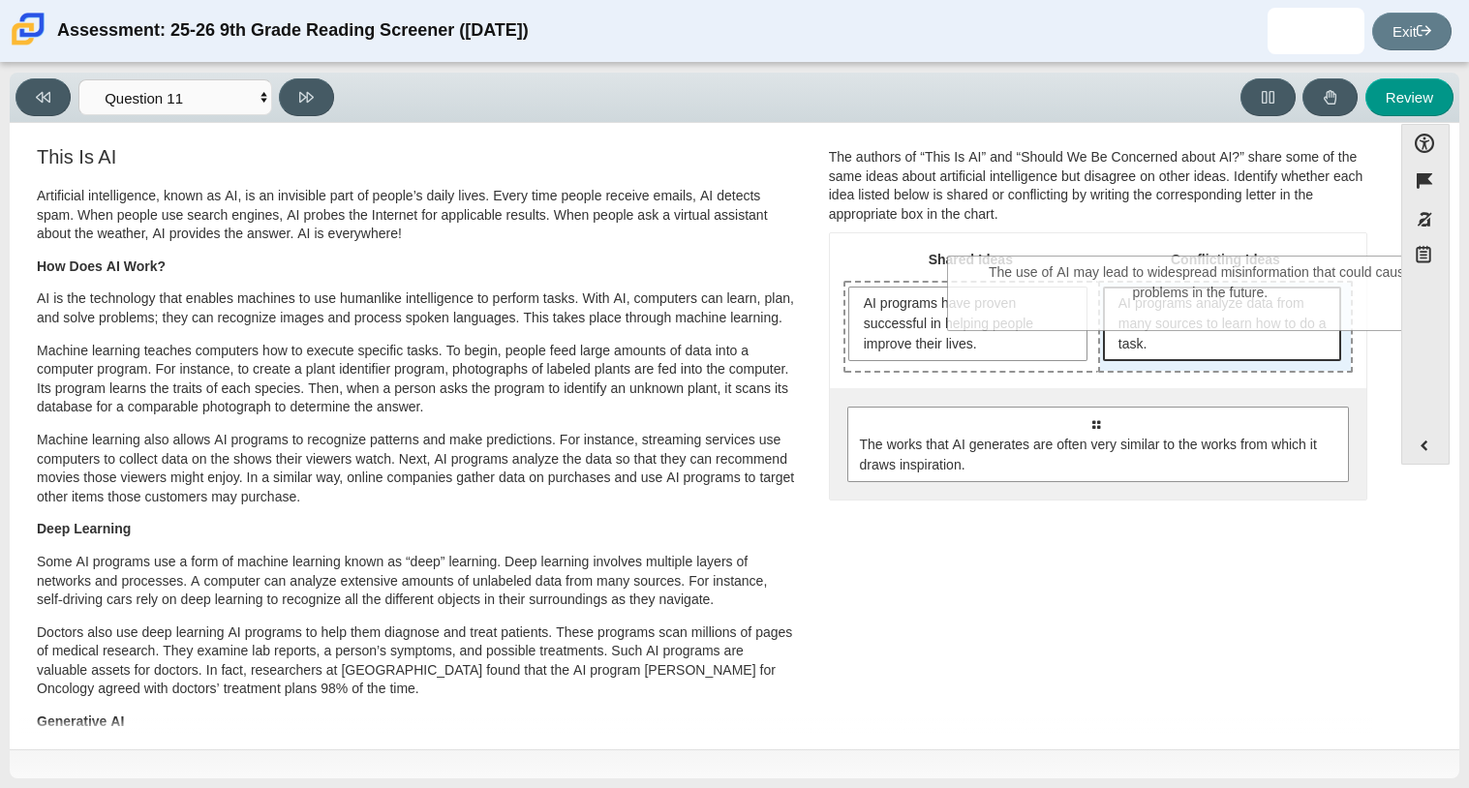
drag, startPoint x: 1032, startPoint y: 467, endPoint x: 1136, endPoint y: 318, distance: 182.2
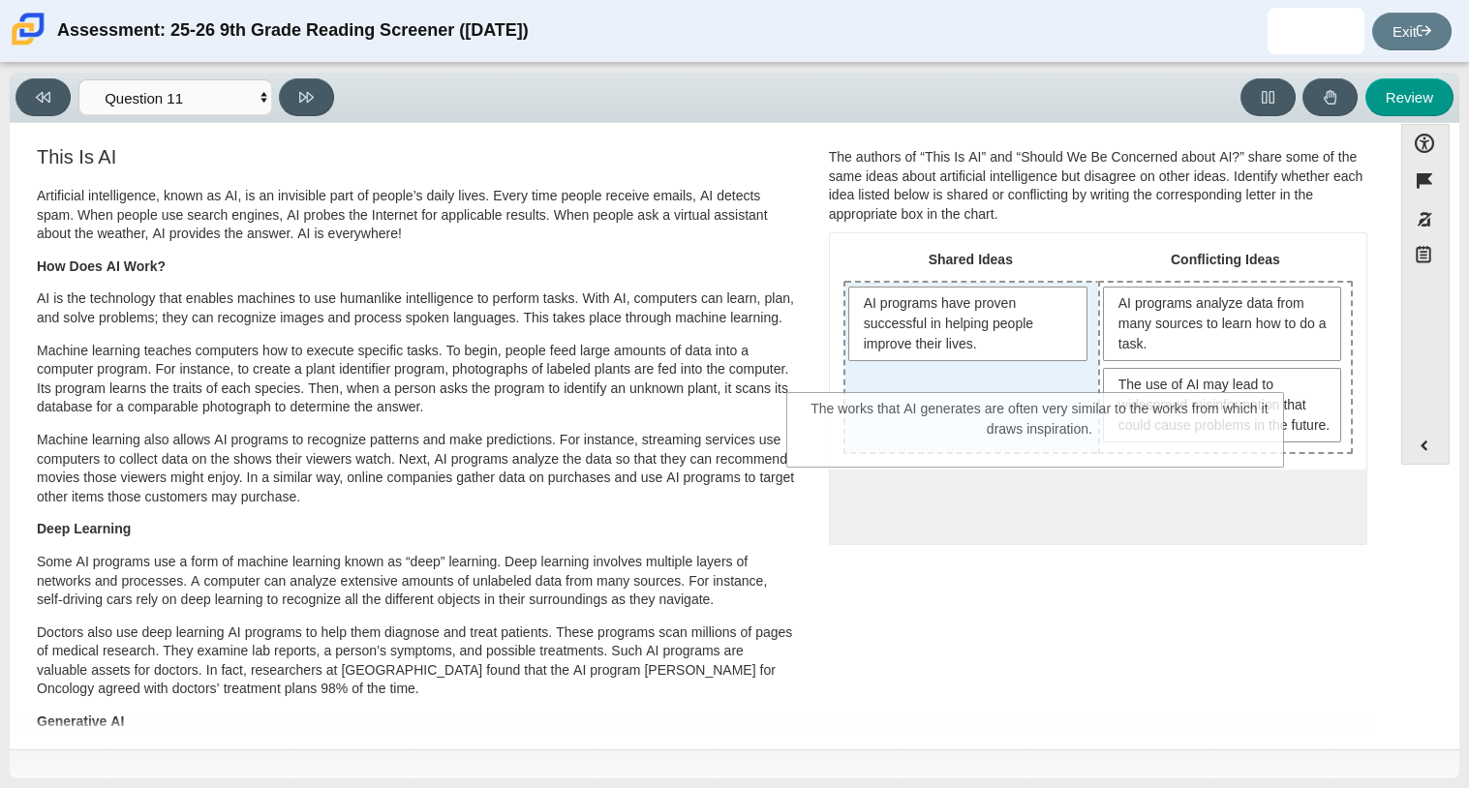
drag, startPoint x: 979, startPoint y: 568, endPoint x: 923, endPoint y: 453, distance: 127.4
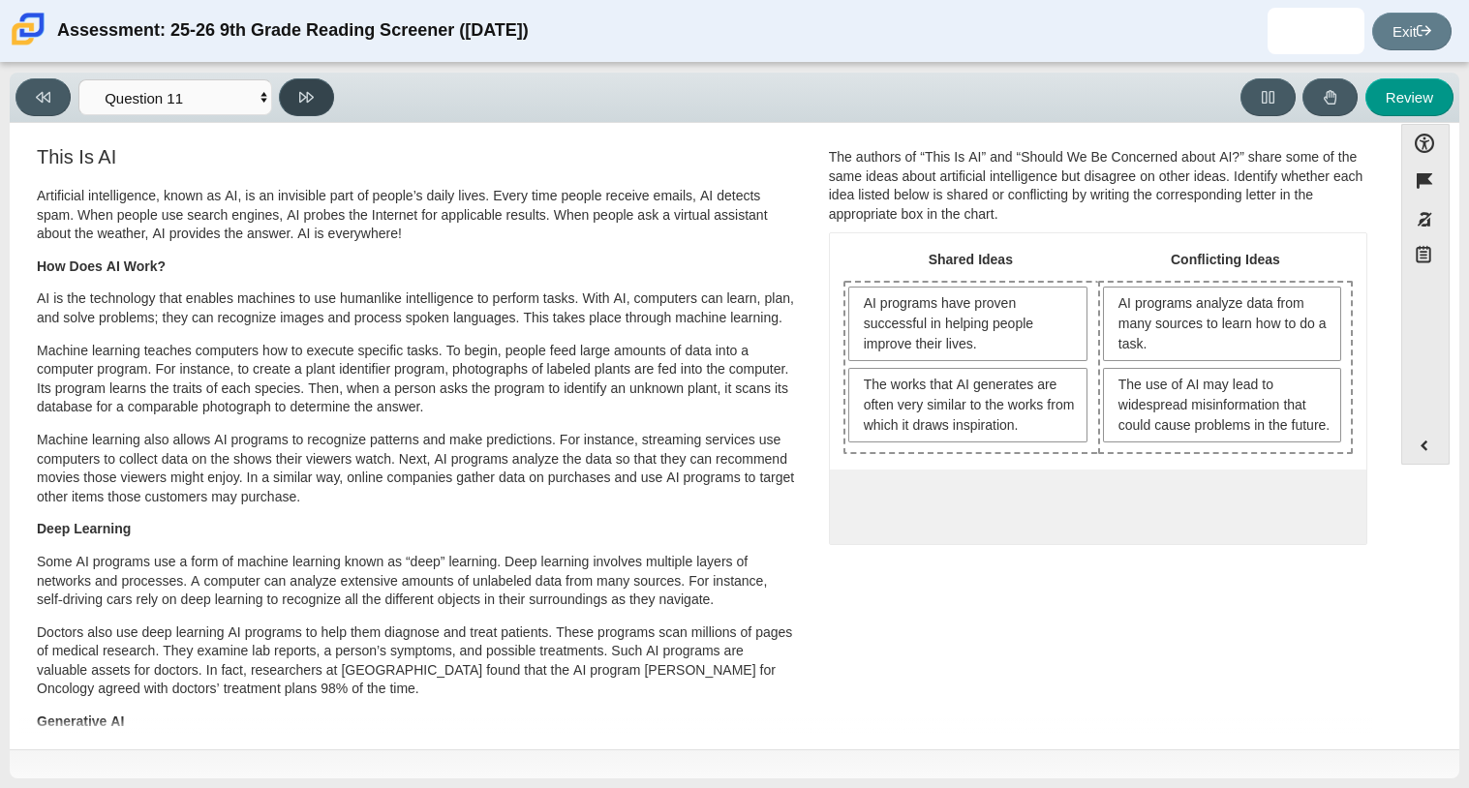
click at [286, 99] on button at bounding box center [306, 97] width 55 height 38
select select "c3effed4-44ce-4a19-bd96-1787f34e9b4c"
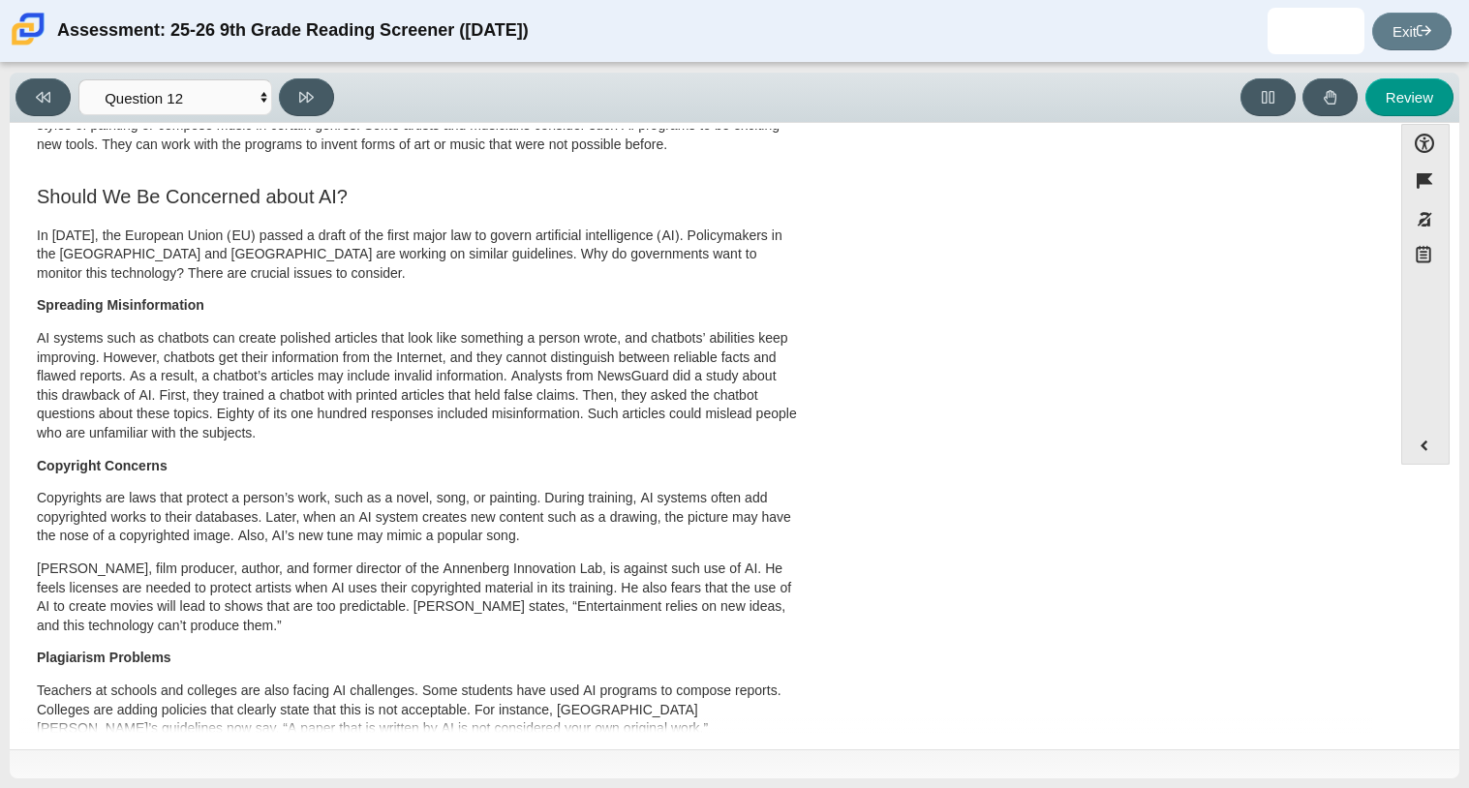
scroll to position [0, 0]
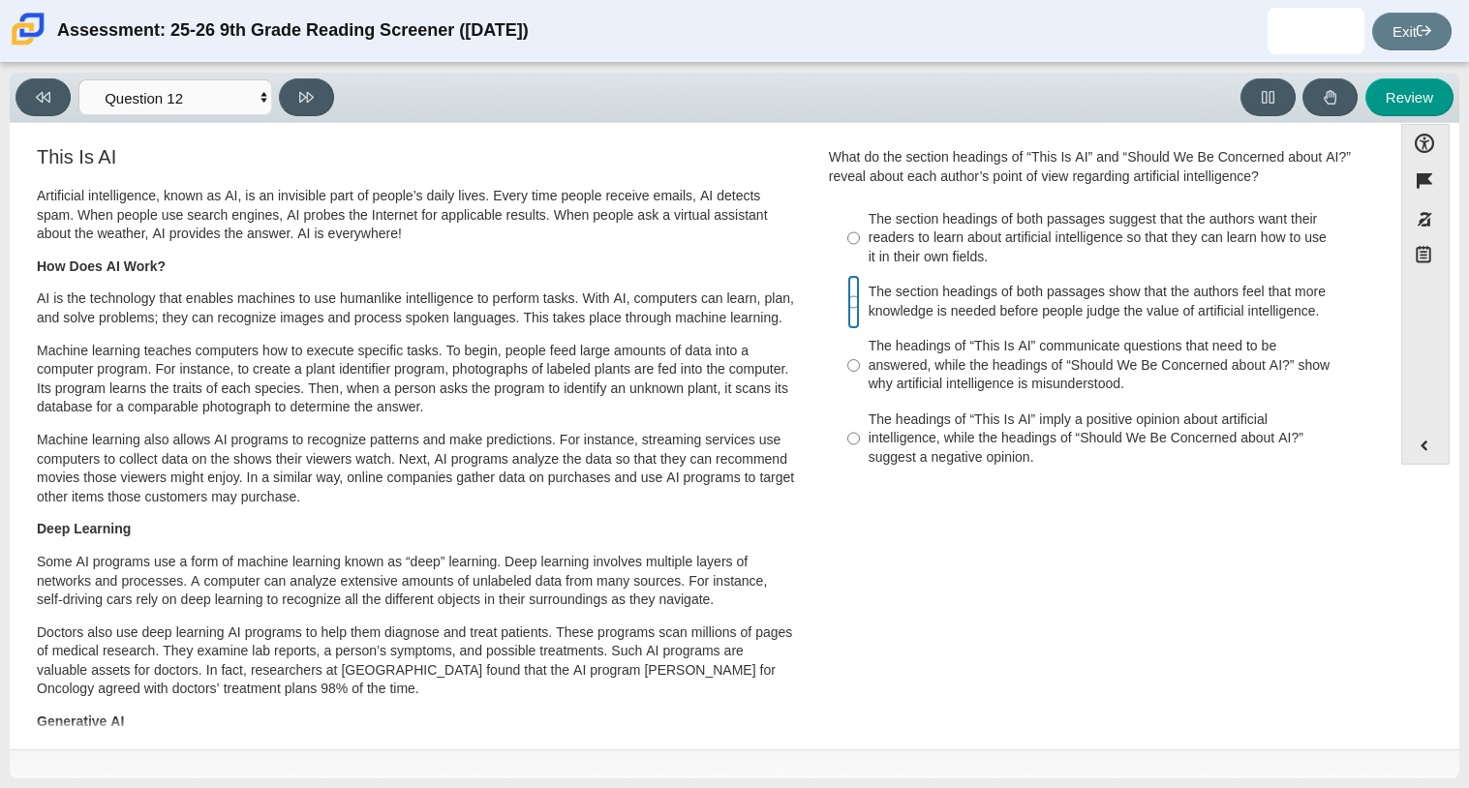
click at [848, 300] on input "The section headings of both passages show that the authors feel that more know…" at bounding box center [854, 302] width 13 height 54
radio input "true"
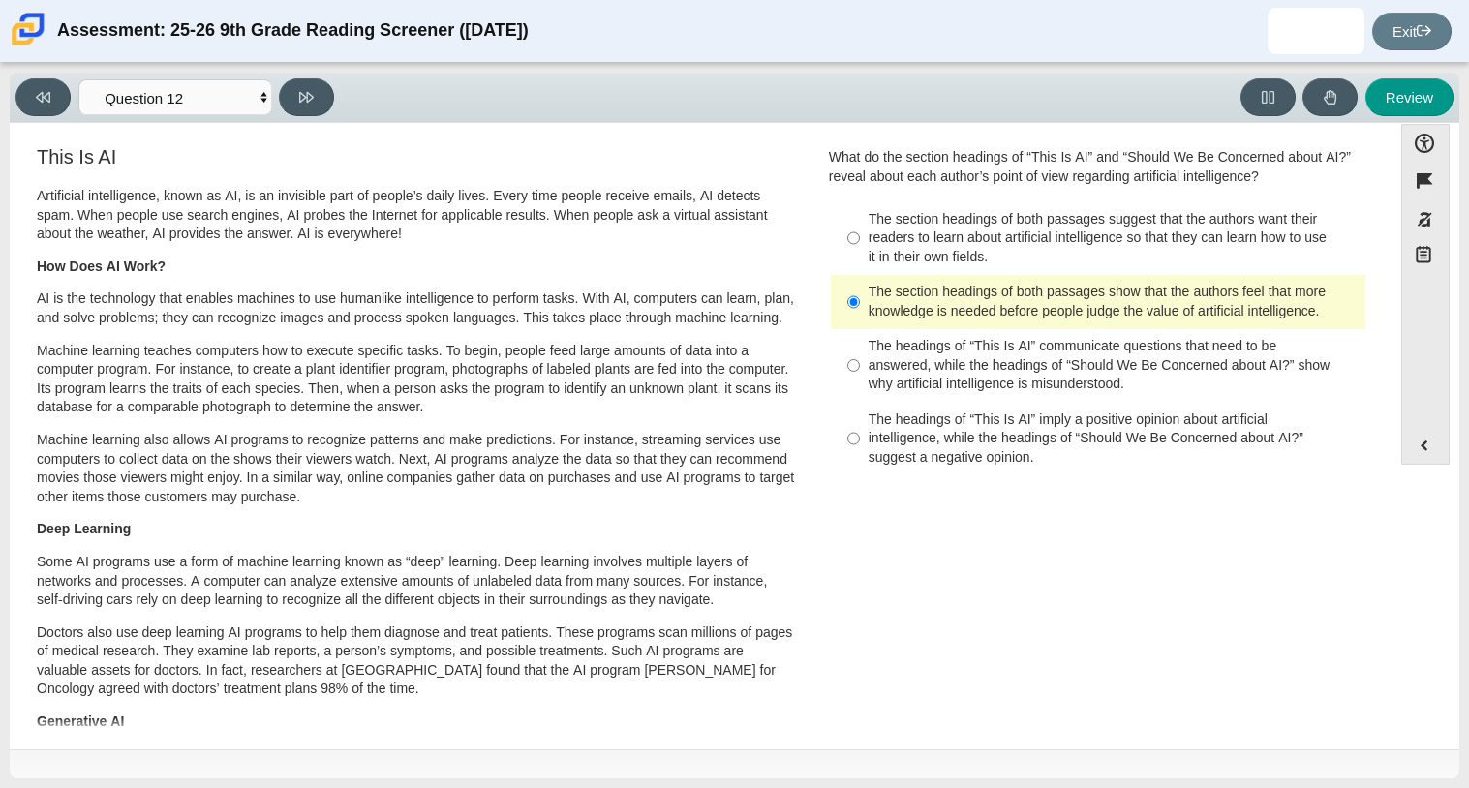
click at [856, 228] on label "The section headings of both passages suggest that the authors want their reade…" at bounding box center [1100, 238] width 532 height 74
click at [856, 228] on input "The section headings of both passages suggest that the authors want their reade…" at bounding box center [854, 238] width 13 height 74
radio input "true"
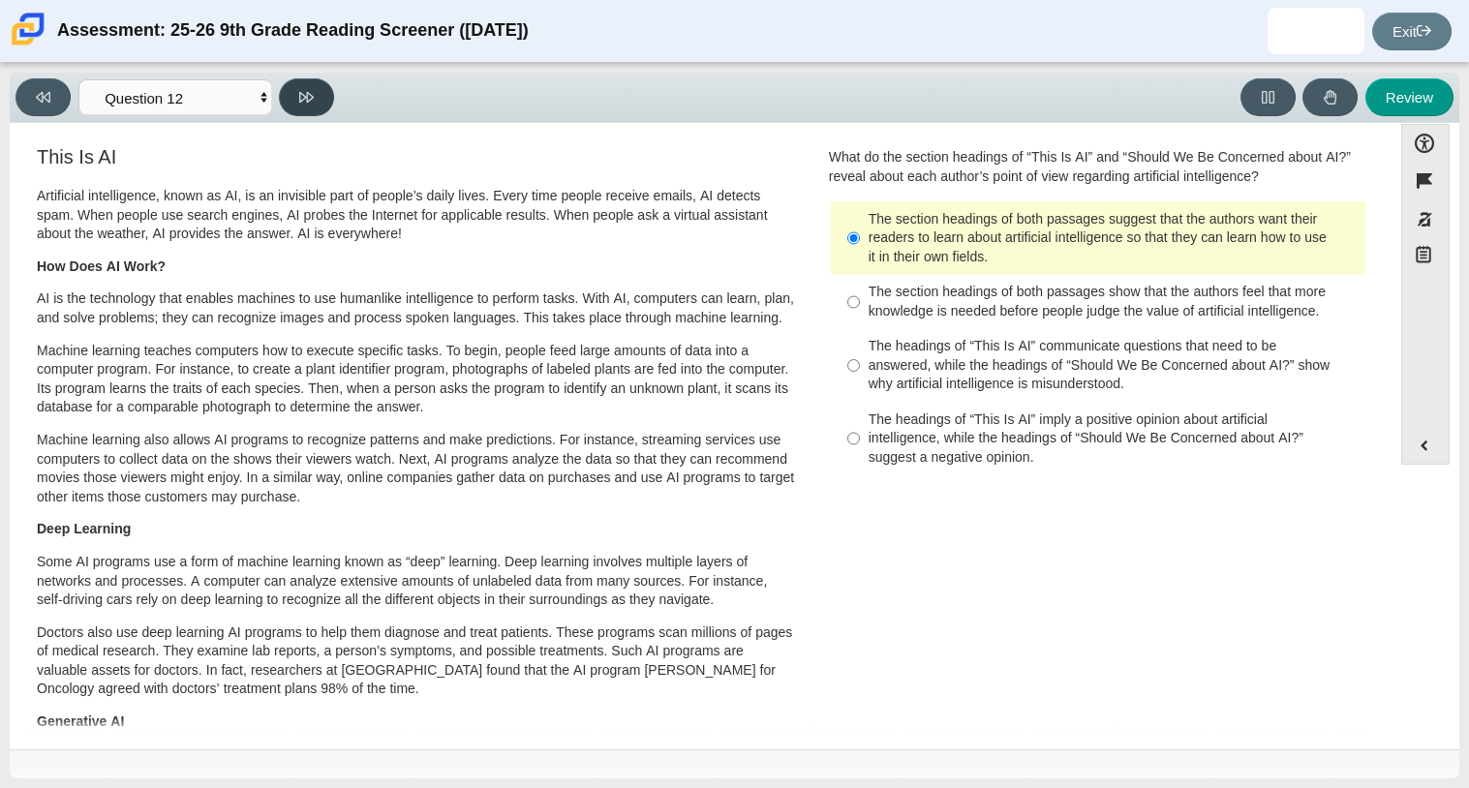
click at [295, 88] on button at bounding box center [306, 97] width 55 height 38
select select "review"
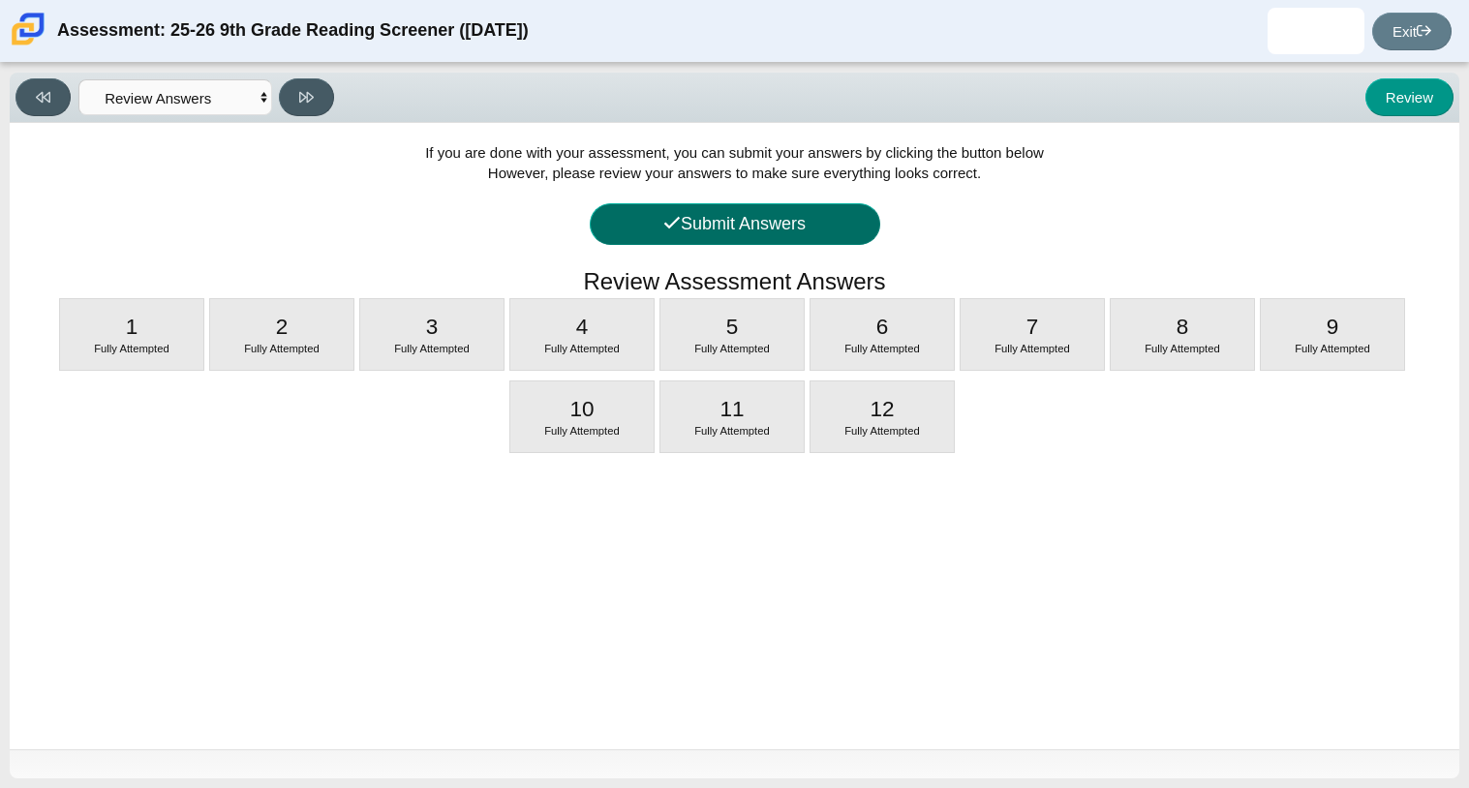
click at [640, 240] on button "Submit Answers" at bounding box center [735, 224] width 291 height 42
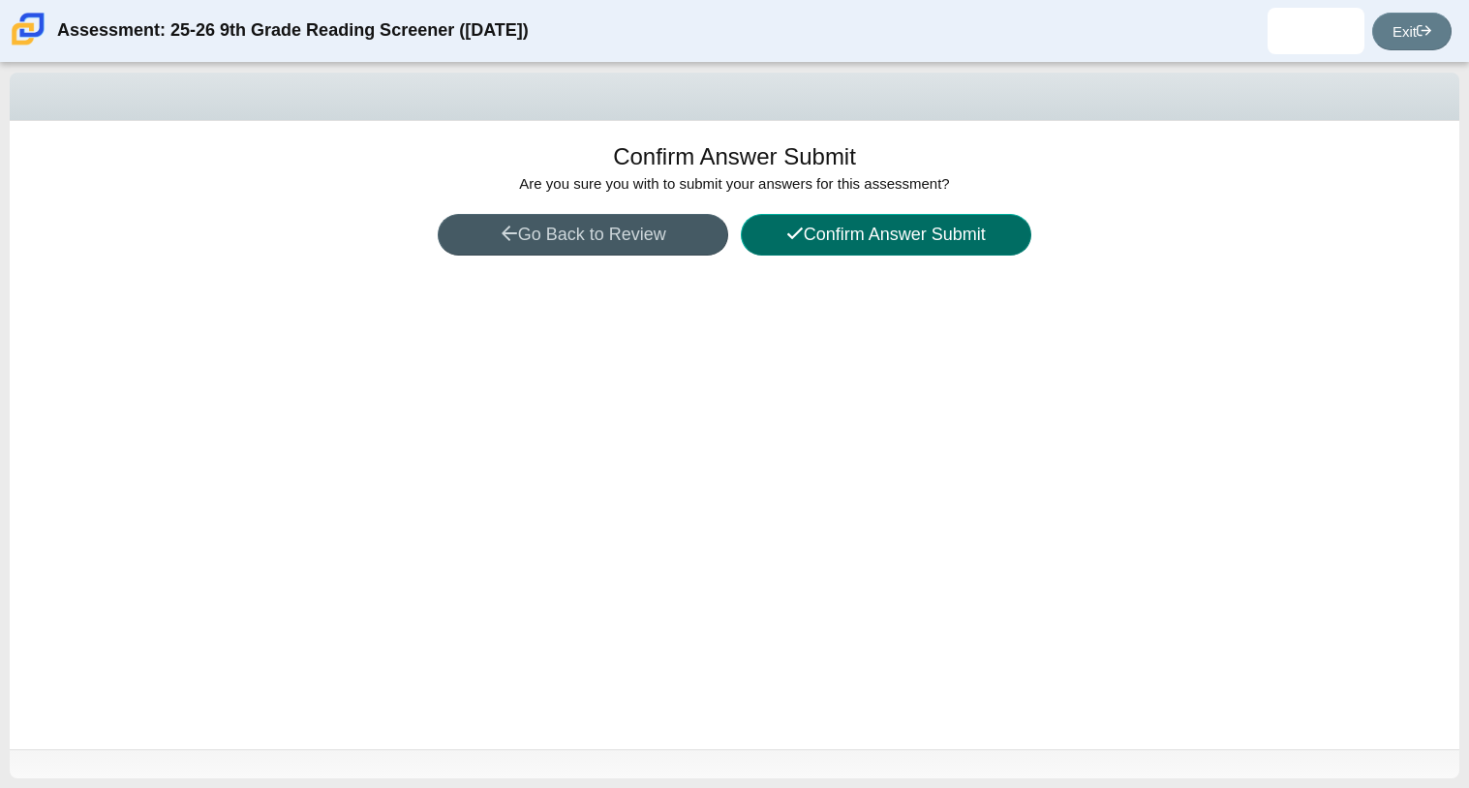
click at [829, 251] on button "Confirm Answer Submit" at bounding box center [886, 235] width 291 height 42
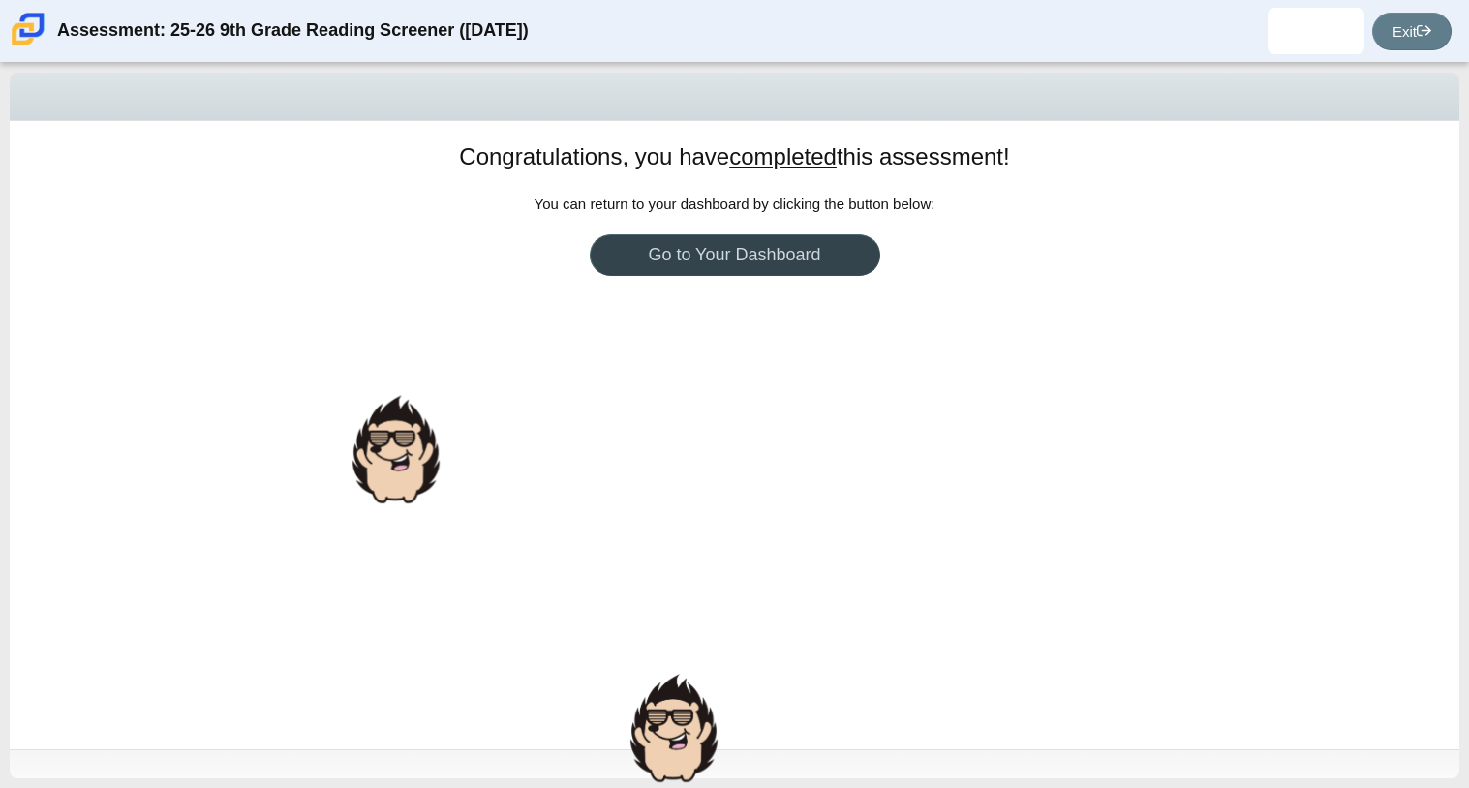
click at [721, 262] on link "Go to Your Dashboard" at bounding box center [735, 255] width 291 height 42
